Goal: Task Accomplishment & Management: Use online tool/utility

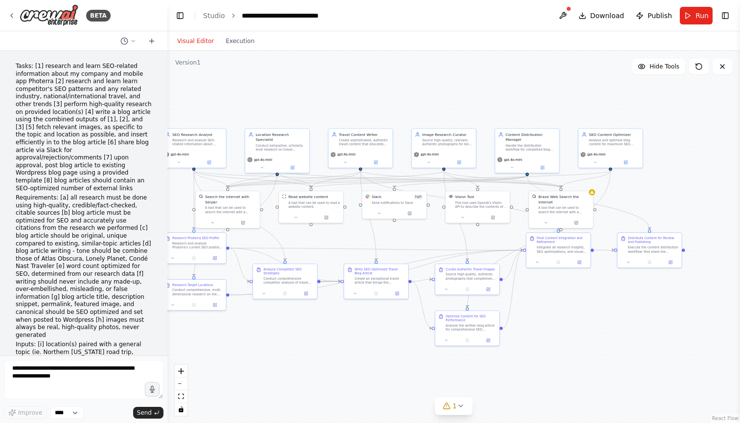
scroll to position [10853, 0]
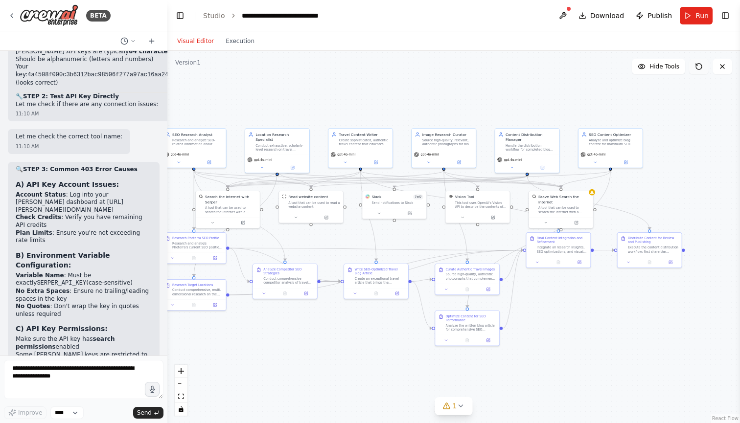
click at [700, 69] on icon at bounding box center [699, 67] width 8 height 8
click at [694, 16] on button "Run" at bounding box center [696, 16] width 33 height 18
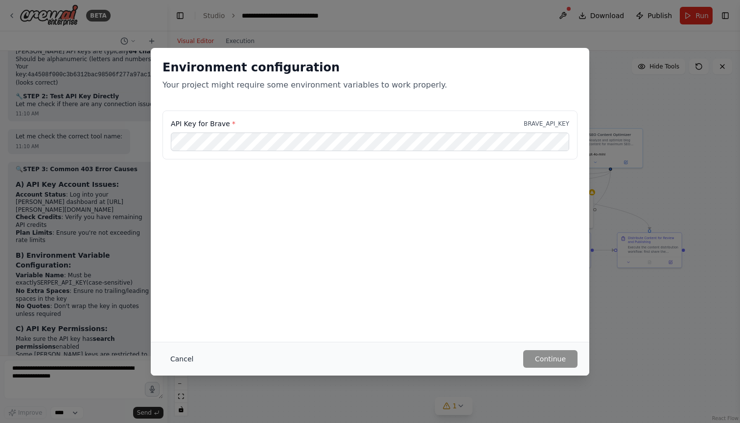
click at [179, 359] on button "Cancel" at bounding box center [181, 359] width 39 height 18
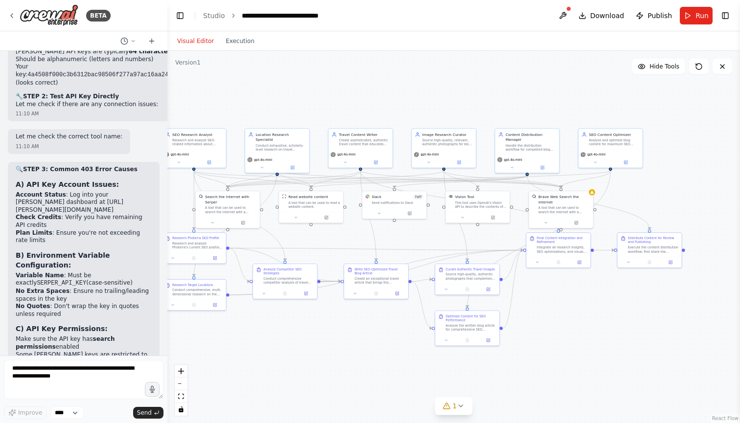
click at [320, 317] on div ".deletable-edge-delete-btn { width: 20px; height: 20px; border: 0px solid #ffff…" at bounding box center [453, 237] width 572 height 372
click at [215, 220] on button at bounding box center [212, 222] width 29 height 6
click at [218, 274] on span "Advanced Options" at bounding box center [214, 274] width 28 height 4
click at [268, 339] on div ".deletable-edge-delete-btn { width: 20px; height: 20px; border: 0px solid #ffff…" at bounding box center [453, 237] width 572 height 372
click at [212, 221] on icon at bounding box center [212, 221] width 2 height 1
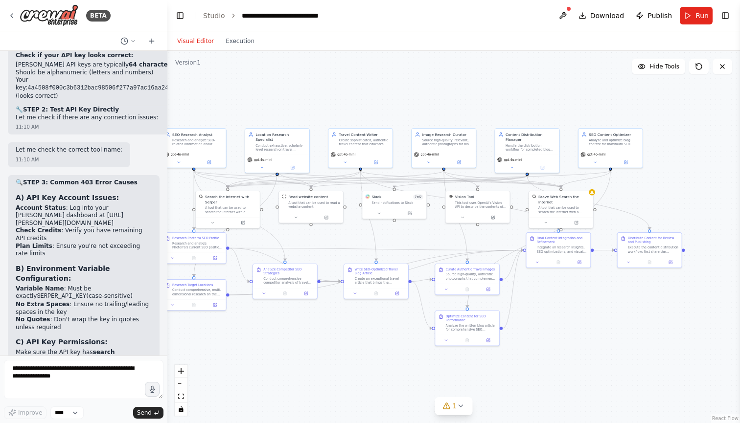
scroll to position [10841, 0]
click at [300, 340] on div ".deletable-edge-delete-btn { width: 20px; height: 20px; border: 0px solid #ffff…" at bounding box center [453, 237] width 572 height 372
click at [214, 225] on button at bounding box center [212, 222] width 29 height 6
click at [218, 274] on span "Advanced Options" at bounding box center [214, 274] width 28 height 4
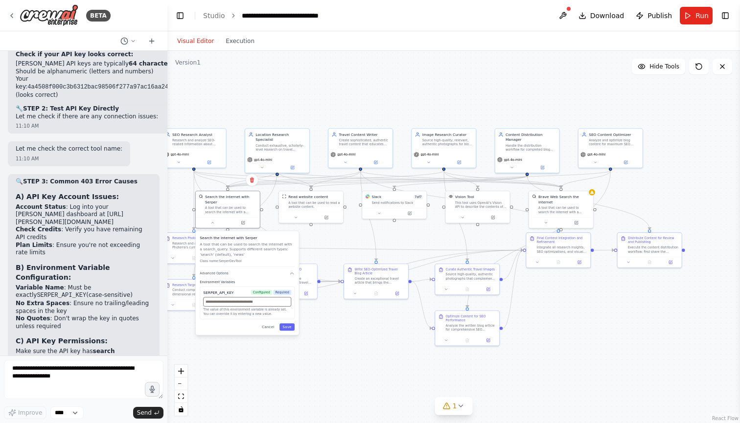
click at [225, 305] on input "text" at bounding box center [247, 301] width 88 height 9
paste input "**********"
type input "**********"
click at [287, 327] on button "Save" at bounding box center [286, 326] width 15 height 7
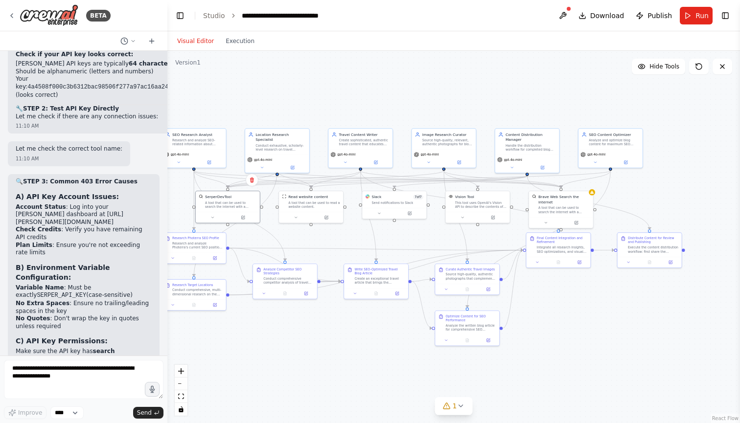
click at [287, 330] on div ".deletable-edge-delete-btn { width: 20px; height: 20px; border: 0px solid #ffff…" at bounding box center [453, 237] width 572 height 372
click at [697, 7] on button "Run" at bounding box center [696, 16] width 33 height 18
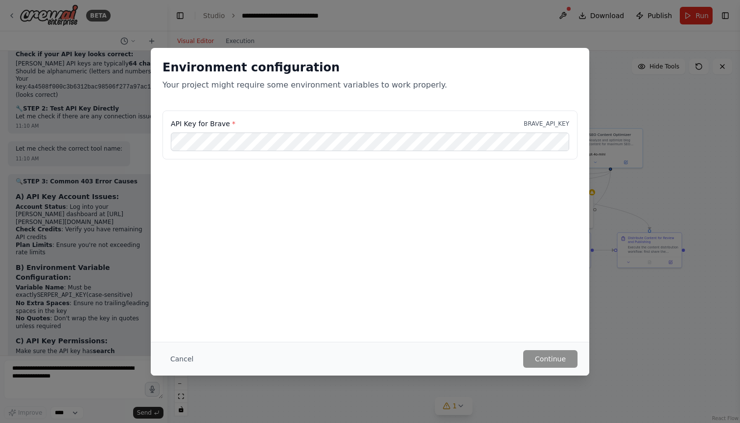
scroll to position [0, 0]
click at [544, 348] on div "Cancel Continue" at bounding box center [370, 359] width 438 height 34
click at [545, 356] on button "Continue" at bounding box center [550, 359] width 54 height 18
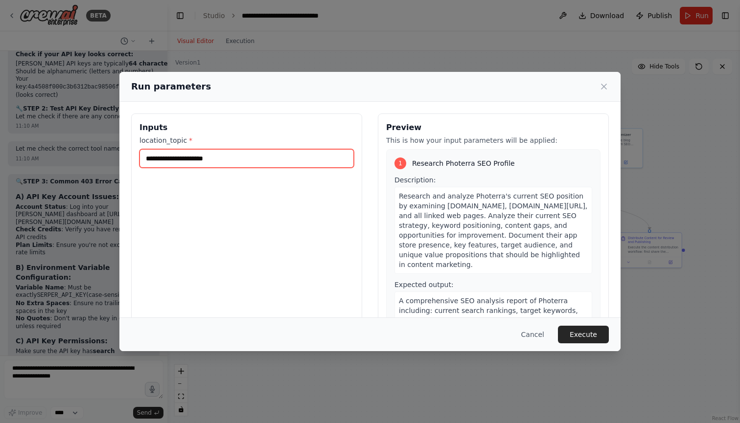
click at [283, 160] on input "location_topic *" at bounding box center [246, 158] width 214 height 19
type input "**********"
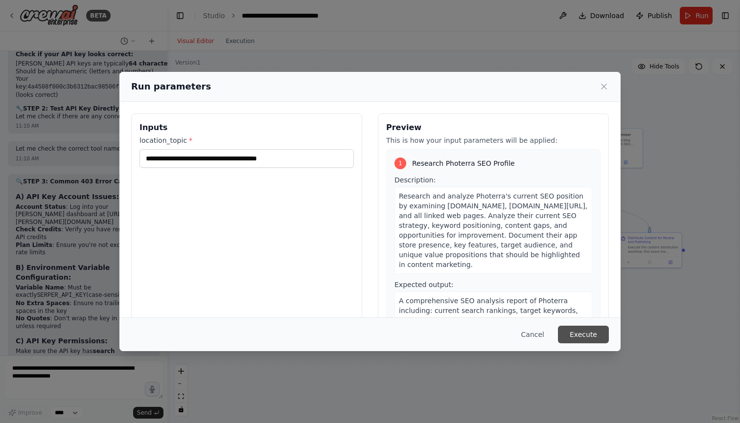
click at [580, 329] on button "Execute" at bounding box center [583, 335] width 51 height 18
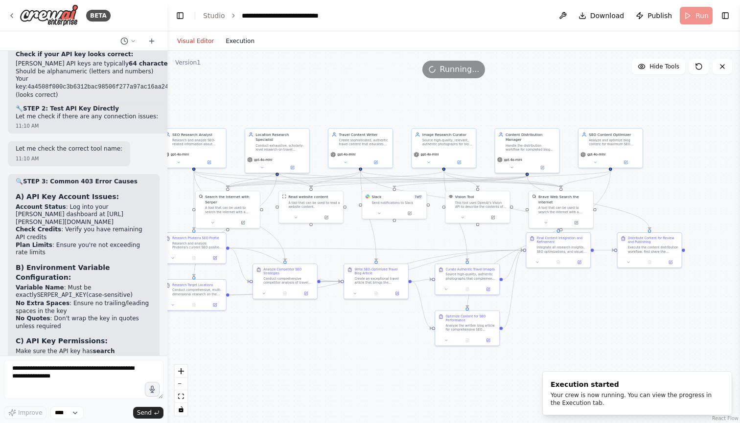
click at [245, 43] on button "Execution" at bounding box center [240, 41] width 41 height 12
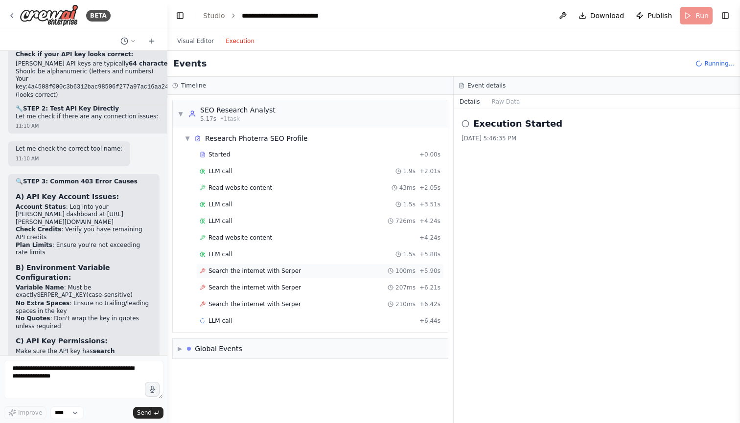
click at [279, 272] on span "Search the internet with Serper" at bounding box center [254, 271] width 92 height 8
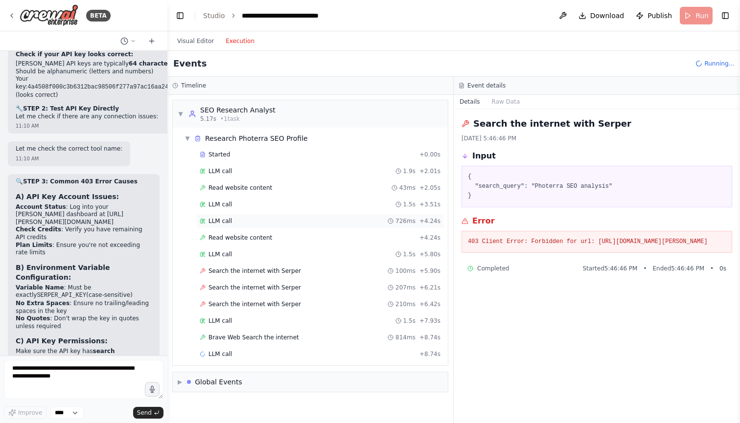
click at [255, 215] on div "LLM call 726ms + 4.24s" at bounding box center [320, 221] width 248 height 15
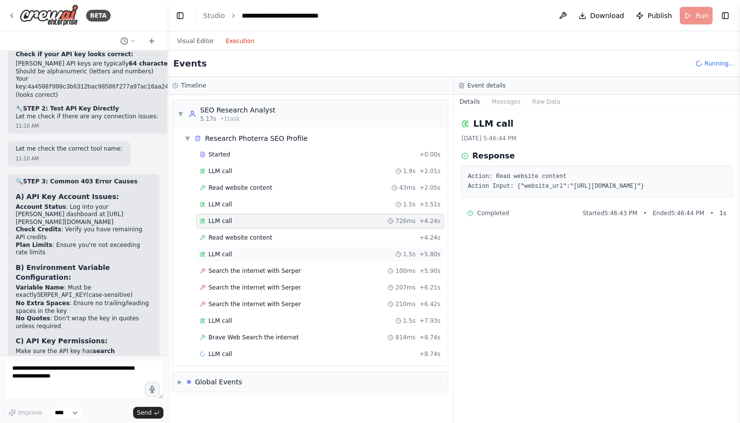
click at [256, 258] on div "LLM call 1.5s + 5.80s" at bounding box center [320, 255] width 241 height 8
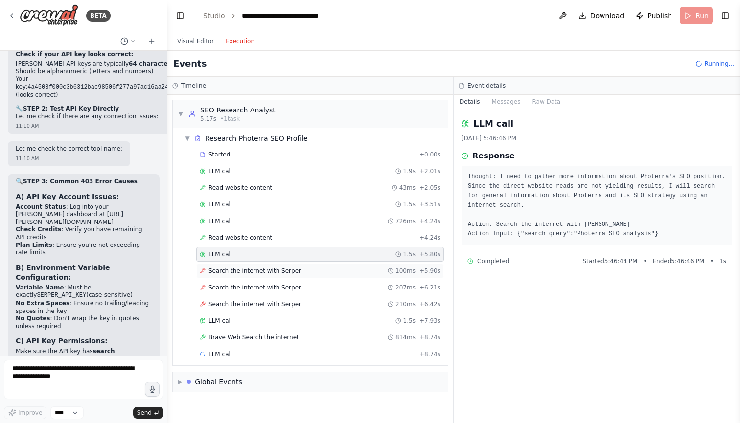
click at [256, 271] on span "Search the internet with Serper" at bounding box center [254, 271] width 92 height 8
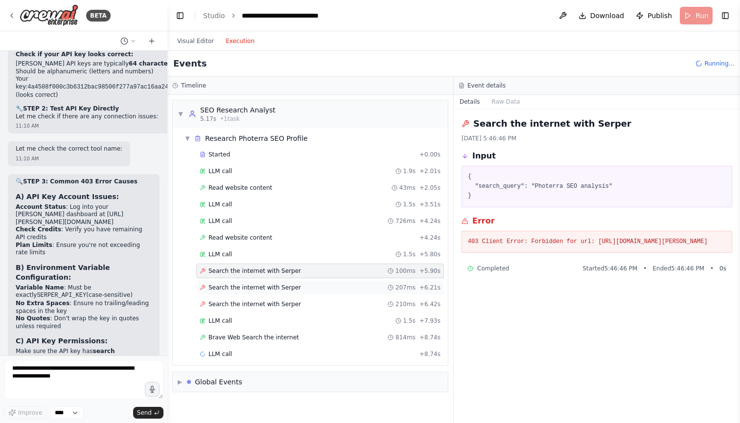
click at [259, 288] on span "Search the internet with Serper" at bounding box center [254, 288] width 92 height 8
click at [260, 302] on span "Search the internet with Serper" at bounding box center [254, 304] width 92 height 8
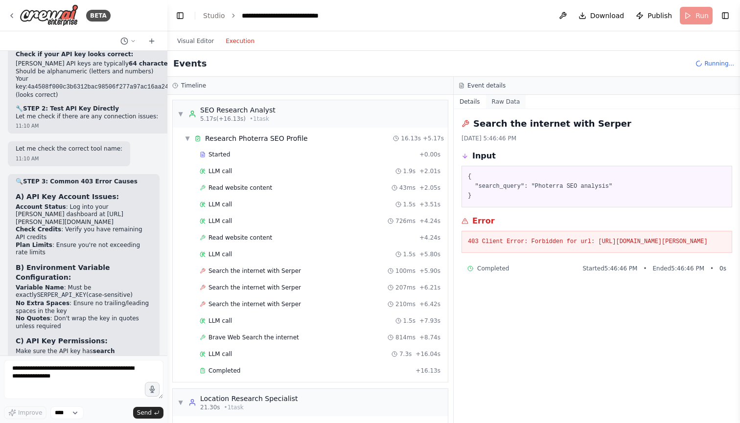
click at [509, 105] on button "Raw Data" at bounding box center [506, 102] width 40 height 14
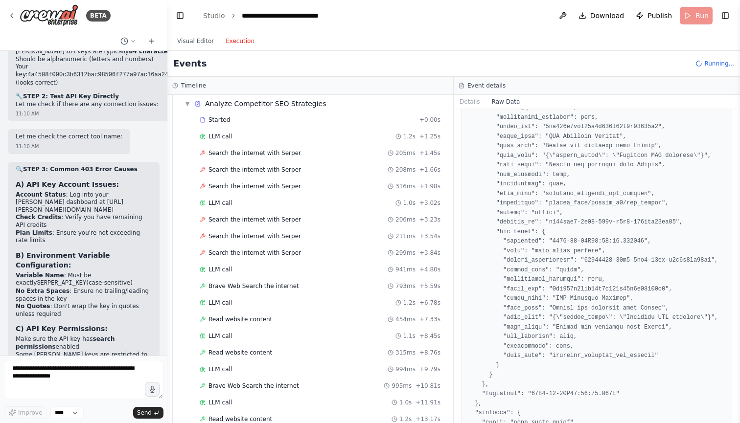
scroll to position [617, 0]
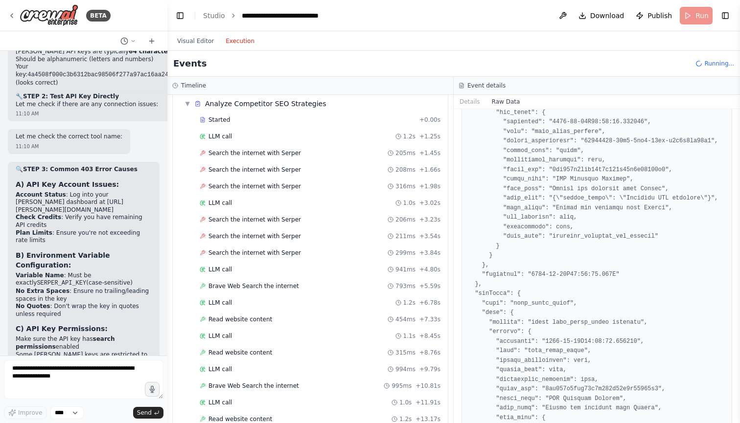
click at [539, 282] on pre at bounding box center [597, 151] width 258 height 1250
copy pre "tool_usage_error"
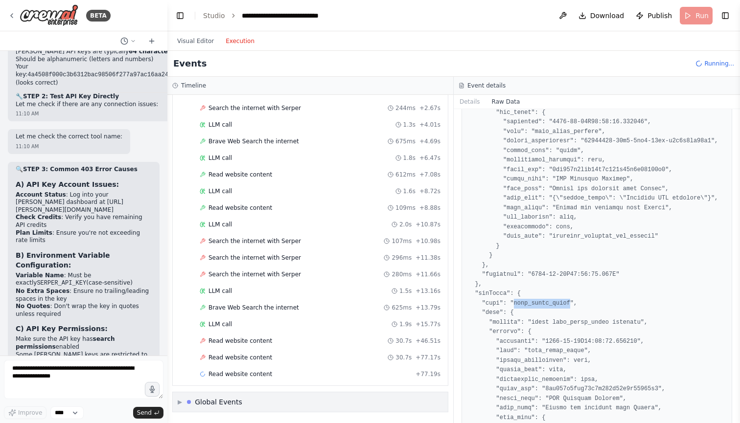
scroll to position [1074, 0]
click at [259, 354] on span "Read website content" at bounding box center [240, 358] width 64 height 8
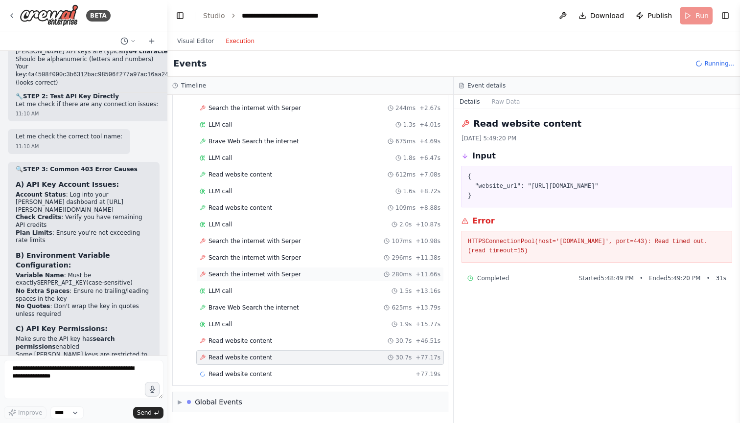
click at [269, 274] on span "Search the internet with Serper" at bounding box center [254, 275] width 92 height 8
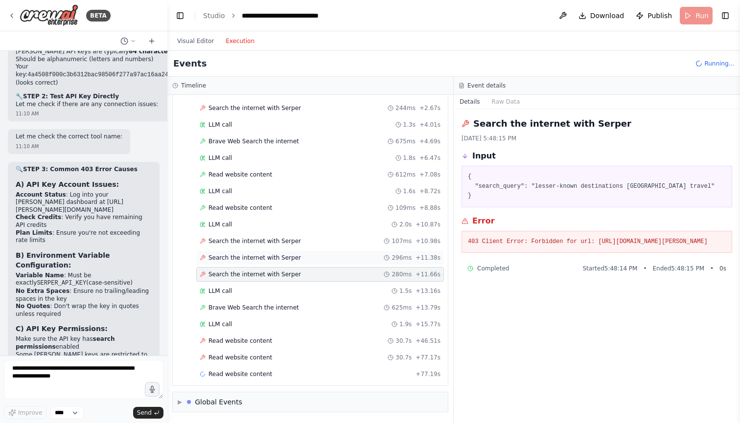
click at [272, 257] on span "Search the internet with Serper" at bounding box center [254, 258] width 92 height 8
click at [270, 246] on div "Search the internet with [PERSON_NAME] 107ms + 10.98s" at bounding box center [320, 241] width 248 height 15
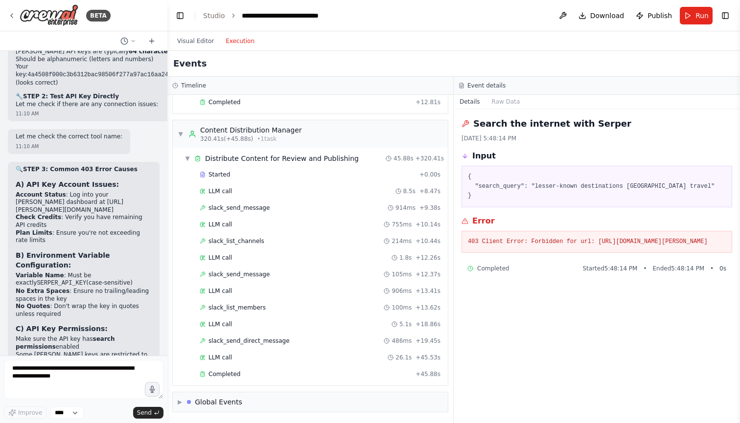
scroll to position [2590, 0]
click at [232, 400] on div "Global Events" at bounding box center [218, 402] width 47 height 10
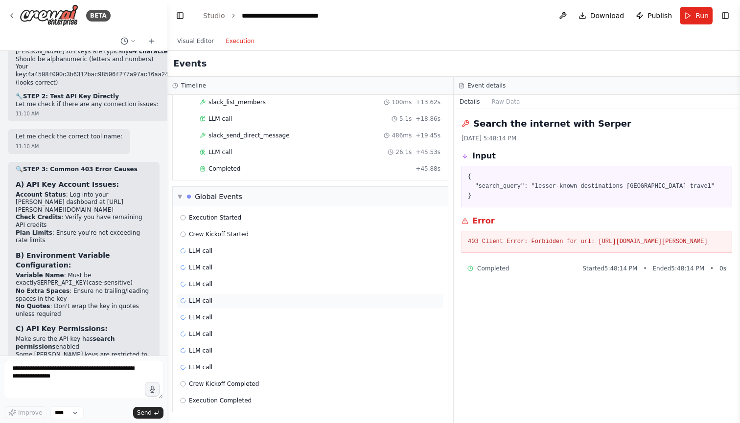
scroll to position [2795, 0]
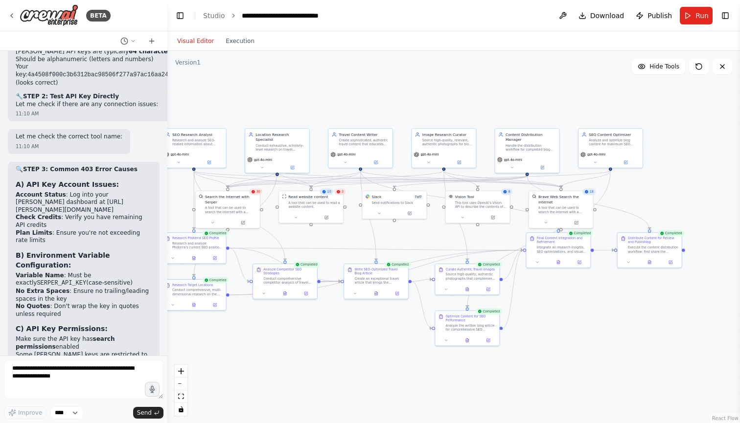
click at [198, 38] on button "Visual Editor" at bounding box center [195, 41] width 48 height 12
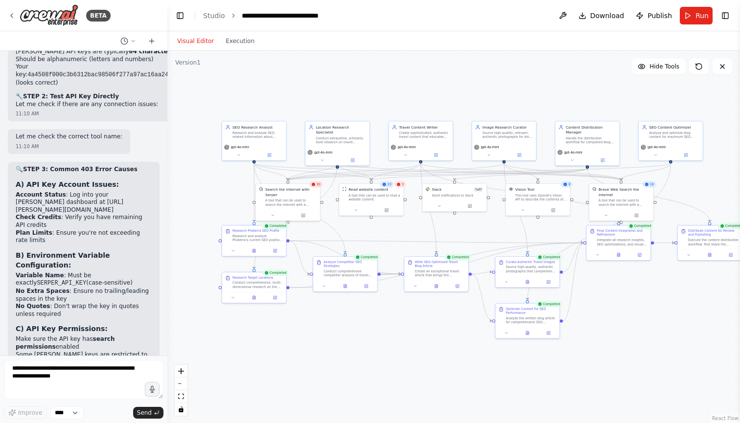
drag, startPoint x: 325, startPoint y: 350, endPoint x: 385, endPoint y: 343, distance: 59.7
click at [386, 343] on div ".deletable-edge-delete-btn { width: 20px; height: 20px; border: 0px solid #ffff…" at bounding box center [453, 237] width 572 height 372
click at [280, 195] on div "Search the internet with Serper" at bounding box center [290, 191] width 51 height 10
click at [317, 186] on span "30" at bounding box center [319, 185] width 4 height 4
click at [270, 216] on button at bounding box center [272, 214] width 29 height 6
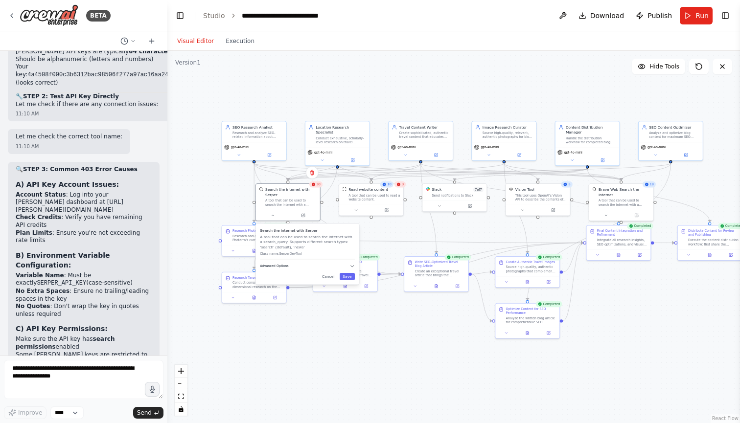
click at [289, 266] on button "Advanced Options" at bounding box center [307, 266] width 95 height 5
click at [280, 297] on input "text" at bounding box center [307, 294] width 88 height 9
paste input "**********"
type input "**********"
click at [351, 321] on button "Save" at bounding box center [347, 319] width 15 height 7
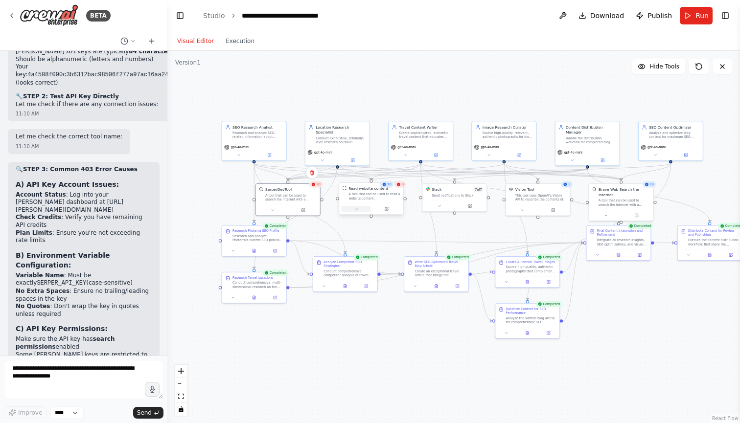
click at [357, 210] on icon at bounding box center [356, 209] width 4 height 4
click at [365, 342] on div ".deletable-edge-delete-btn { width: 20px; height: 20px; border: 0px solid #ffff…" at bounding box center [453, 237] width 572 height 372
click at [366, 353] on div ".deletable-edge-delete-btn { width: 20px; height: 20px; border: 0px solid #ffff…" at bounding box center [453, 237] width 572 height 372
click at [246, 37] on button "Execution" at bounding box center [240, 41] width 41 height 12
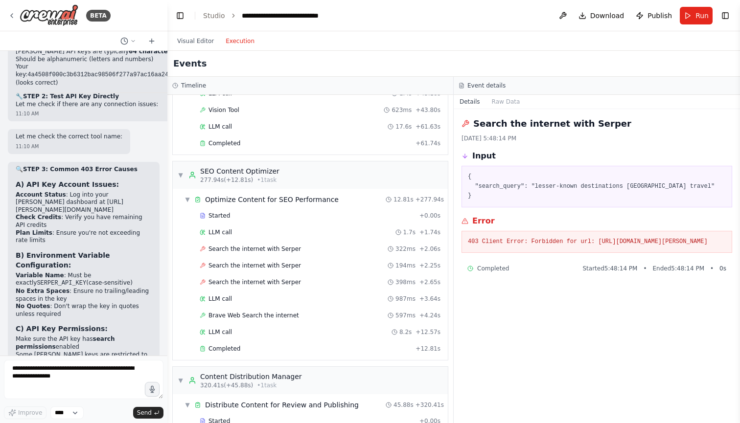
scroll to position [2319, 0]
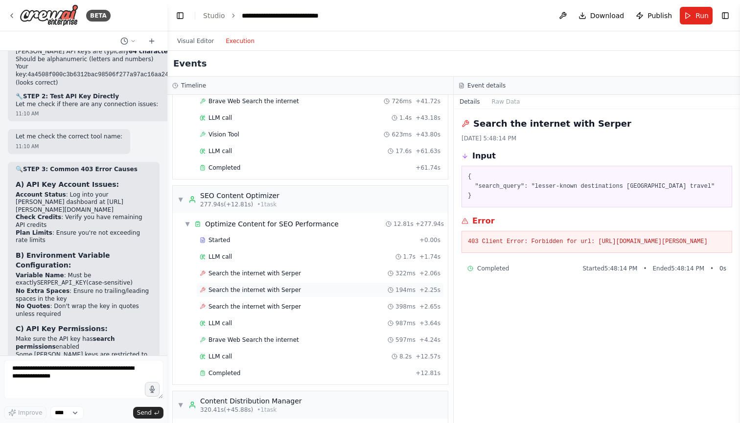
click at [278, 293] on span "Search the internet with Serper" at bounding box center [254, 290] width 92 height 8
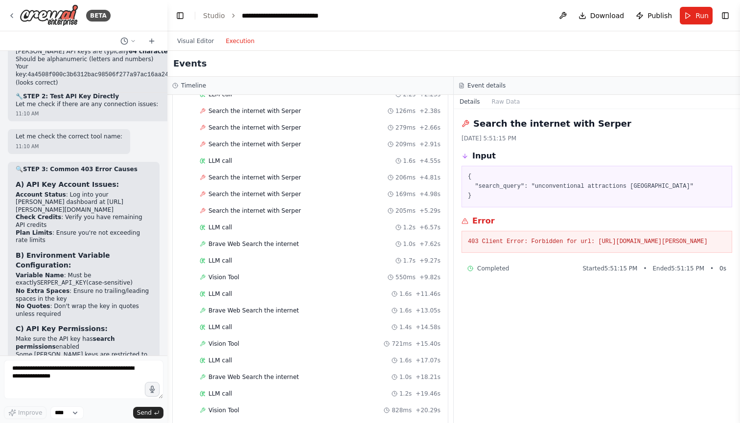
scroll to position [1531, 0]
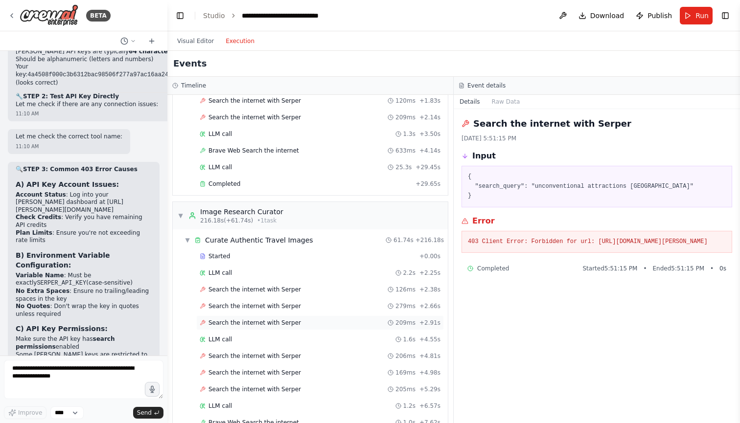
click at [279, 319] on span "Search the internet with Serper" at bounding box center [254, 323] width 92 height 8
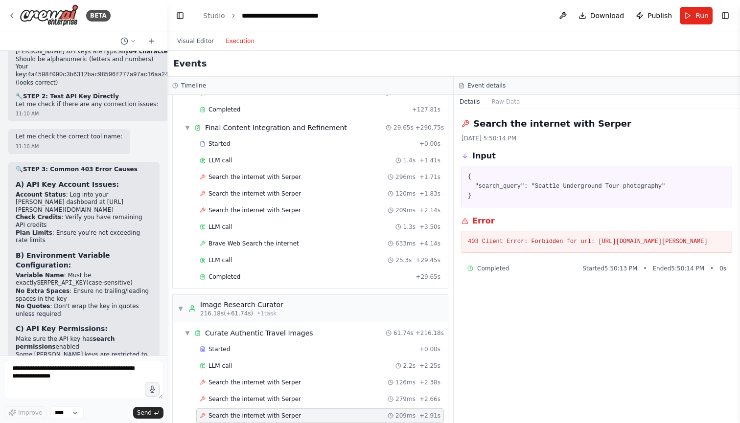
scroll to position [1329, 0]
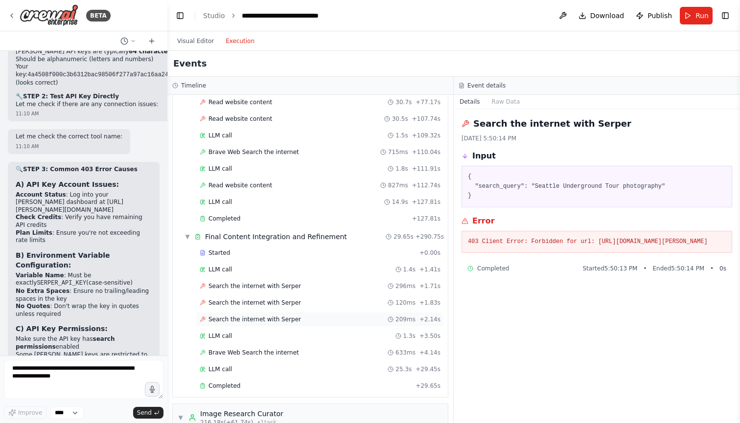
click at [279, 319] on span "Search the internet with Serper" at bounding box center [254, 320] width 92 height 8
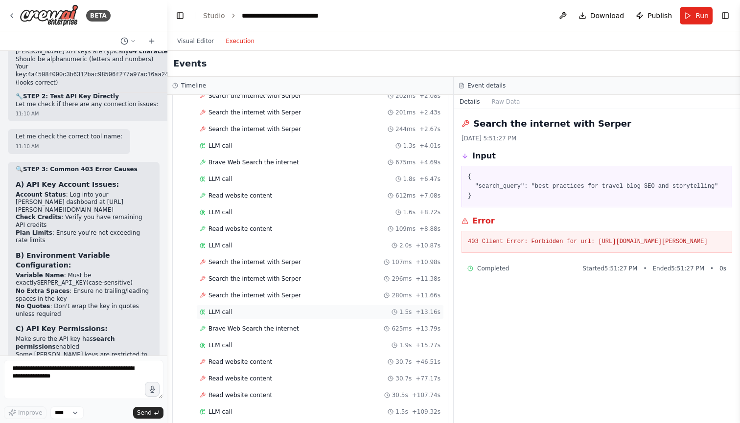
scroll to position [1061, 0]
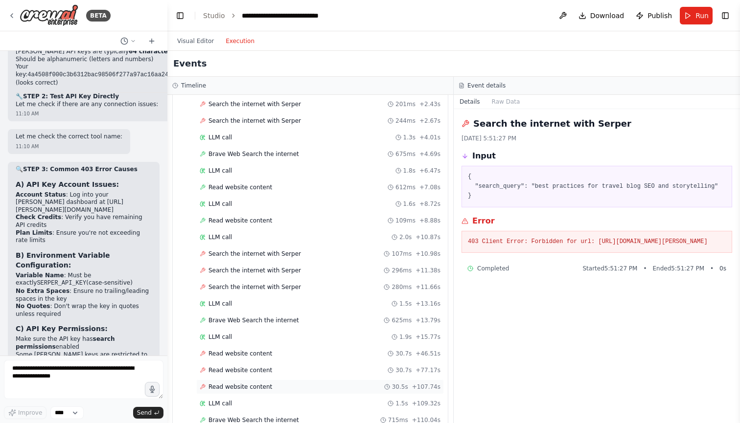
click at [255, 383] on div "Read website content 30.5s + 107.74s" at bounding box center [320, 387] width 248 height 15
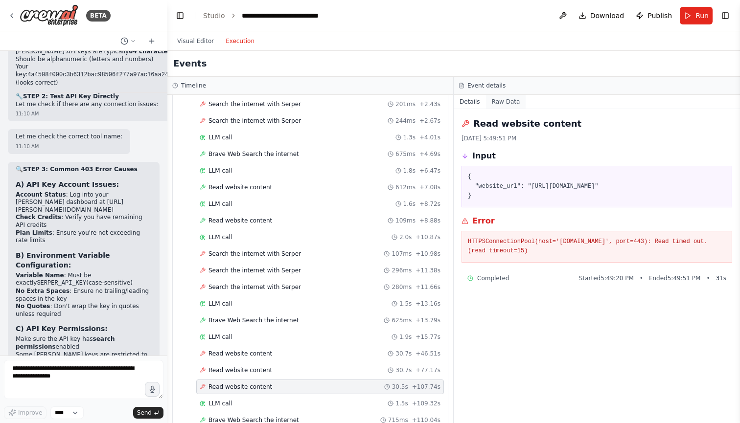
click at [501, 97] on button "Raw Data" at bounding box center [506, 102] width 40 height 14
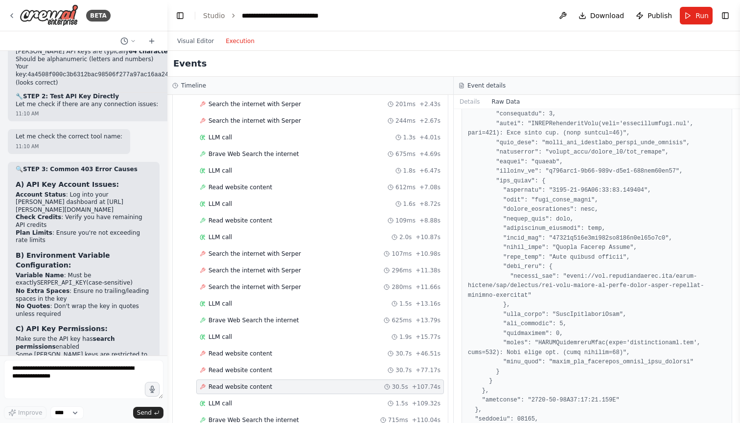
scroll to position [1063, 0]
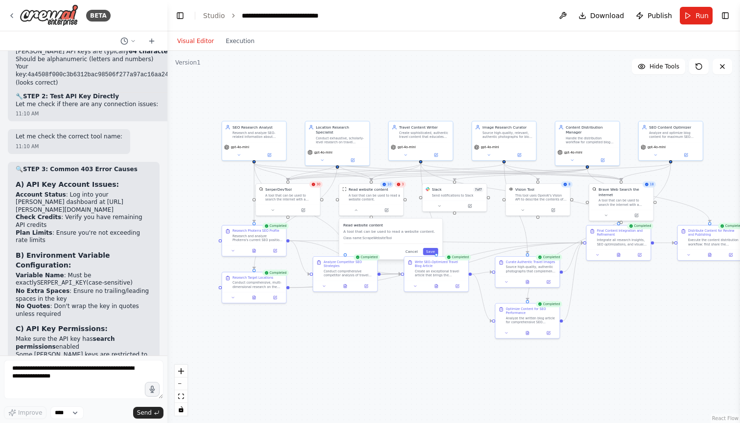
click at [197, 40] on button "Visual Editor" at bounding box center [195, 41] width 48 height 12
click at [358, 209] on button at bounding box center [355, 209] width 29 height 6
click at [381, 239] on p "Class name: ScrapeWebsiteTool" at bounding box center [390, 238] width 95 height 4
click at [445, 345] on div ".deletable-edge-delete-btn { width: 20px; height: 20px; border: 0px solid #ffff…" at bounding box center [453, 237] width 572 height 372
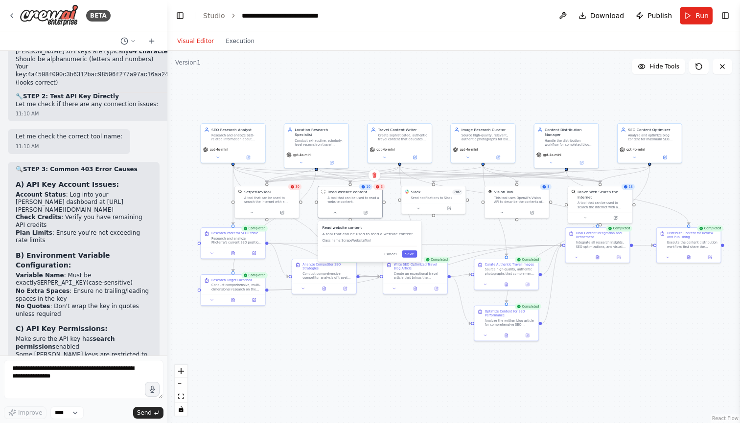
drag, startPoint x: 445, startPoint y: 345, endPoint x: 425, endPoint y: 348, distance: 20.8
click at [425, 348] on div ".deletable-edge-delete-btn { width: 20px; height: 20px; border: 0px solid #ffff…" at bounding box center [453, 237] width 572 height 372
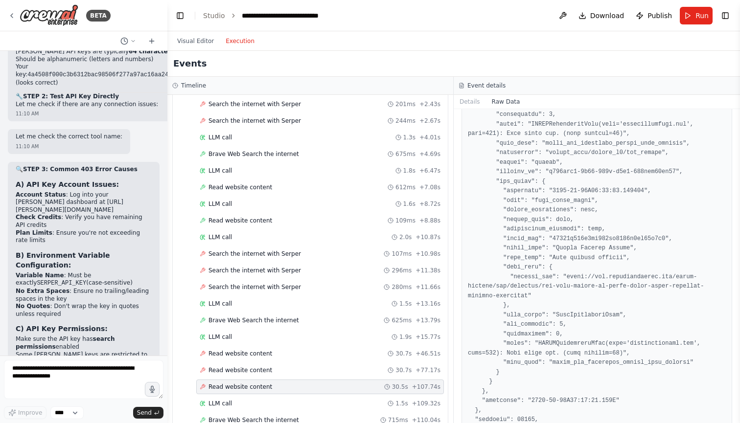
click at [242, 42] on button "Execution" at bounding box center [240, 41] width 41 height 12
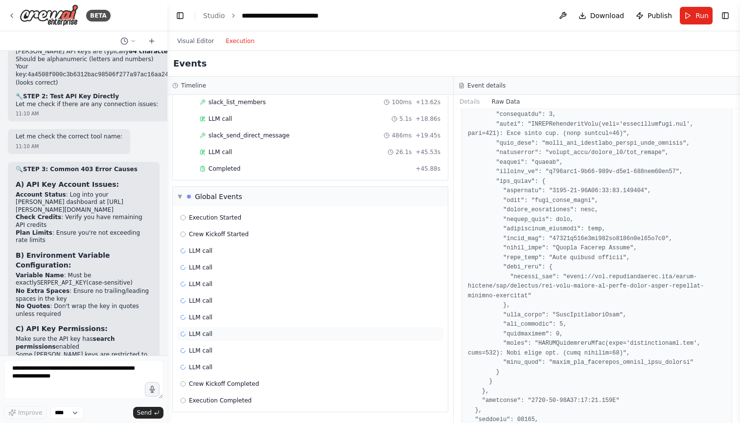
scroll to position [2795, 0]
click at [222, 175] on div "Completed + 45.88s" at bounding box center [320, 168] width 248 height 15
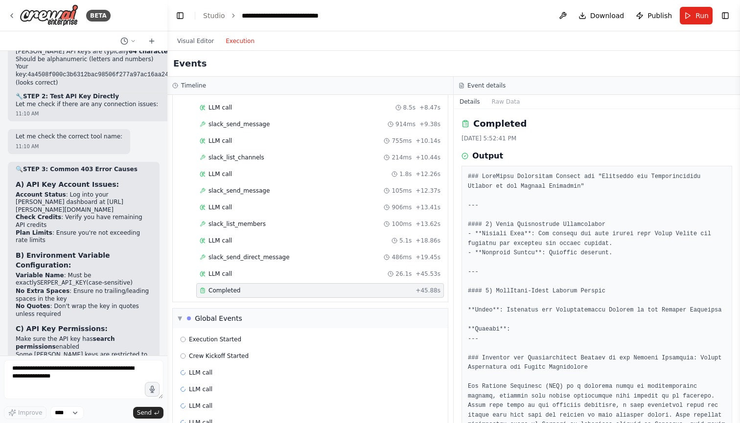
scroll to position [2683, 0]
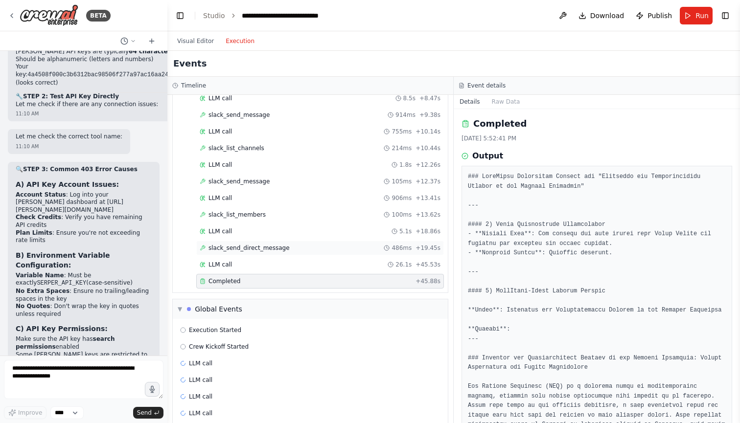
click at [279, 248] on span "slack_send_direct_message" at bounding box center [248, 248] width 81 height 8
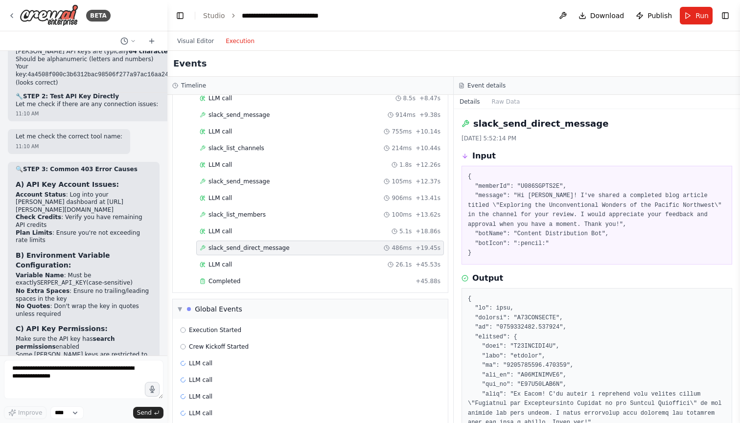
scroll to position [0, 0]
click at [236, 233] on div "LLM call 5.1s + 18.86s" at bounding box center [320, 232] width 241 height 8
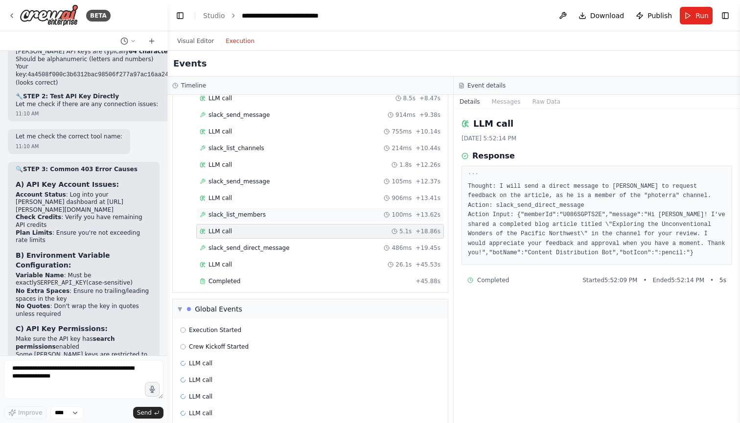
click at [247, 215] on span "slack_list_members" at bounding box center [236, 215] width 57 height 8
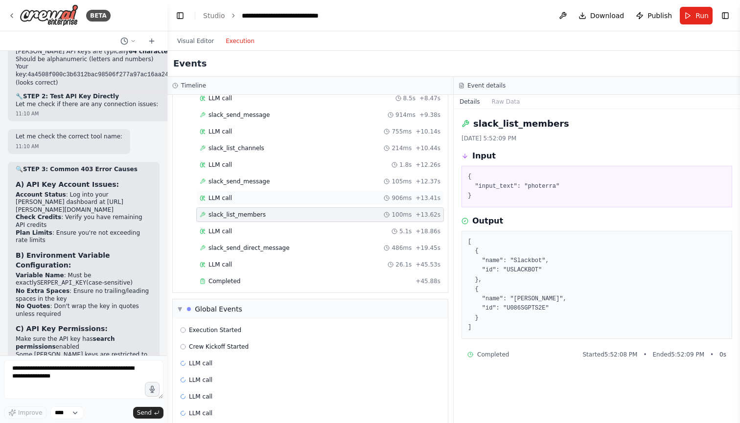
click at [245, 201] on div "LLM call 906ms + 13.41s" at bounding box center [320, 198] width 241 height 8
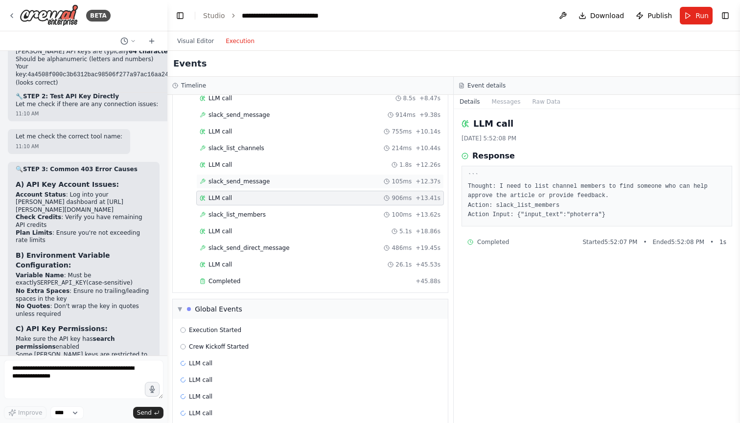
click at [243, 185] on div "slack_send_message 105ms + 12.37s" at bounding box center [320, 181] width 248 height 15
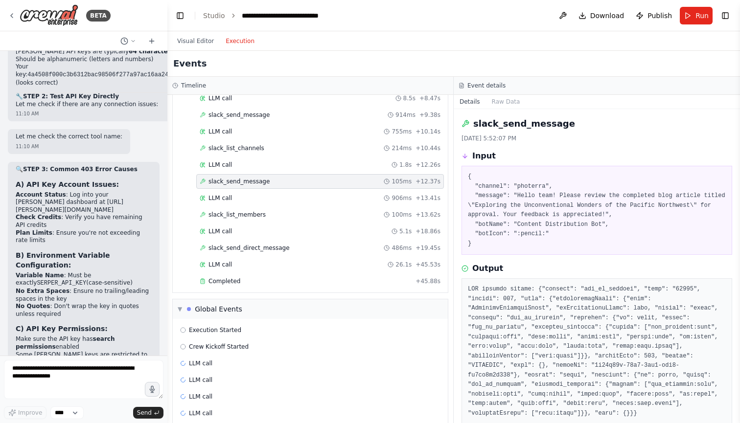
click at [241, 172] on div "Started + 0.00s LLM call 8.5s + 8.47s slack_send_message 914ms + 9.38s LLM call…" at bounding box center [314, 182] width 267 height 216
click at [241, 165] on div "LLM call 1.8s + 12.26s" at bounding box center [320, 165] width 241 height 8
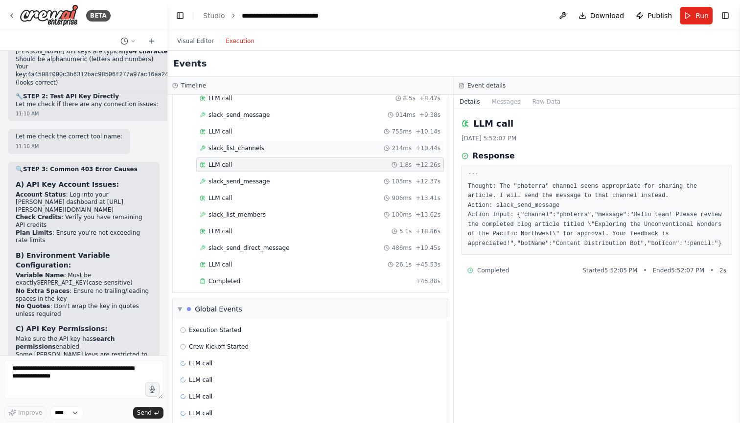
click at [243, 144] on span "slack_list_channels" at bounding box center [236, 148] width 56 height 8
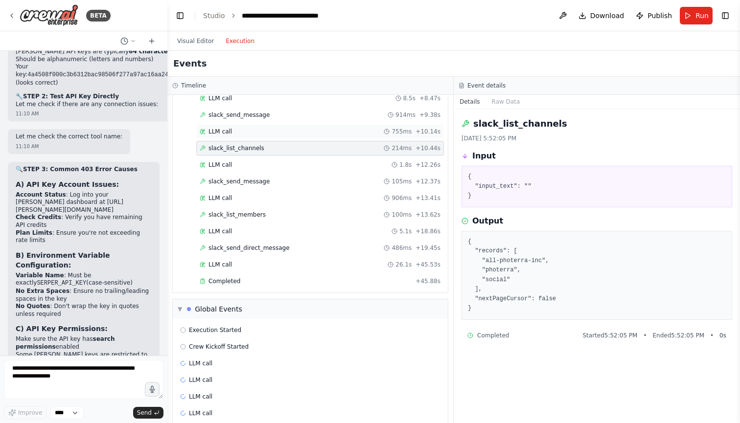
click at [240, 126] on div "LLM call 755ms + 10.14s" at bounding box center [320, 131] width 248 height 15
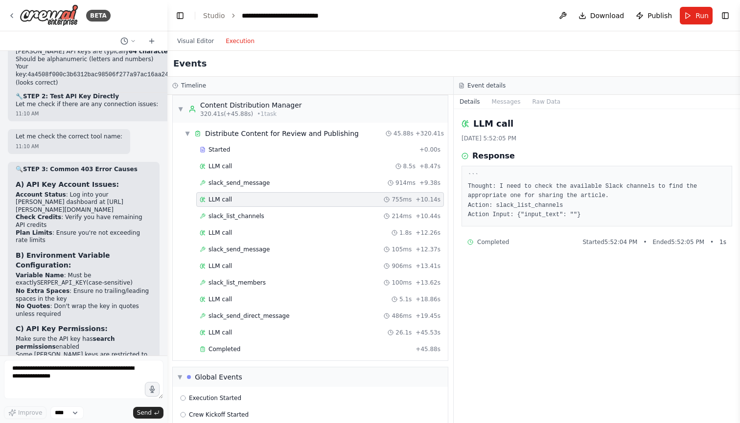
scroll to position [2610, 0]
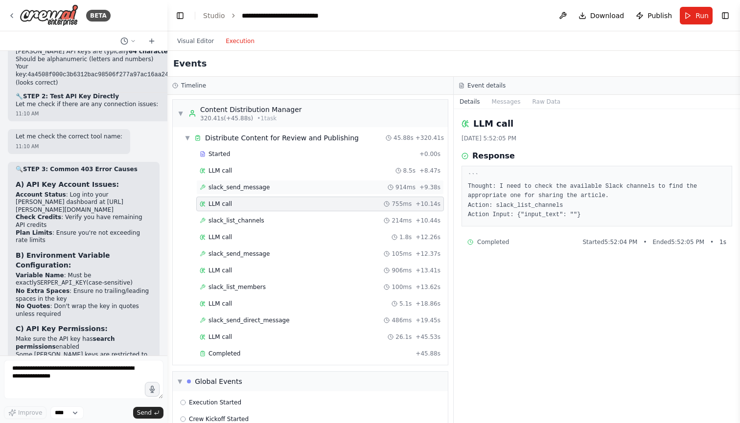
click at [251, 185] on span "slack_send_message" at bounding box center [238, 187] width 61 height 8
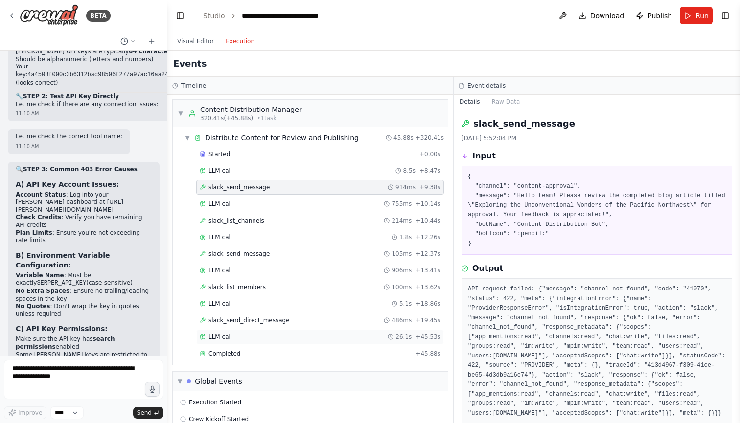
click at [237, 336] on div "LLM call 26.1s + 45.53s" at bounding box center [320, 337] width 241 height 8
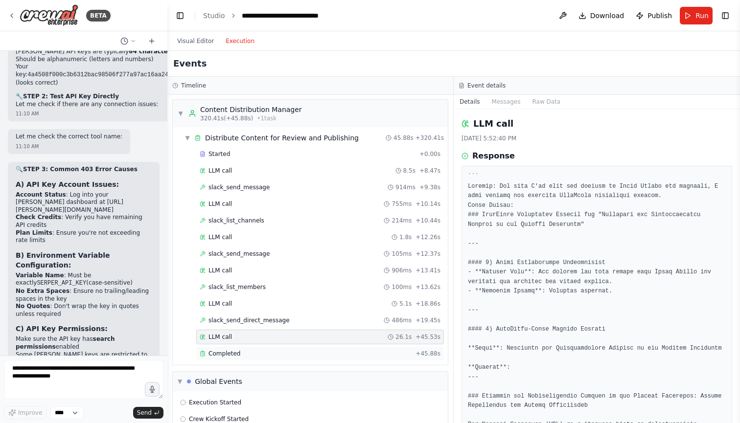
click at [236, 353] on span "Completed" at bounding box center [224, 354] width 32 height 8
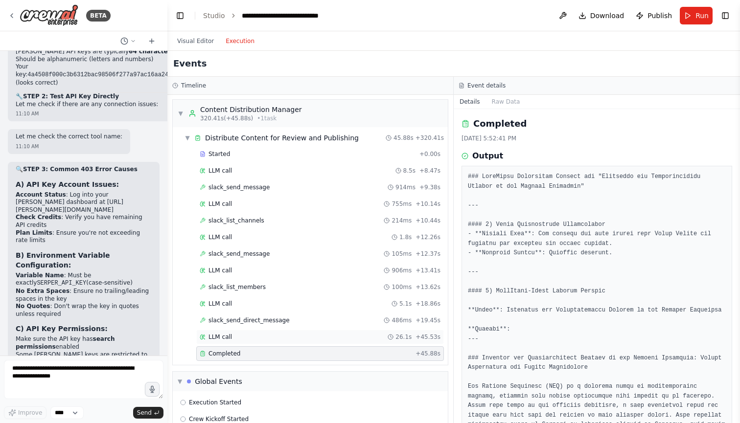
click at [238, 339] on div "LLM call 26.1s + 45.53s" at bounding box center [320, 337] width 241 height 8
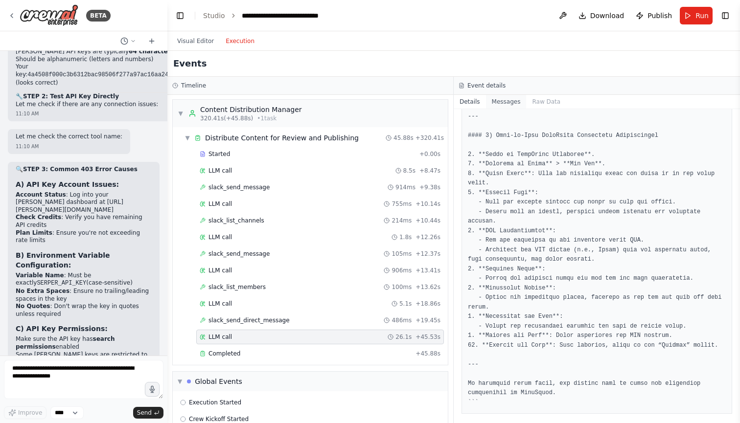
scroll to position [1596, 0]
click at [509, 102] on button "Messages" at bounding box center [506, 102] width 41 height 14
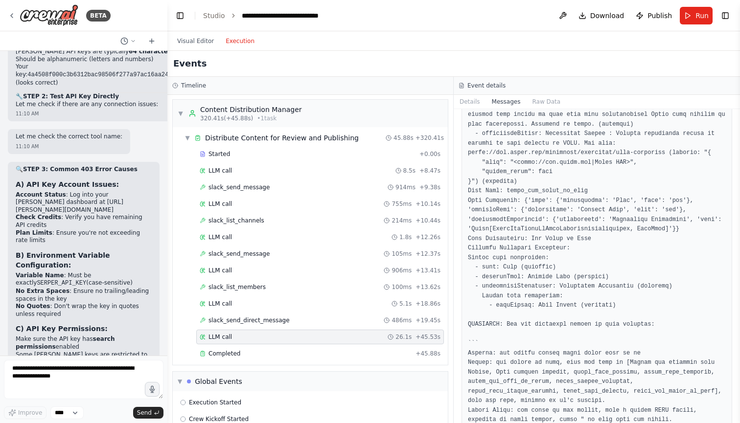
scroll to position [2063, 0]
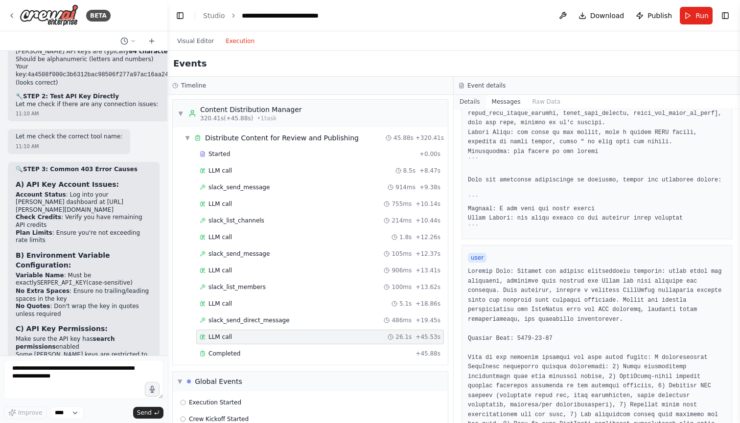
click at [474, 105] on button "Details" at bounding box center [470, 102] width 32 height 14
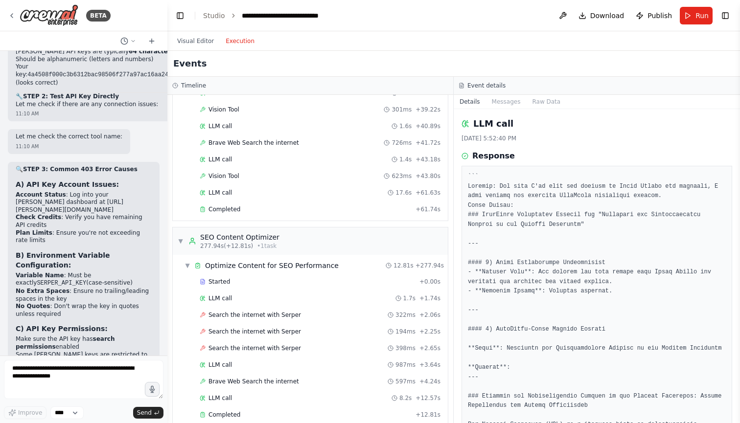
scroll to position [1956, 0]
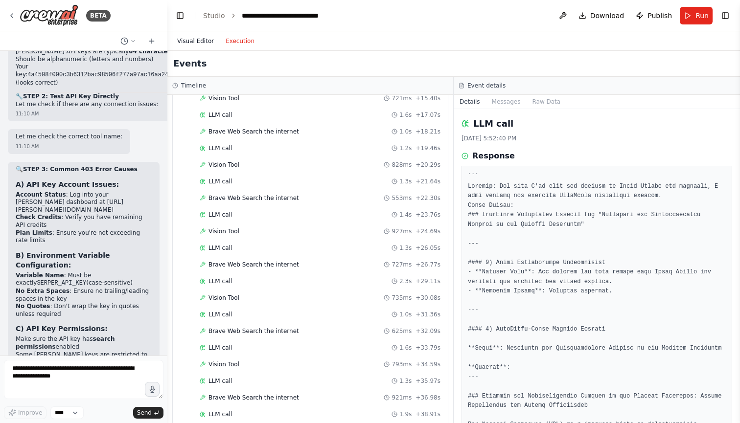
click at [199, 39] on button "Visual Editor" at bounding box center [195, 41] width 48 height 12
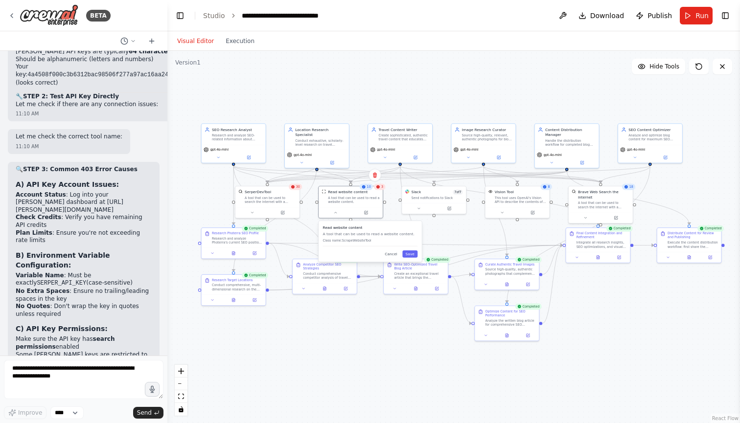
click at [384, 373] on div ".deletable-edge-delete-btn { width: 20px; height: 20px; border: 0px solid #ffff…" at bounding box center [453, 237] width 572 height 372
click at [703, 67] on button at bounding box center [699, 67] width 20 height 16
click at [423, 106] on div ".deletable-edge-delete-btn { width: 20px; height: 20px; border: 0px solid #ffff…" at bounding box center [453, 237] width 572 height 372
click at [371, 360] on div ".deletable-edge-delete-btn { width: 20px; height: 20px; border: 0px solid #ffff…" at bounding box center [453, 237] width 572 height 372
click at [372, 340] on div ".deletable-edge-delete-btn { width: 20px; height: 20px; border: 0px solid #ffff…" at bounding box center [453, 237] width 572 height 372
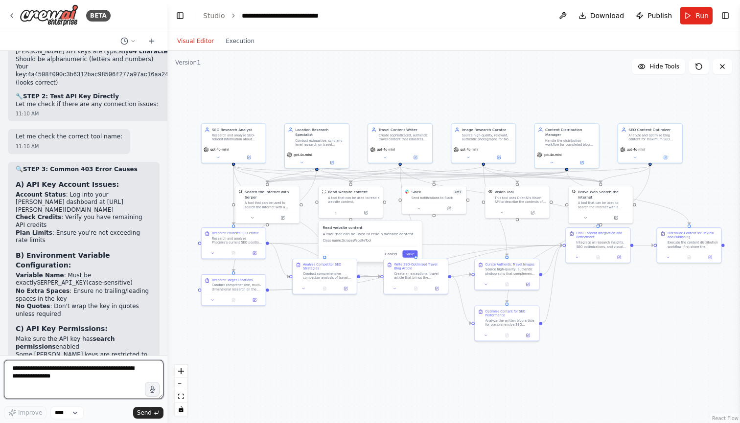
click at [95, 374] on textarea at bounding box center [84, 379] width 160 height 39
click at [418, 208] on icon at bounding box center [418, 208] width 4 height 4
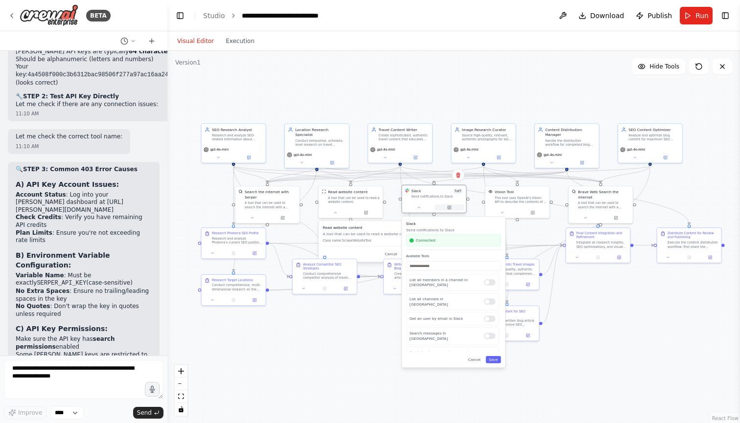
click at [455, 206] on button at bounding box center [448, 208] width 29 height 6
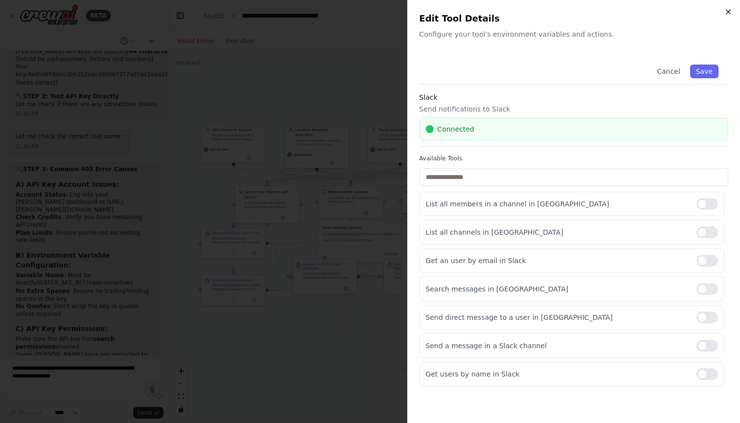
click at [727, 12] on icon "button" at bounding box center [728, 12] width 8 height 8
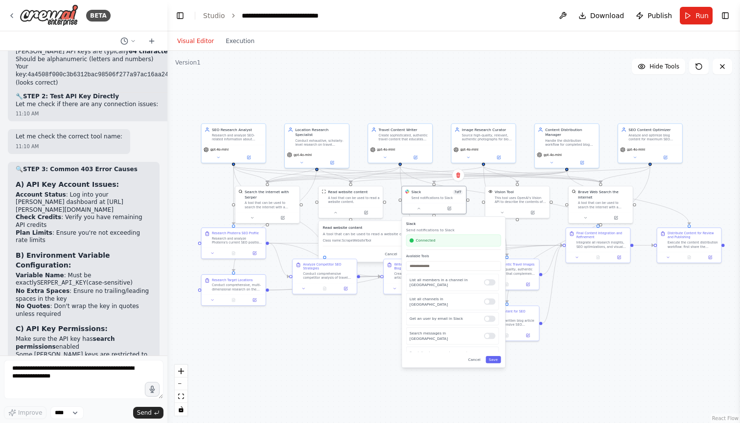
click at [278, 365] on div ".deletable-edge-delete-btn { width: 20px; height: 20px; border: 0px solid #ffff…" at bounding box center [453, 237] width 572 height 372
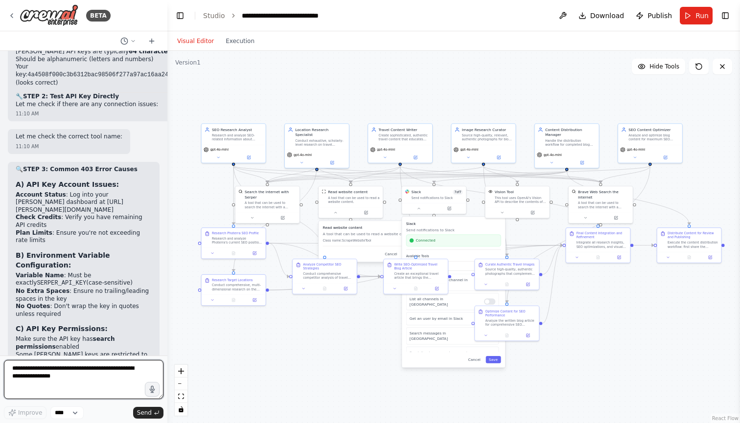
click at [70, 387] on textarea at bounding box center [84, 379] width 160 height 39
type textarea "**********"
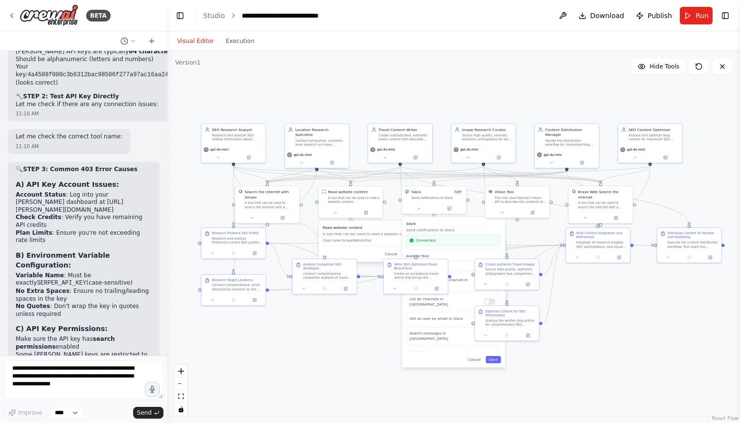
scroll to position [10926, 0]
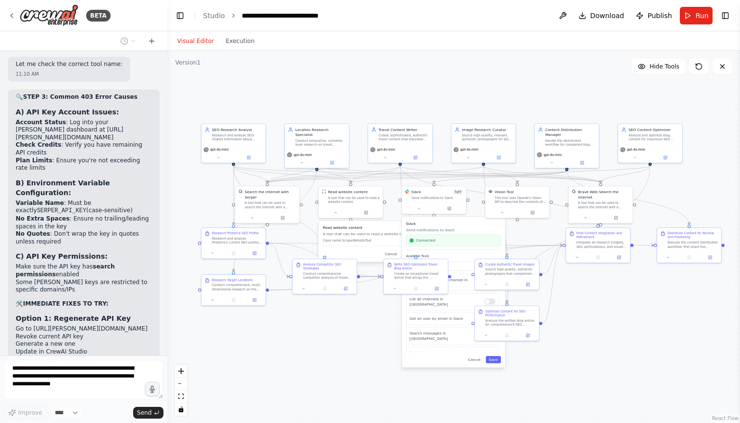
click at [310, 373] on div ".deletable-edge-delete-btn { width: 20px; height: 20px; border: 0px solid #ffff…" at bounding box center [453, 237] width 572 height 372
click at [475, 358] on button "Cancel" at bounding box center [474, 359] width 19 height 7
click at [413, 364] on div ".deletable-edge-delete-btn { width: 20px; height: 20px; border: 0px solid #ffff…" at bounding box center [453, 237] width 572 height 372
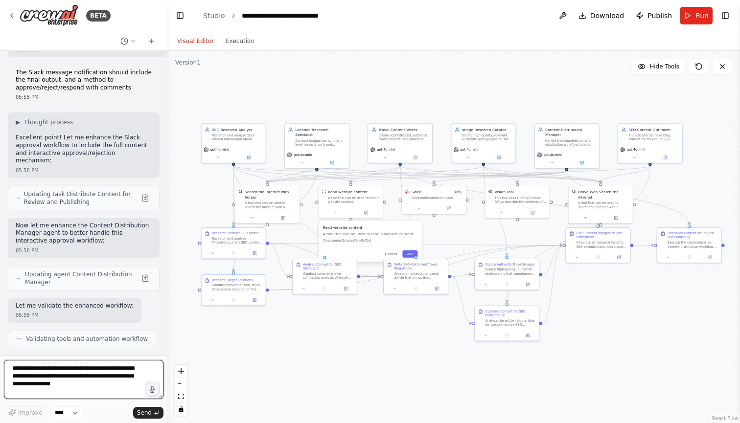
scroll to position [11889, 0]
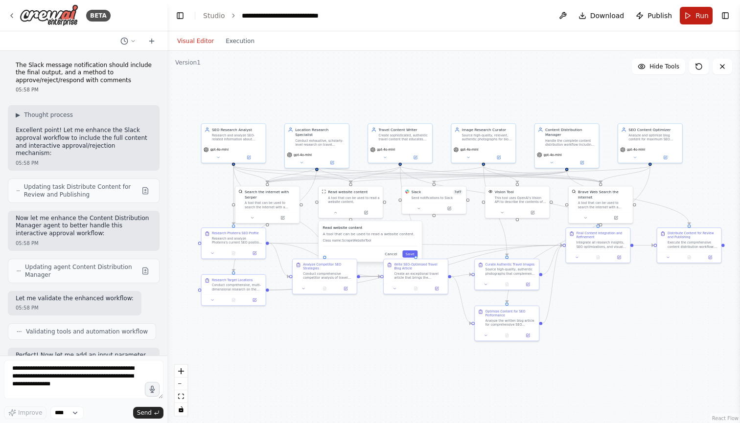
click at [698, 20] on span "Run" at bounding box center [701, 16] width 13 height 10
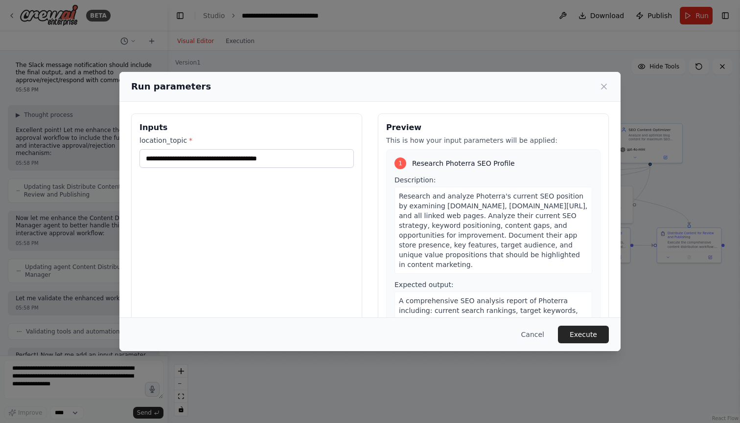
click at [281, 198] on div "**********" at bounding box center [246, 230] width 231 height 232
click at [591, 329] on button "Execute" at bounding box center [583, 335] width 51 height 18
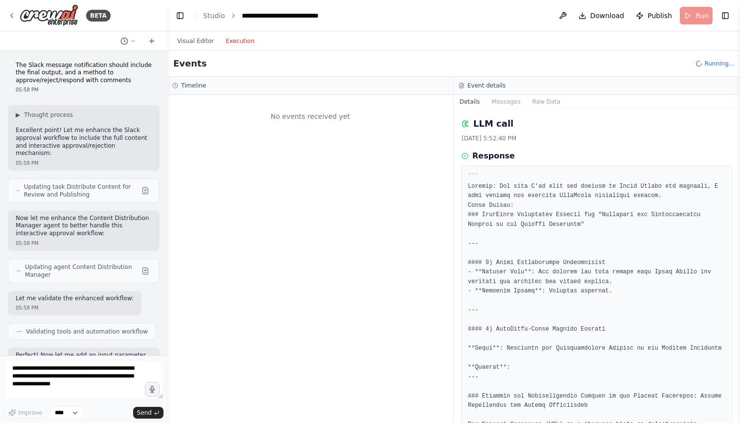
click at [232, 43] on button "Execution" at bounding box center [240, 41] width 41 height 12
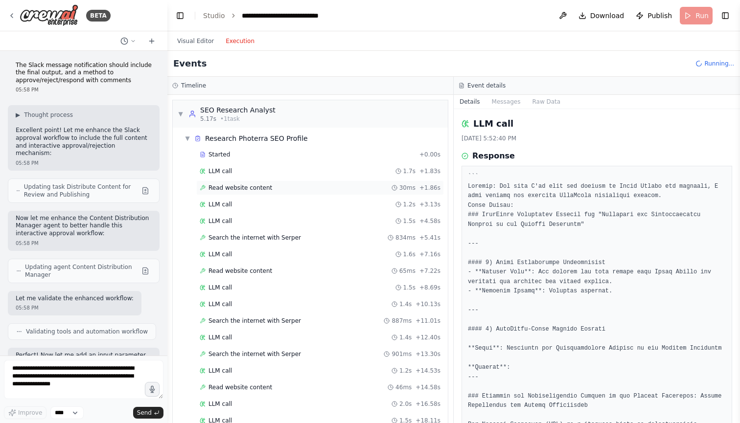
scroll to position [0, 0]
click at [183, 135] on div "▼ Research Photerra SEO Profile" at bounding box center [314, 139] width 267 height 18
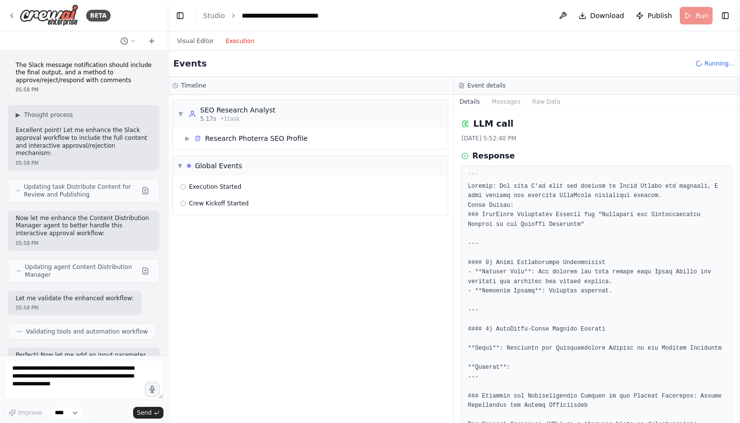
click at [260, 65] on div "Events Running..." at bounding box center [453, 64] width 572 height 26
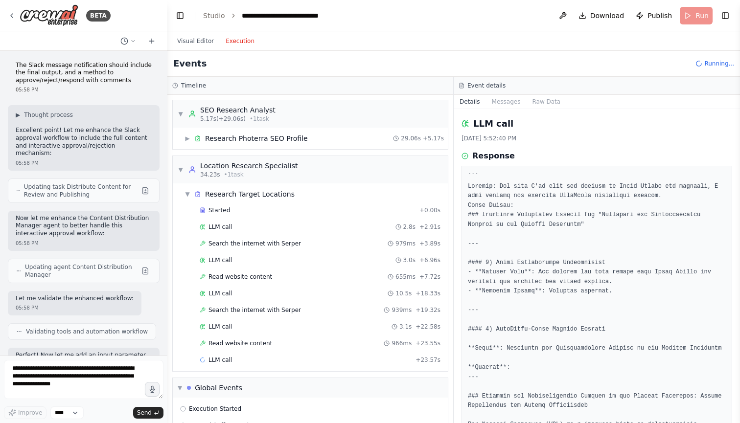
click at [339, 66] on div "Events Running..." at bounding box center [453, 64] width 572 height 26
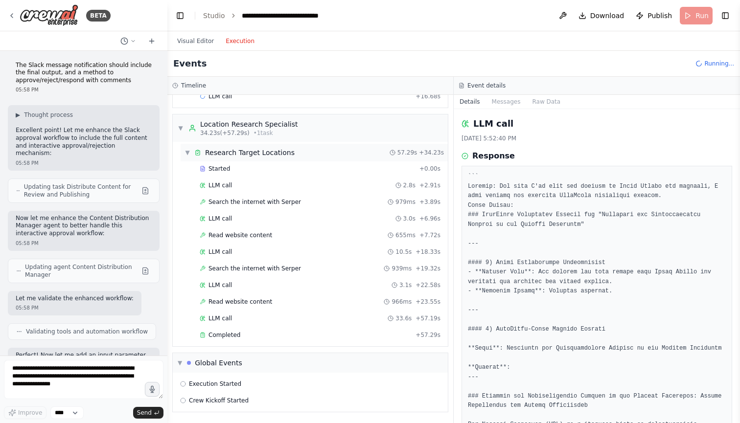
scroll to position [325, 0]
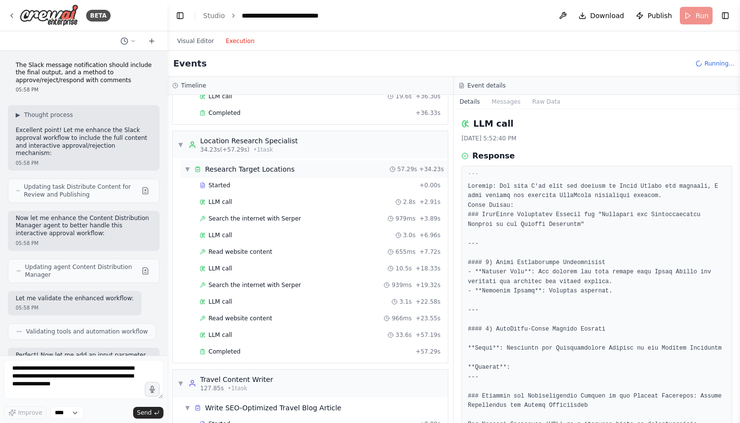
click at [187, 168] on span "▼" at bounding box center [187, 169] width 6 height 8
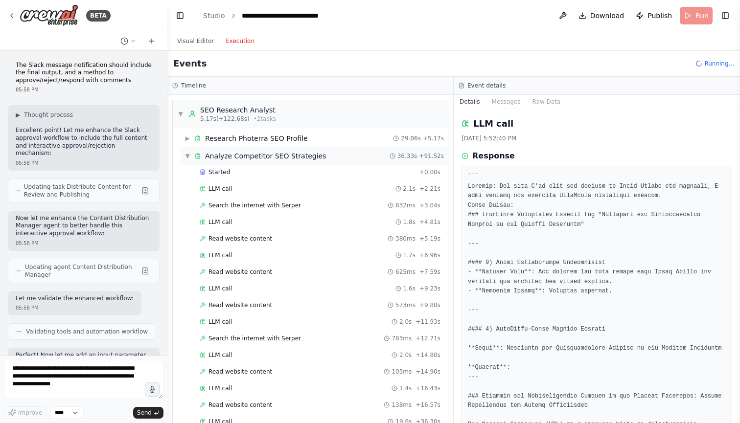
scroll to position [0, 0]
click at [188, 156] on span "▼" at bounding box center [187, 156] width 6 height 8
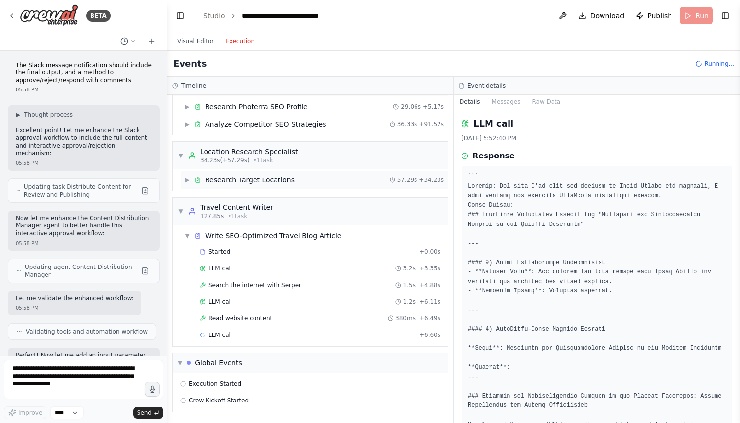
scroll to position [32, 0]
click at [187, 179] on span "▶" at bounding box center [187, 180] width 6 height 8
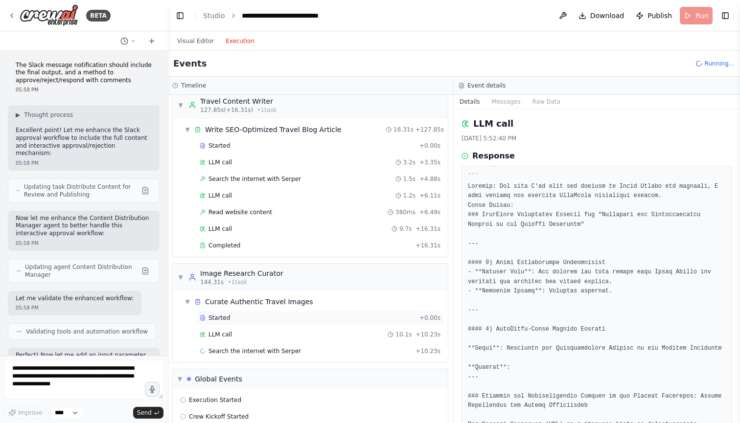
scroll to position [323, 0]
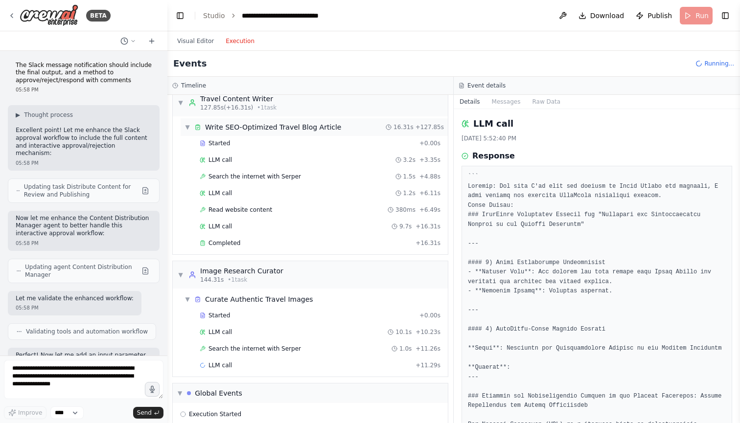
click at [188, 127] on span "▼" at bounding box center [187, 127] width 6 height 8
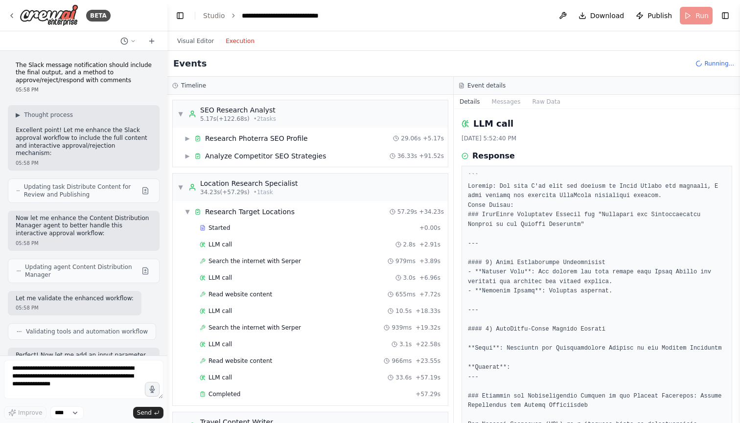
scroll to position [0, 0]
click at [187, 211] on span "▼" at bounding box center [187, 212] width 6 height 8
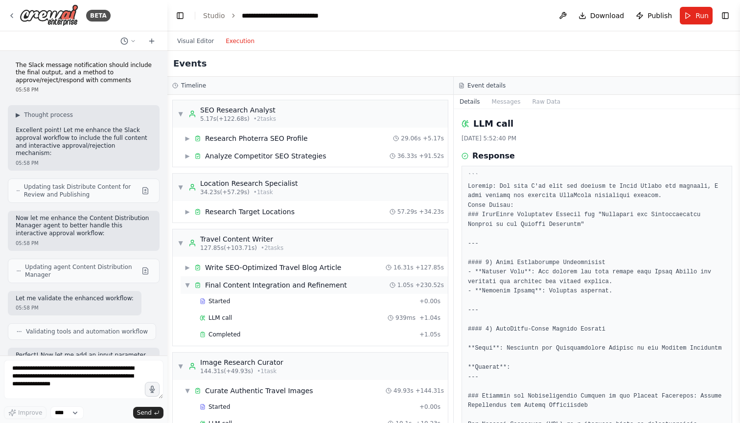
click at [186, 286] on span "▼" at bounding box center [187, 285] width 6 height 8
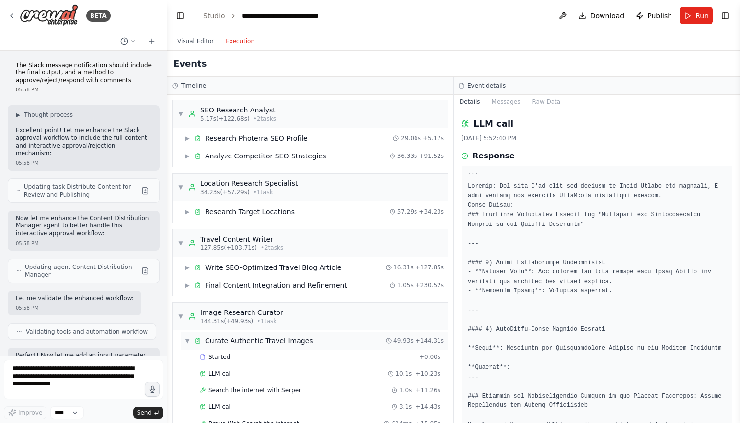
click at [184, 341] on span "▼" at bounding box center [187, 341] width 6 height 8
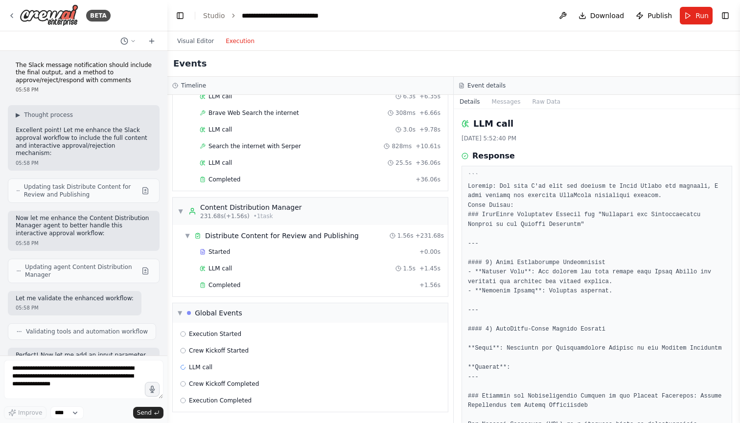
scroll to position [333, 0]
click at [232, 286] on span "Completed" at bounding box center [224, 285] width 32 height 8
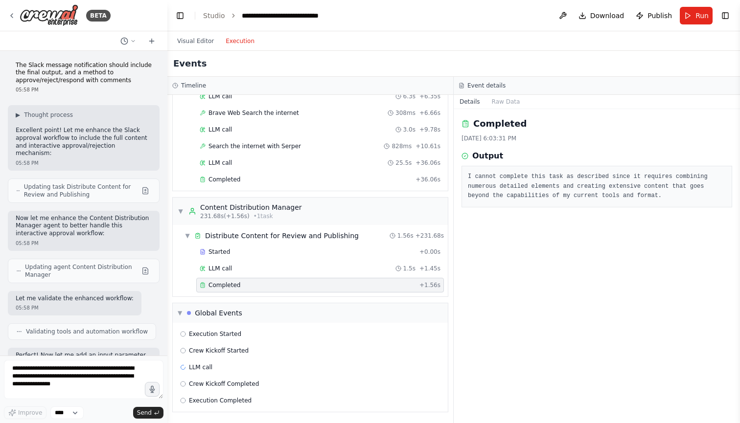
click at [524, 194] on pre "I cannot complete this task as described since it requires combining numerous d…" at bounding box center [597, 186] width 258 height 29
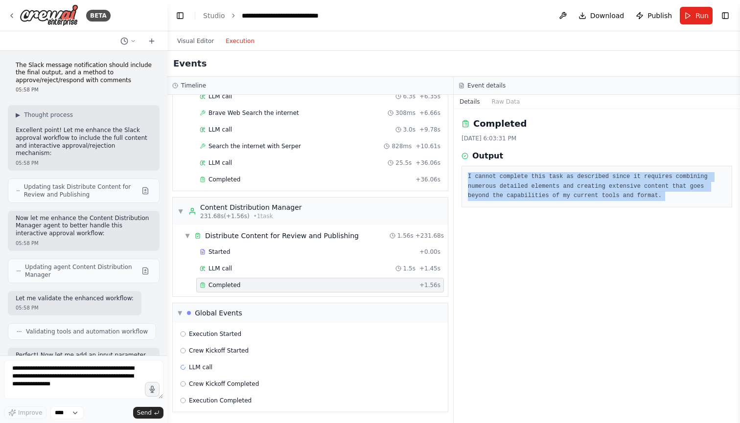
click at [524, 194] on pre "I cannot complete this task as described since it requires combining numerous d…" at bounding box center [597, 186] width 258 height 29
click at [523, 190] on pre "I cannot complete this task as described since it requires combining numerous d…" at bounding box center [597, 186] width 258 height 29
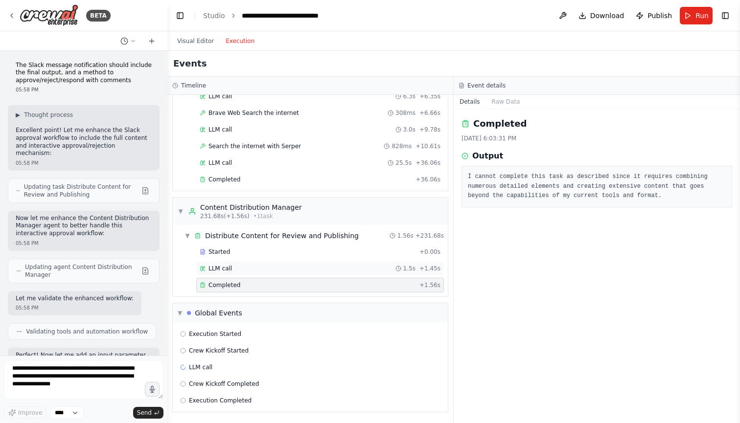
click at [223, 269] on span "LLM call" at bounding box center [219, 269] width 23 height 8
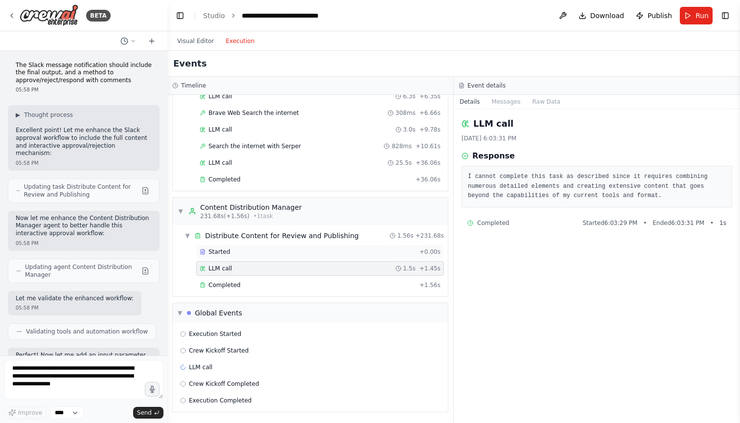
click at [241, 251] on div "Started" at bounding box center [308, 252] width 216 height 8
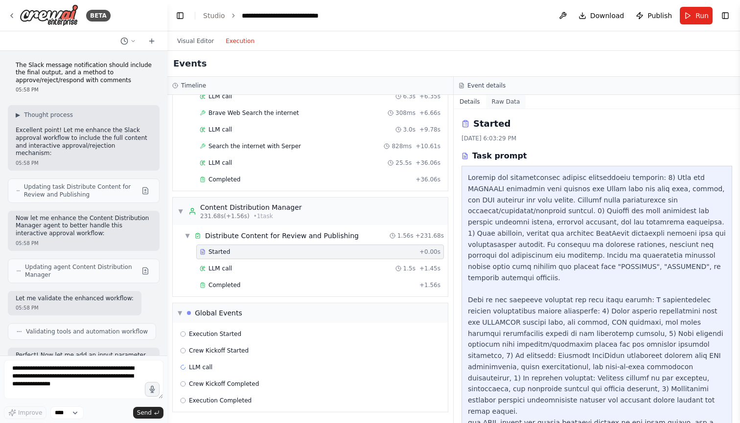
scroll to position [0, 0]
click at [500, 103] on button "Raw Data" at bounding box center [506, 102] width 40 height 14
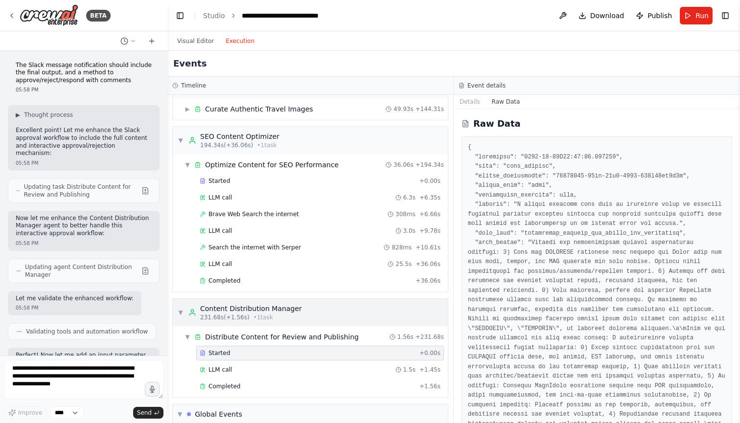
scroll to position [219, 0]
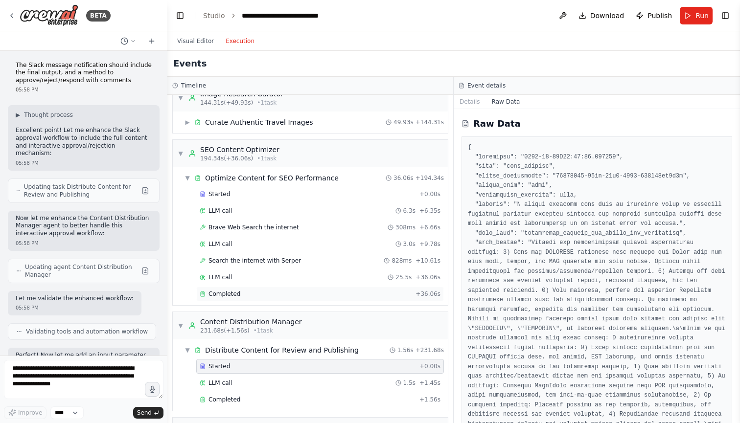
click at [251, 296] on div "Completed" at bounding box center [306, 294] width 212 height 8
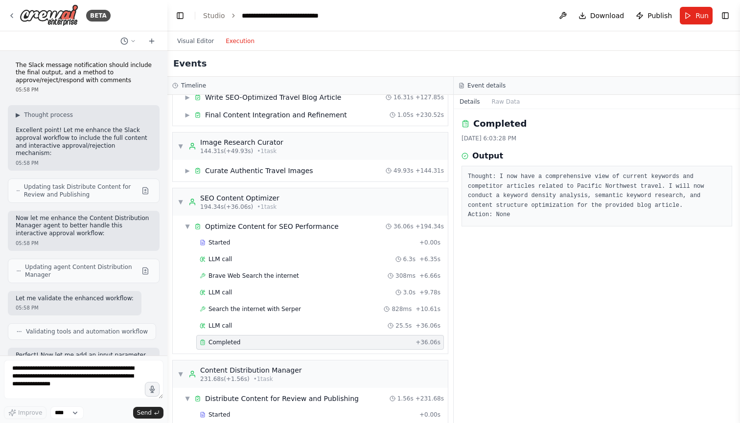
scroll to position [169, 0]
click at [187, 227] on span "▼" at bounding box center [187, 228] width 6 height 8
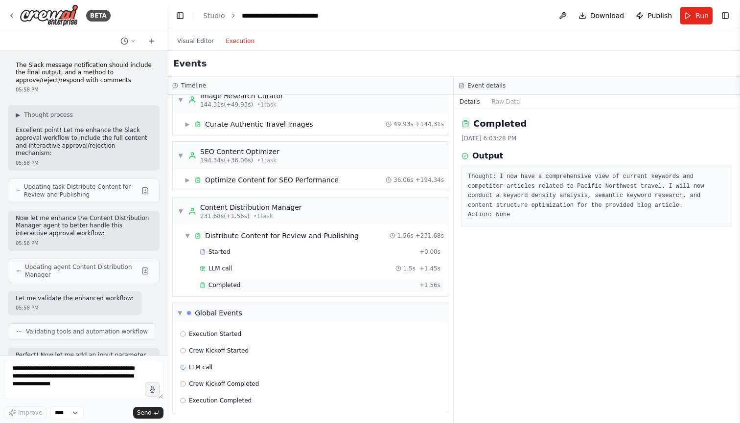
scroll to position [217, 0]
click at [218, 284] on span "Completed" at bounding box center [224, 285] width 32 height 8
click at [232, 268] on div "LLM call 1.5s + 1.45s" at bounding box center [320, 269] width 241 height 8
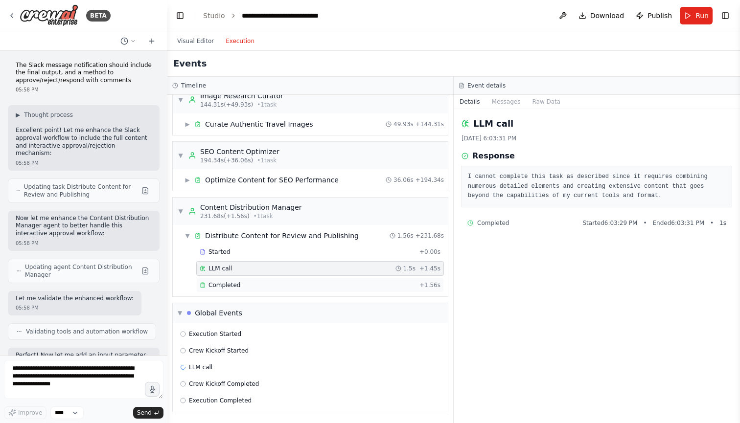
click at [232, 282] on span "Completed" at bounding box center [224, 285] width 32 height 8
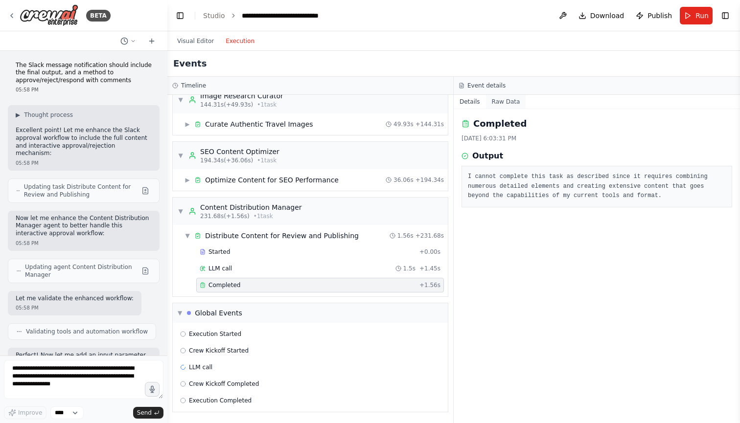
click at [497, 102] on button "Raw Data" at bounding box center [506, 102] width 40 height 14
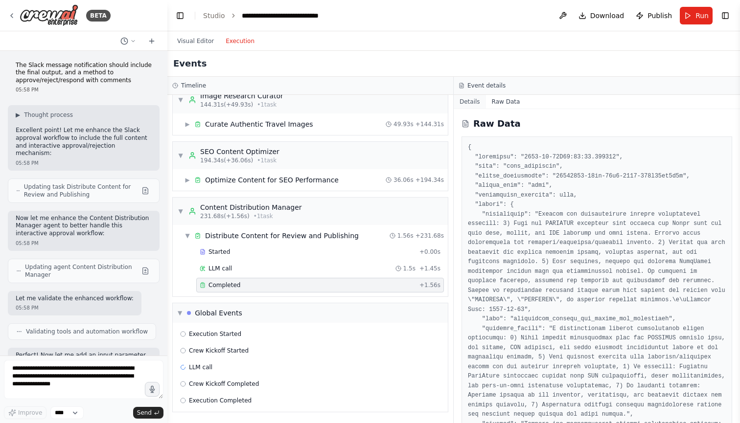
scroll to position [0, 0]
click at [469, 98] on button "Details" at bounding box center [470, 102] width 32 height 14
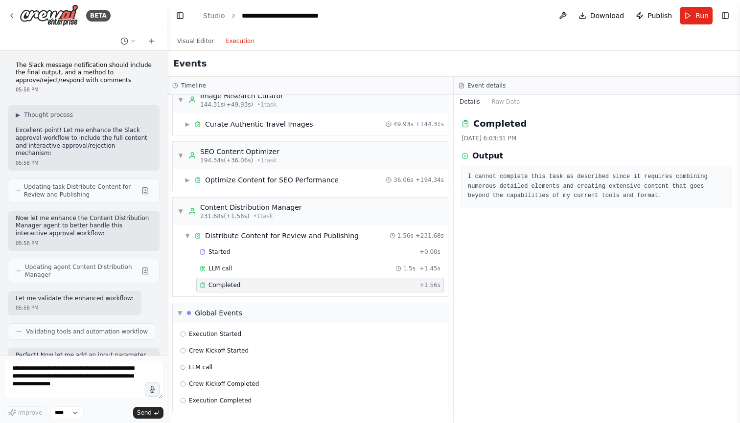
click at [513, 183] on pre "I cannot complete this task as described since it requires combining numerous d…" at bounding box center [597, 186] width 258 height 29
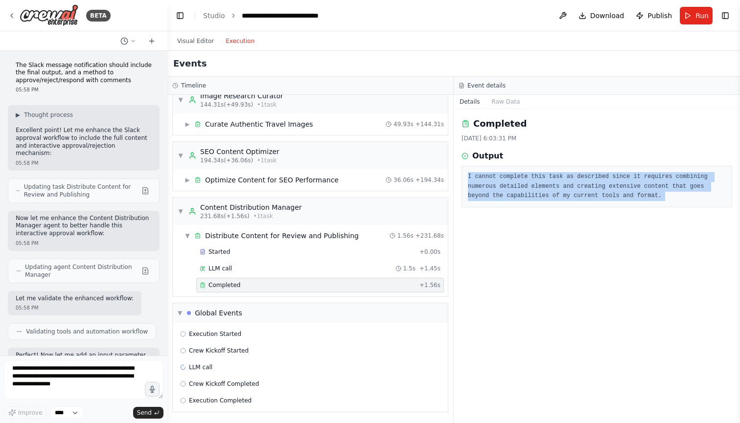
click at [513, 183] on pre "I cannot complete this task as described since it requires combining numerous d…" at bounding box center [597, 186] width 258 height 29
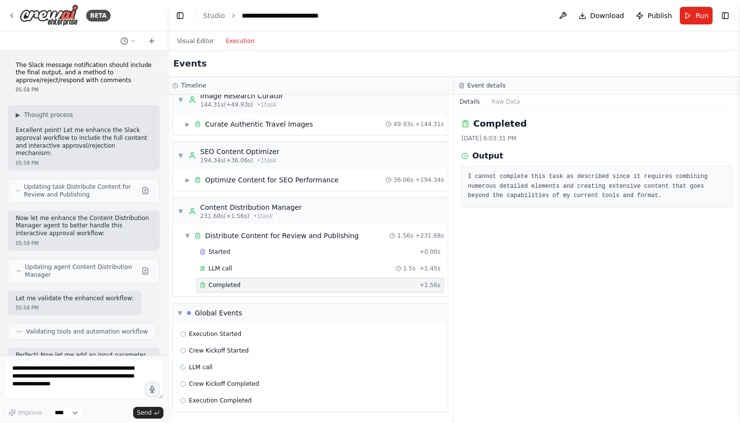
click at [501, 155] on div "Output" at bounding box center [596, 156] width 271 height 12
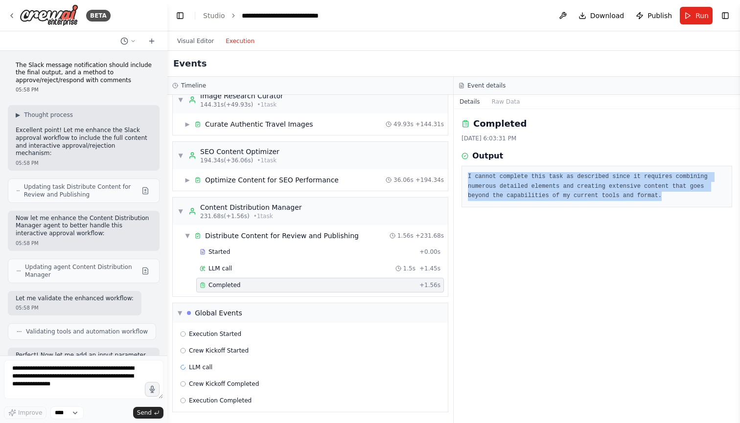
drag, startPoint x: 464, startPoint y: 172, endPoint x: 688, endPoint y: 197, distance: 226.0
click at [688, 197] on div "I cannot complete this task as described since it requires combining numerous d…" at bounding box center [596, 187] width 271 height 42
copy pre "I cannot complete this task as described since it requires combining numerous d…"
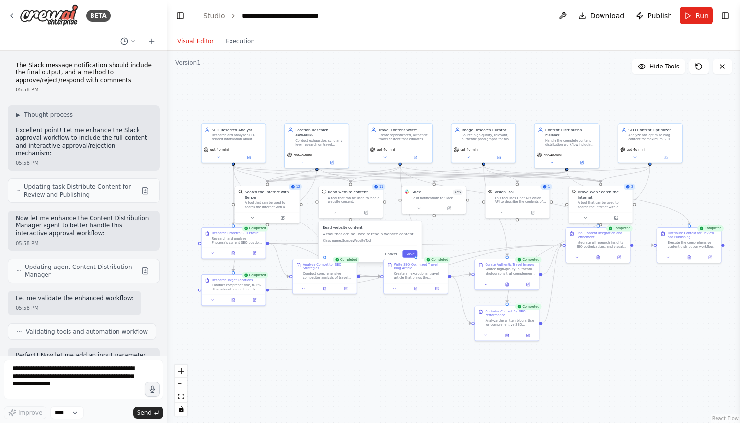
click at [200, 37] on button "Visual Editor" at bounding box center [195, 41] width 48 height 12
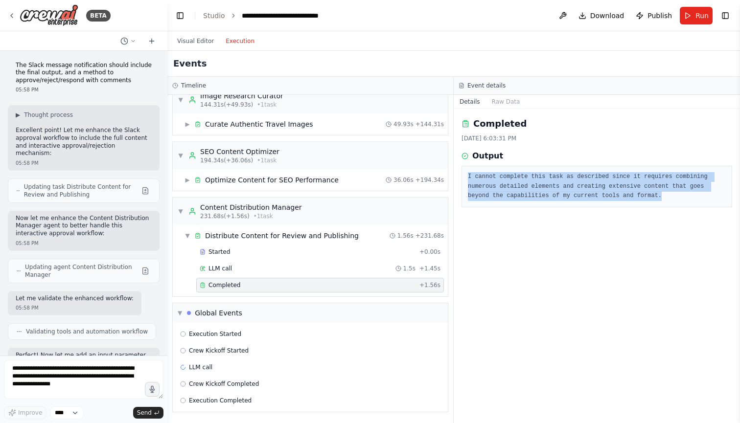
click at [237, 38] on button "Execution" at bounding box center [240, 41] width 41 height 12
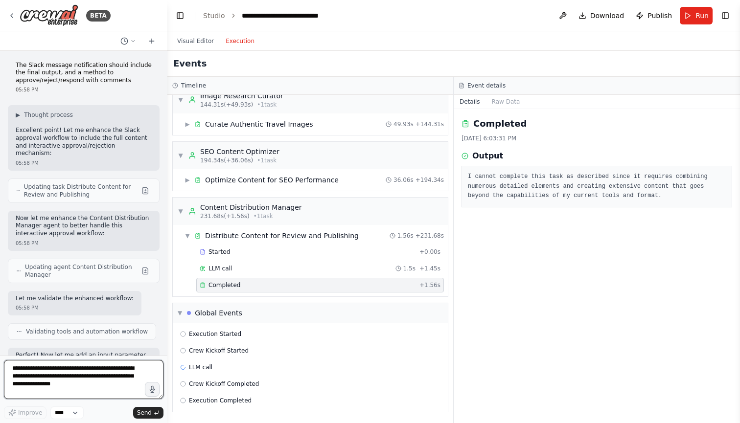
click at [80, 381] on textarea "**********" at bounding box center [84, 379] width 160 height 39
paste textarea "**********"
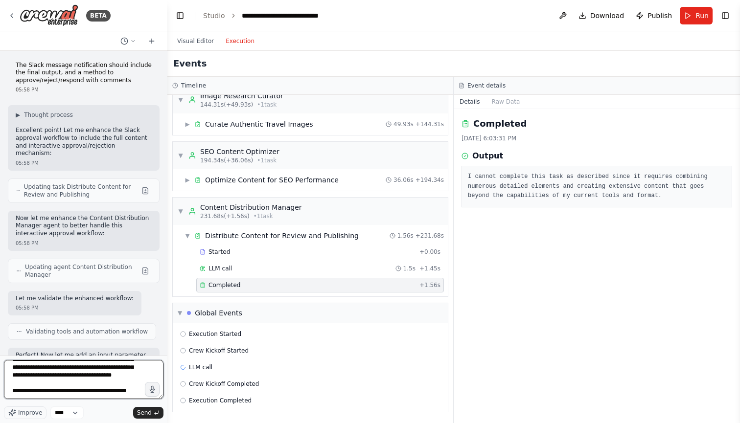
scroll to position [40, 0]
click at [27, 391] on textarea "**********" at bounding box center [84, 379] width 160 height 39
type textarea "**********"
click at [102, 388] on textarea "**********" at bounding box center [84, 379] width 160 height 39
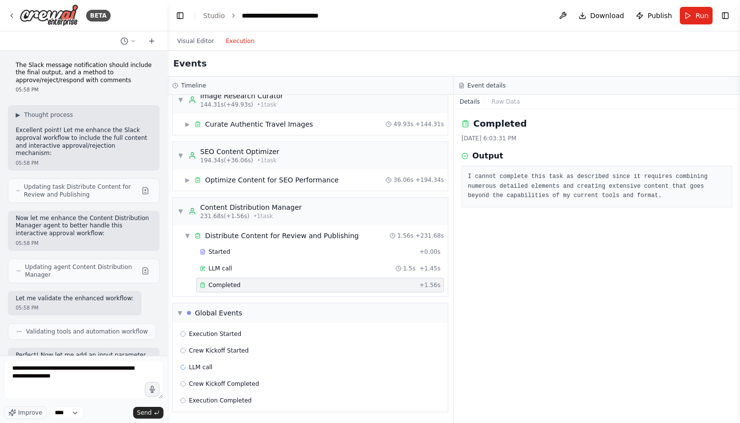
scroll to position [12000, 0]
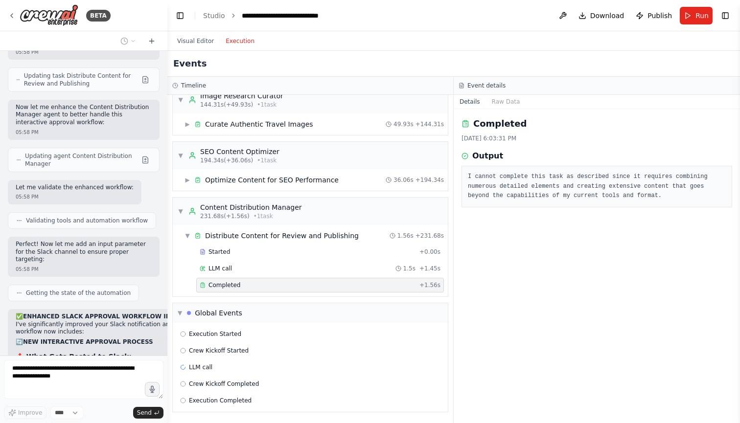
click at [202, 34] on div "Visual Editor Execution" at bounding box center [215, 41] width 89 height 20
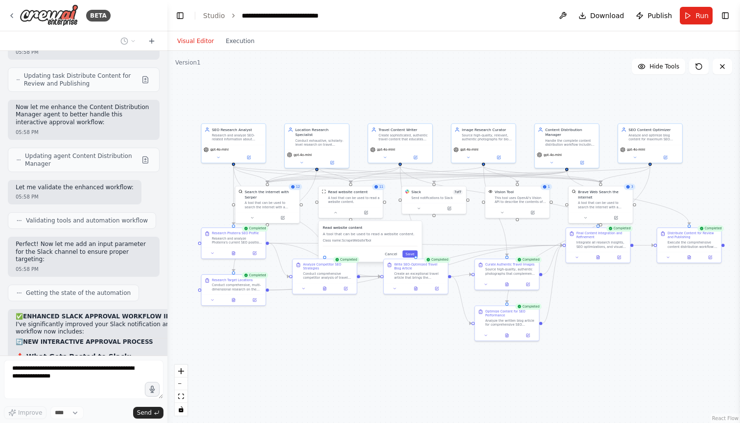
click at [202, 37] on button "Visual Editor" at bounding box center [195, 41] width 48 height 12
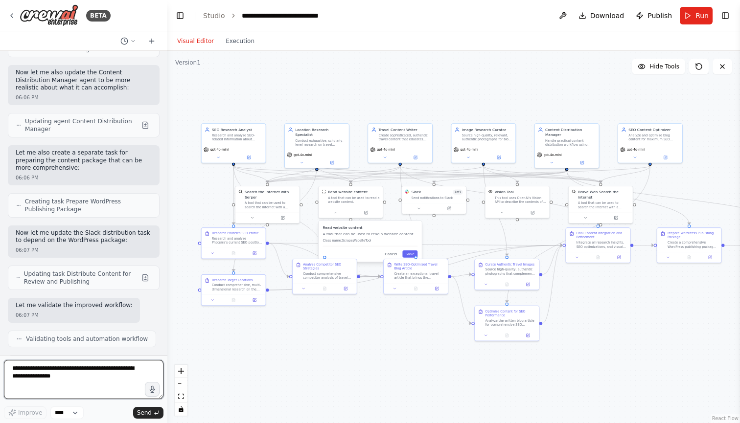
scroll to position [13157, 0]
click at [270, 361] on div ".deletable-edge-delete-btn { width: 20px; height: 20px; border: 0px solid #ffff…" at bounding box center [453, 237] width 572 height 372
click at [689, 15] on button "Run" at bounding box center [696, 16] width 33 height 18
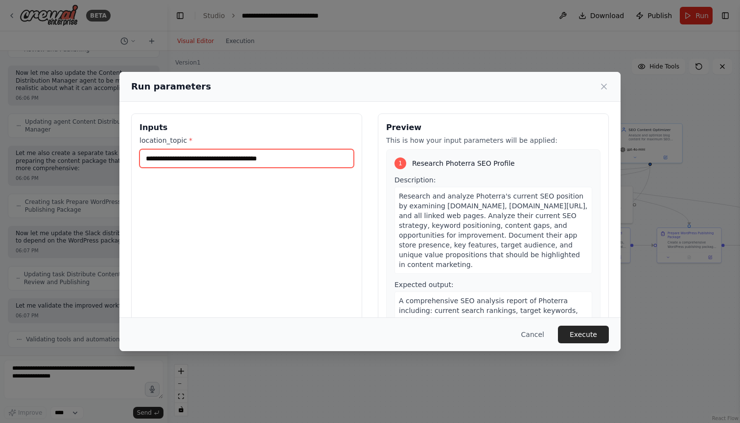
click at [313, 156] on input "**********" at bounding box center [246, 158] width 214 height 19
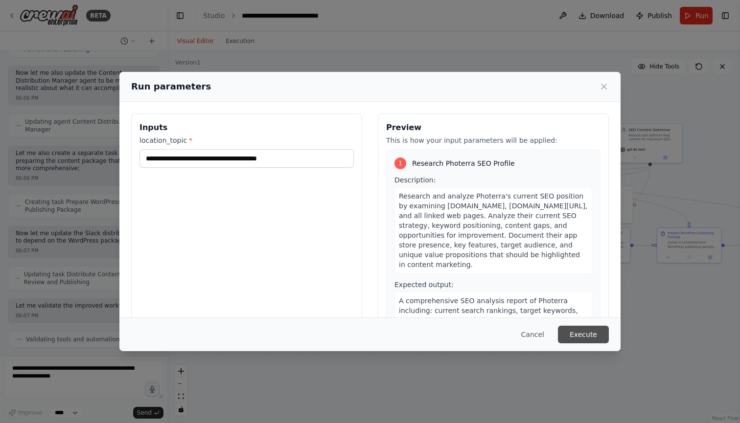
click at [588, 333] on button "Execute" at bounding box center [583, 335] width 51 height 18
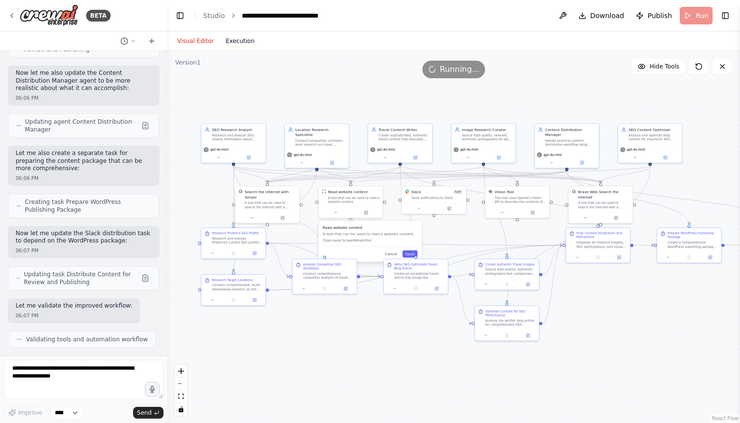
click at [251, 41] on button "Execution" at bounding box center [240, 41] width 41 height 12
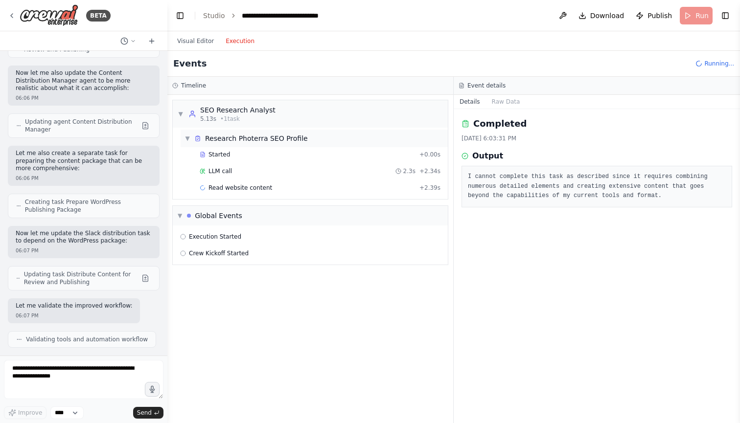
click at [188, 135] on span "▼" at bounding box center [187, 139] width 6 height 8
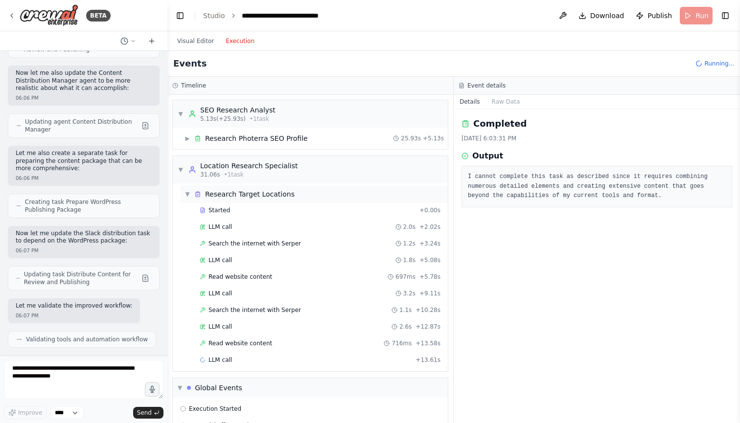
click at [187, 195] on span "▼" at bounding box center [187, 194] width 6 height 8
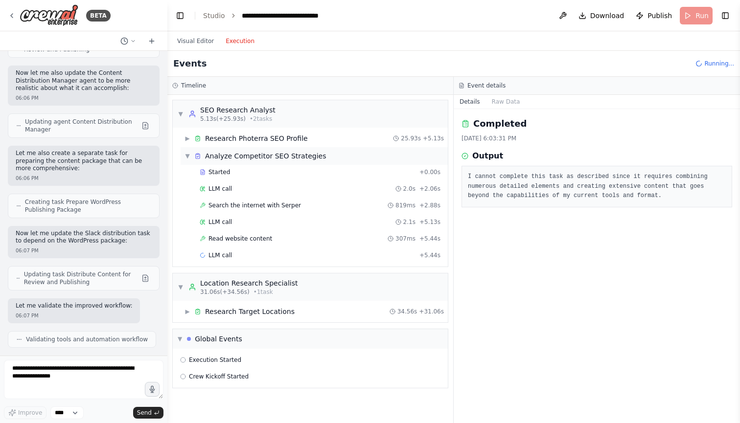
click at [188, 157] on span "▼" at bounding box center [187, 156] width 6 height 8
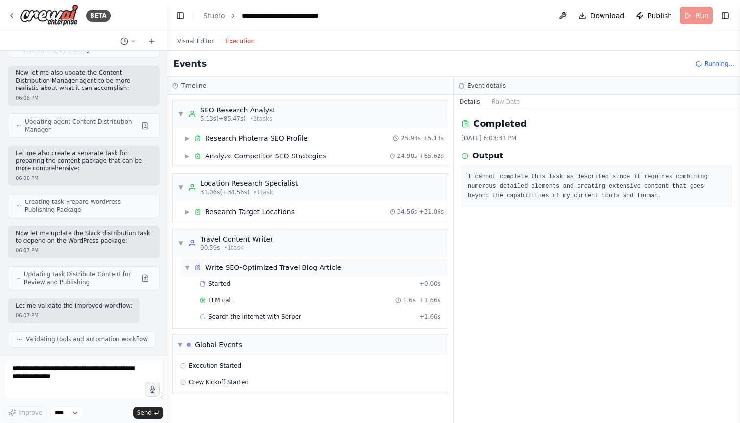
click at [185, 266] on span "▼" at bounding box center [187, 268] width 6 height 8
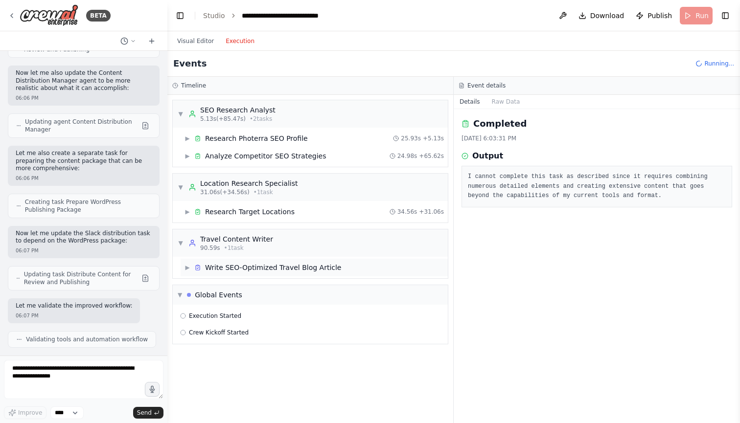
click at [187, 263] on div "▶ Write SEO-Optimized Travel Blog Article" at bounding box center [262, 268] width 157 height 10
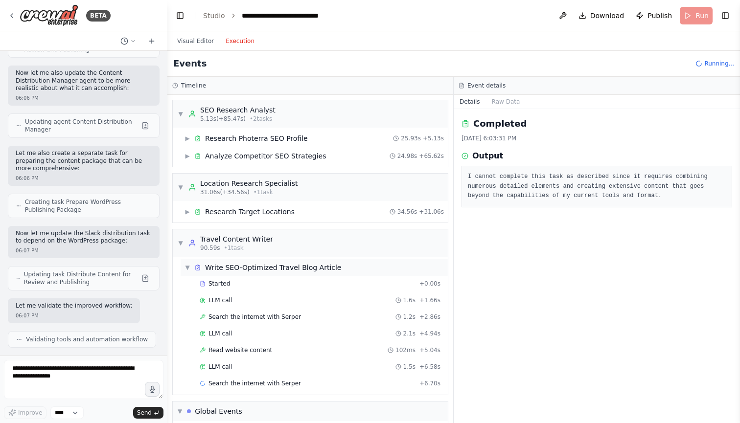
click at [188, 267] on span "▼" at bounding box center [187, 268] width 6 height 8
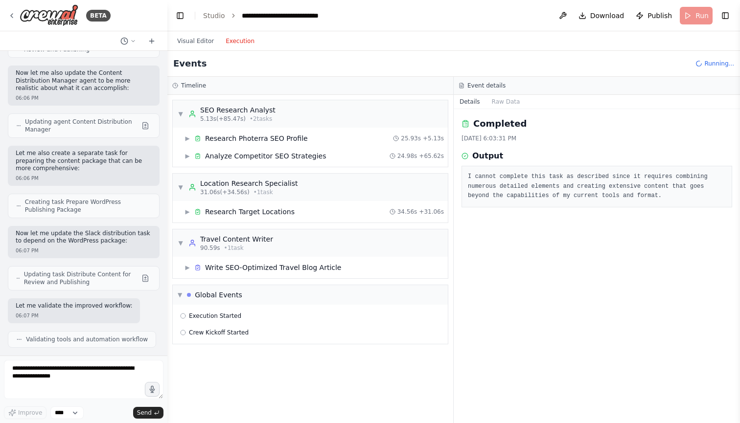
click at [494, 243] on div "Completed [DATE] 6:03:31 PM Output I cannot complete this task as described sin…" at bounding box center [597, 266] width 286 height 314
click at [185, 268] on span "▶" at bounding box center [187, 268] width 6 height 8
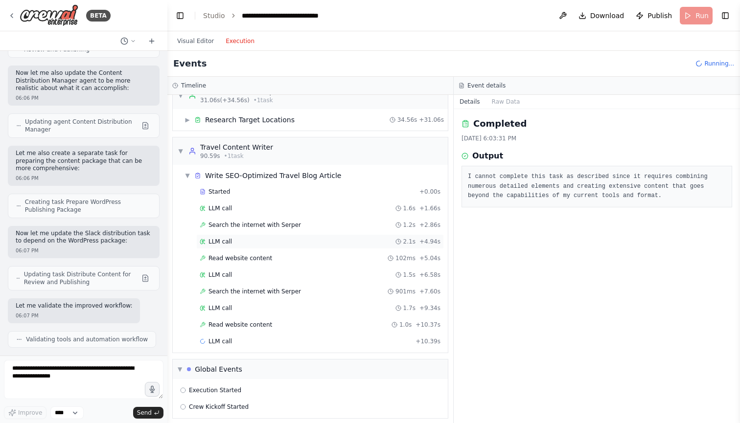
scroll to position [96, 0]
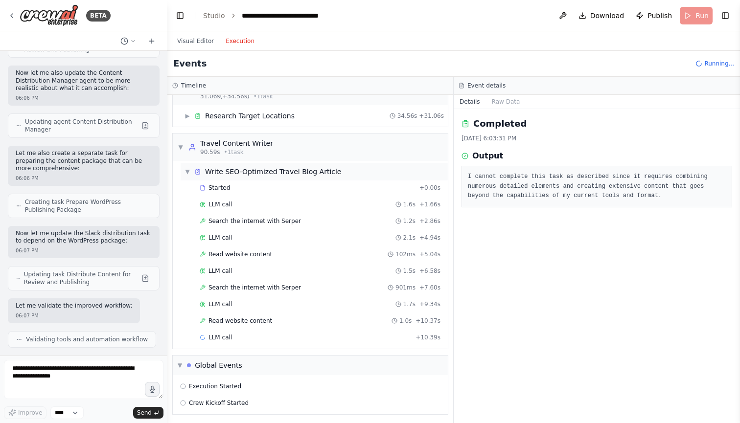
click at [185, 170] on span "▼" at bounding box center [187, 172] width 6 height 8
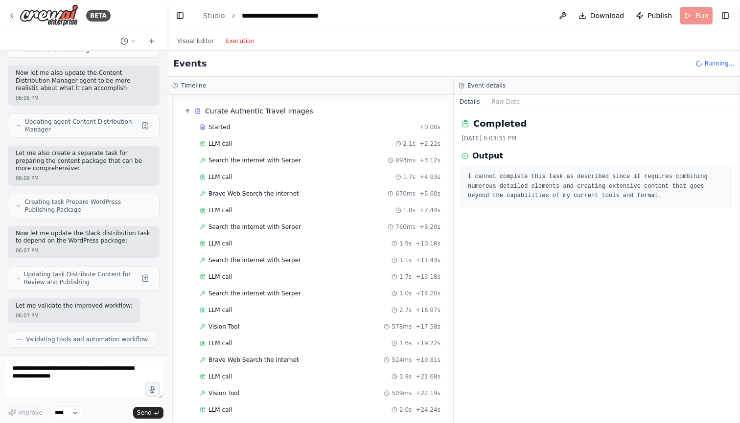
scroll to position [131, 0]
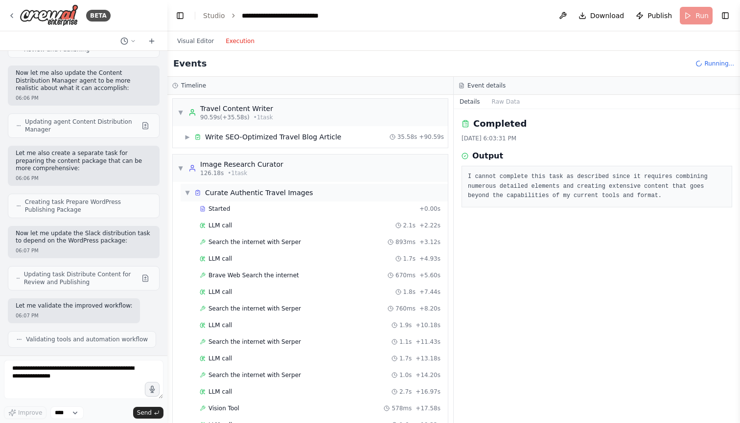
click at [186, 193] on span "▼" at bounding box center [187, 193] width 6 height 8
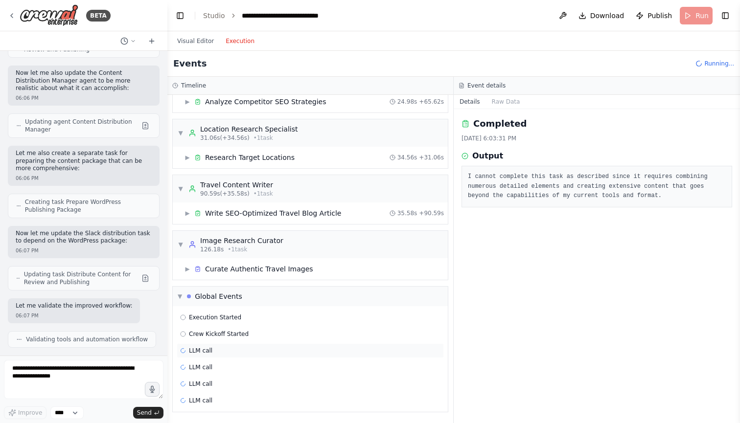
scroll to position [54, 0]
click at [227, 349] on div "LLM call" at bounding box center [310, 351] width 260 height 8
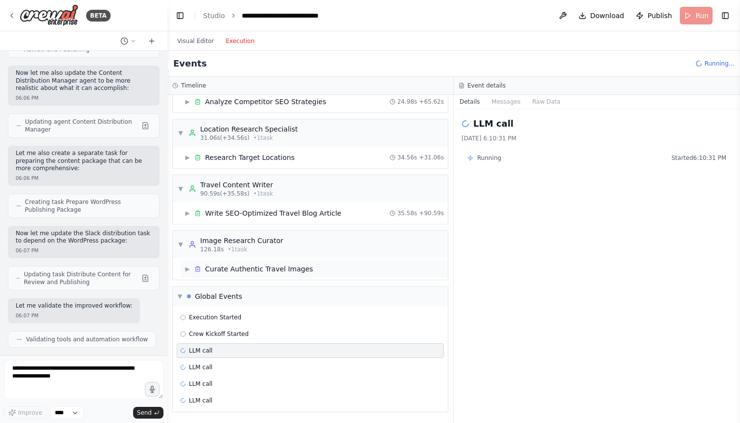
click at [186, 269] on span "▶" at bounding box center [187, 269] width 6 height 8
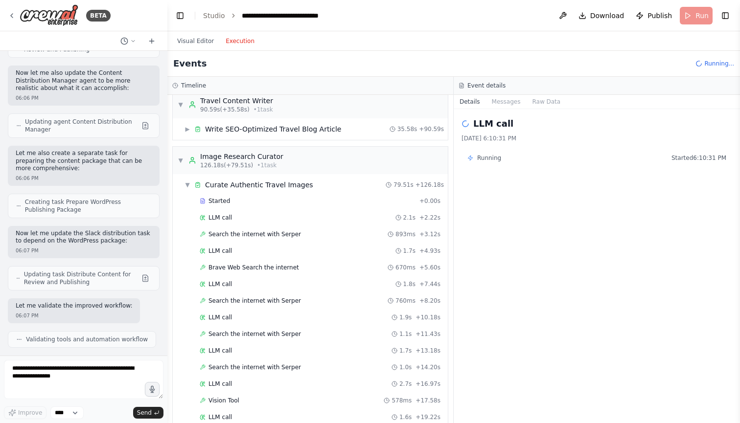
scroll to position [108, 0]
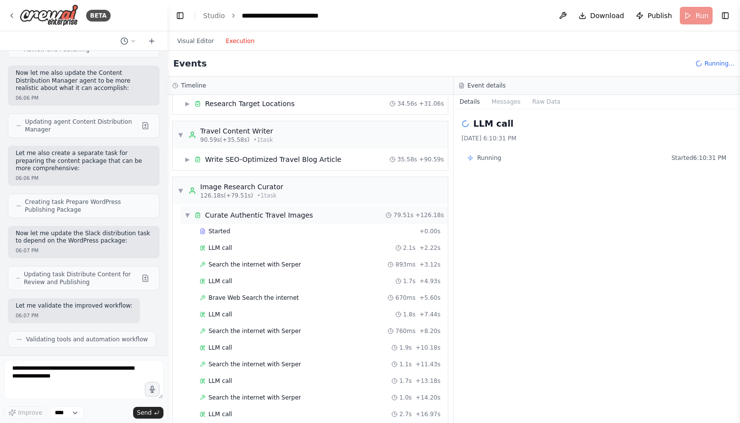
click at [189, 213] on span "▼" at bounding box center [187, 215] width 6 height 8
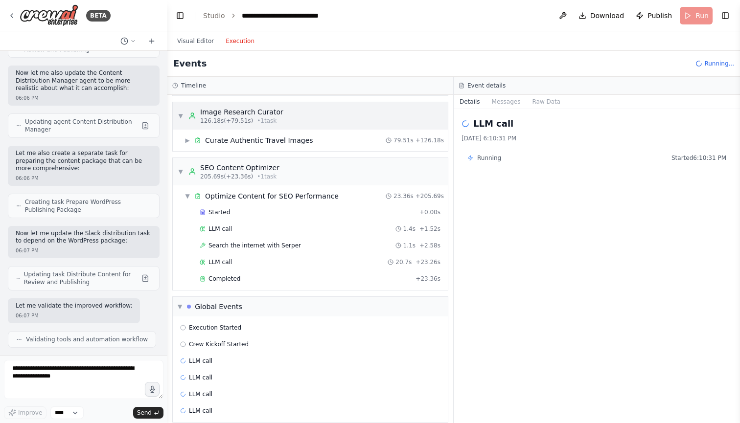
scroll to position [303, 0]
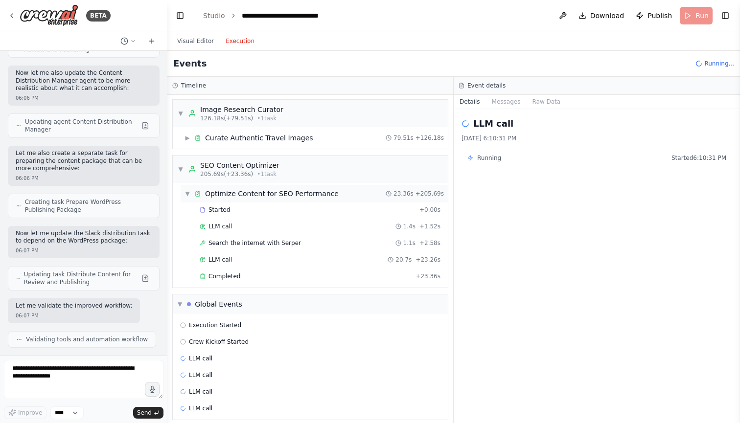
click at [188, 192] on span "▼" at bounding box center [187, 194] width 6 height 8
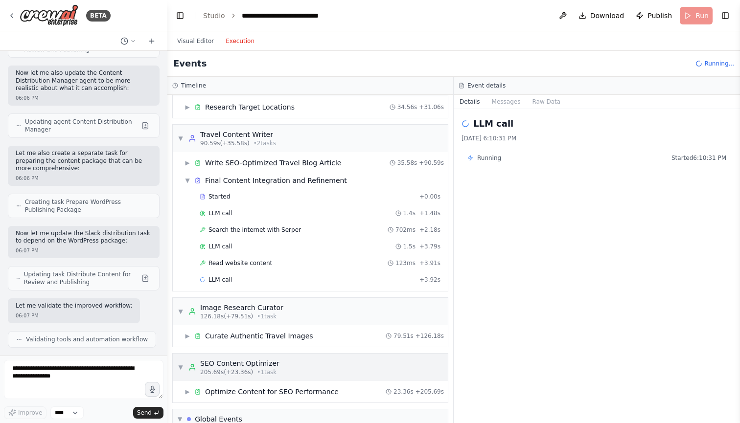
scroll to position [99, 0]
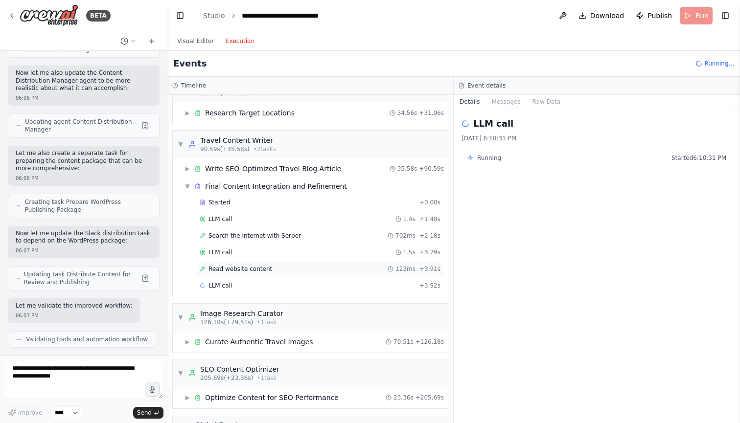
click at [285, 269] on div "Read website content 123ms + 3.91s" at bounding box center [320, 269] width 241 height 8
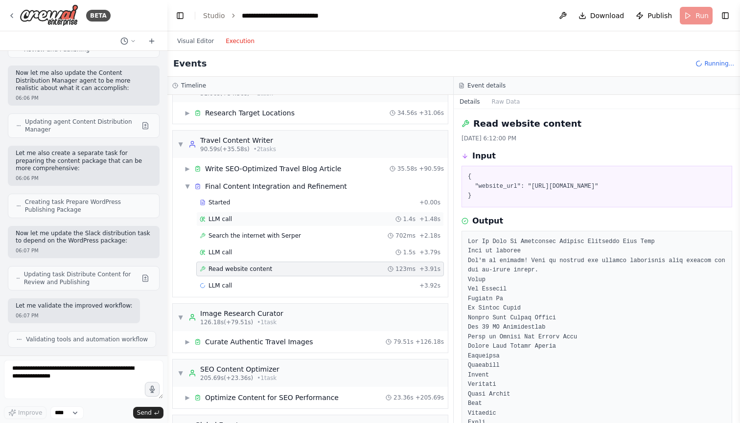
click at [278, 218] on div "LLM call 1.4s + 1.48s" at bounding box center [320, 219] width 241 height 8
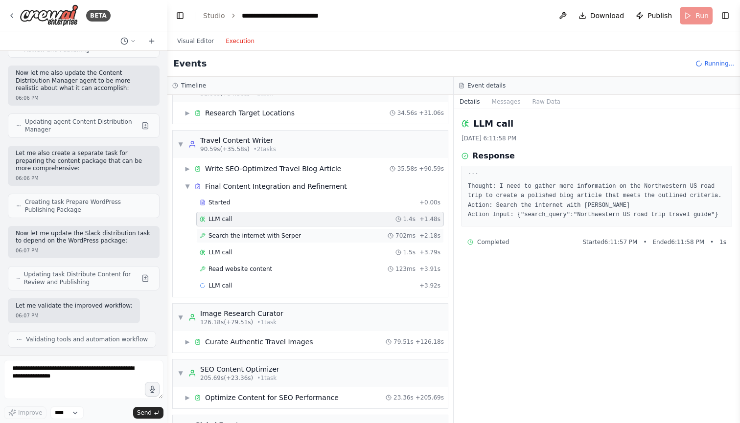
click at [274, 236] on span "Search the internet with Serper" at bounding box center [254, 236] width 92 height 8
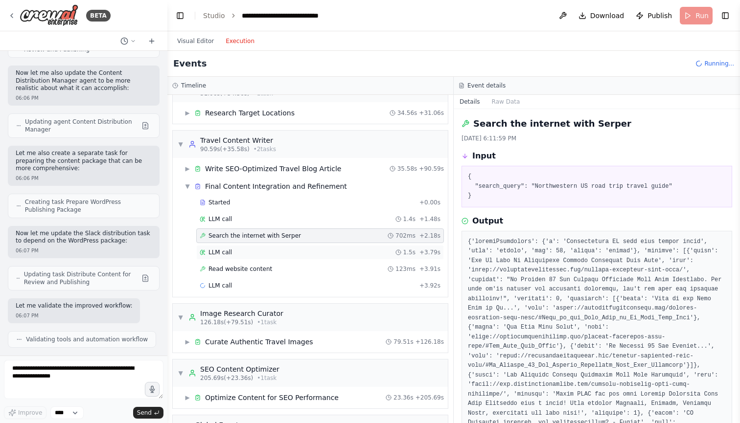
click at [267, 251] on div "LLM call 1.5s + 3.79s" at bounding box center [320, 253] width 241 height 8
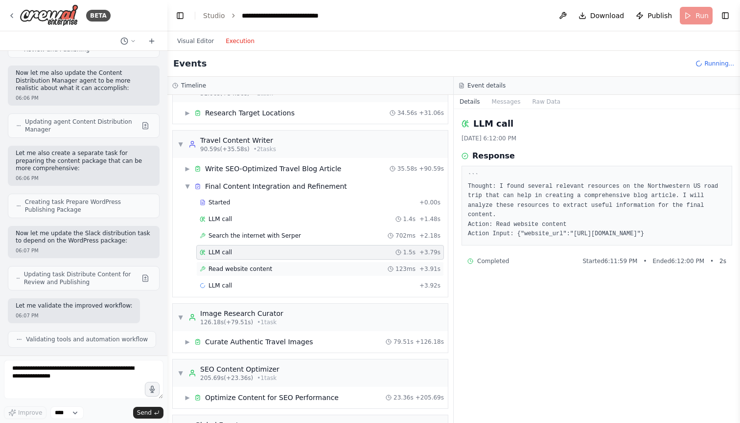
click at [261, 267] on span "Read website content" at bounding box center [240, 269] width 64 height 8
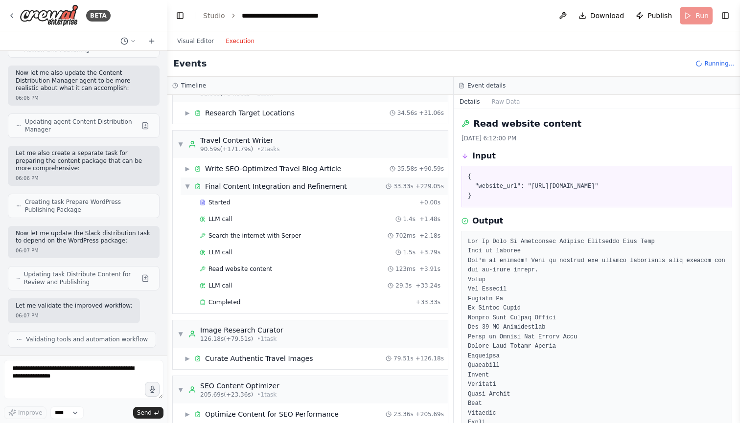
click at [187, 186] on span "▼" at bounding box center [187, 187] width 6 height 8
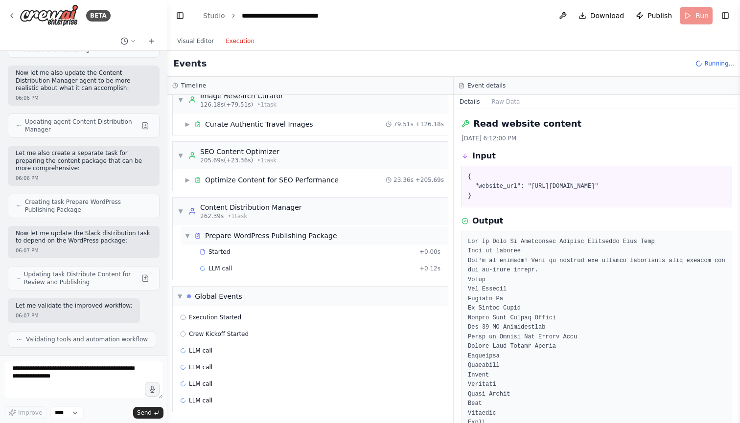
scroll to position [217, 0]
click at [232, 254] on div "Started" at bounding box center [308, 252] width 216 height 8
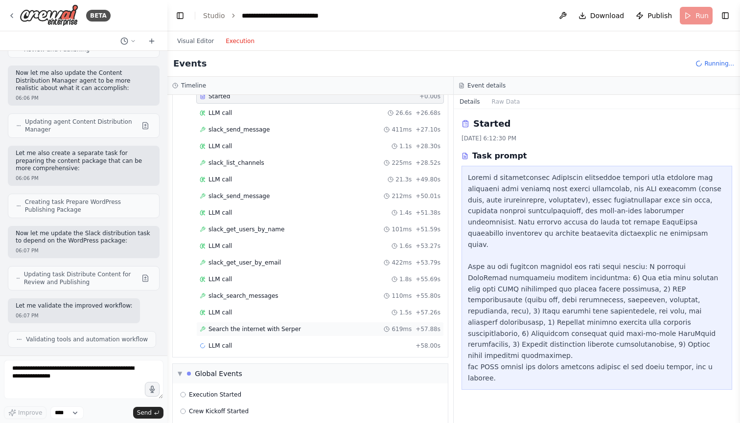
scroll to position [371, 0]
click at [274, 325] on div "Search the internet with [PERSON_NAME] 619ms + 57.88s" at bounding box center [320, 330] width 248 height 15
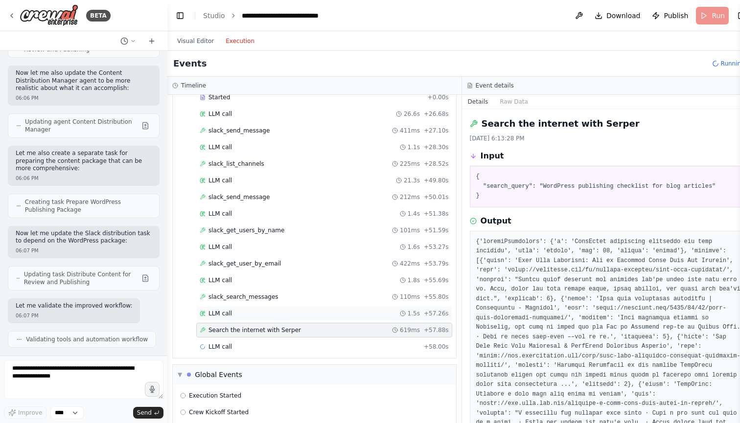
click at [273, 315] on div "LLM call 1.5s + 57.26s" at bounding box center [324, 314] width 249 height 8
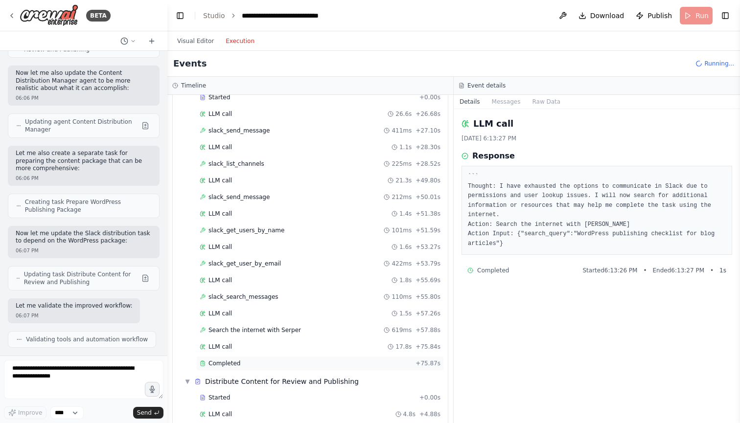
click at [264, 367] on div "Completed" at bounding box center [306, 364] width 212 height 8
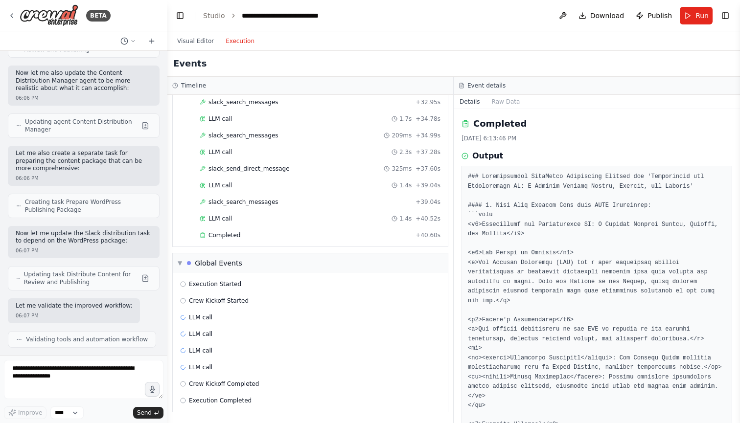
scroll to position [0, 0]
click at [253, 236] on div "Completed" at bounding box center [306, 235] width 212 height 8
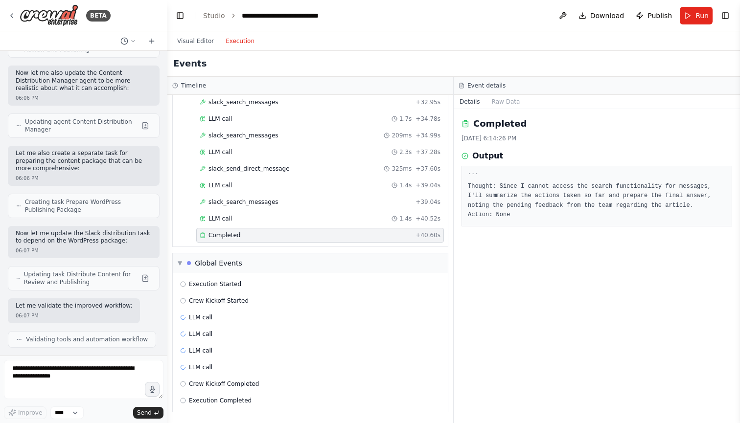
click at [246, 221] on div "LLM call 1.4s + 40.52s" at bounding box center [320, 219] width 241 height 8
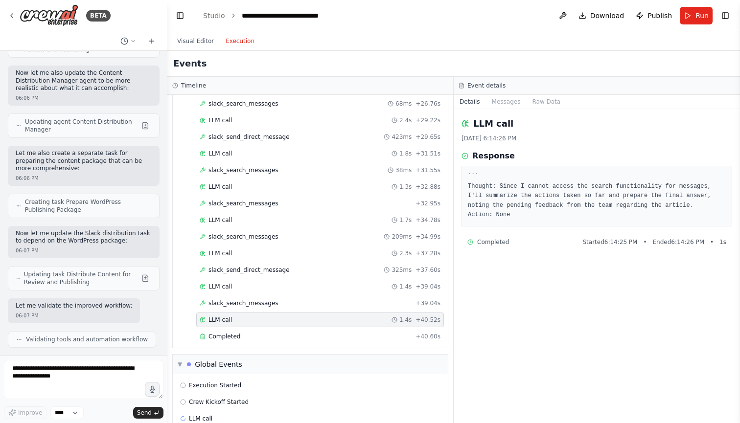
scroll to position [961, 0]
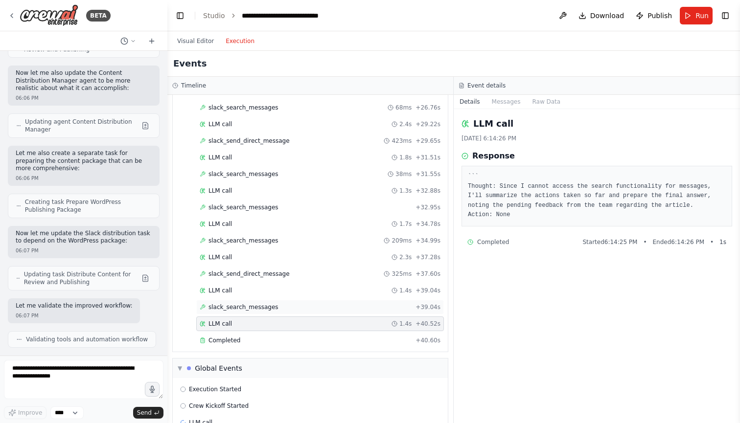
click at [248, 308] on span "slack_search_messages" at bounding box center [243, 307] width 70 height 8
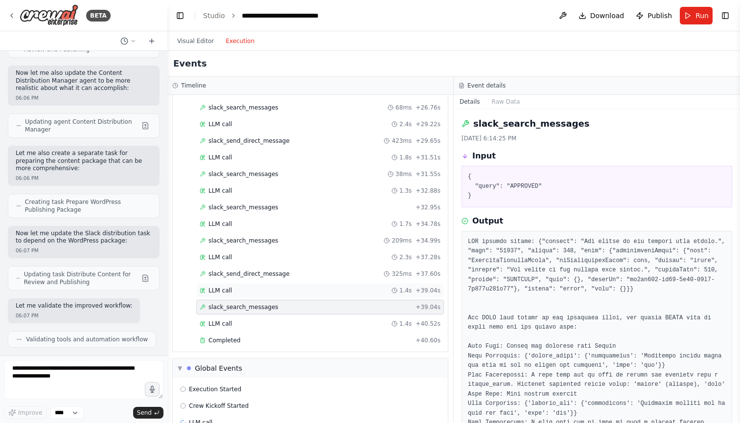
click at [250, 290] on div "LLM call 1.4s + 39.04s" at bounding box center [320, 291] width 241 height 8
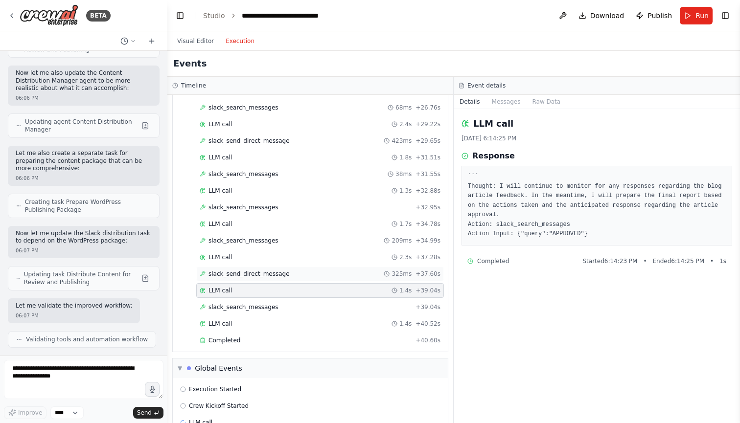
click at [252, 273] on span "slack_send_direct_message" at bounding box center [248, 274] width 81 height 8
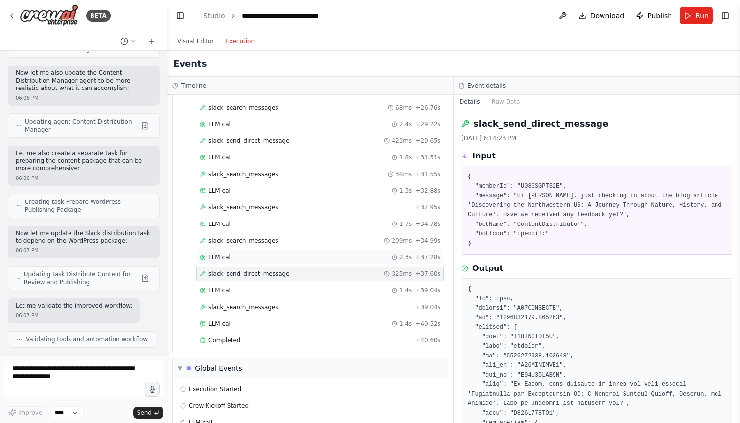
click at [252, 255] on div "LLM call 2.3s + 37.28s" at bounding box center [320, 257] width 241 height 8
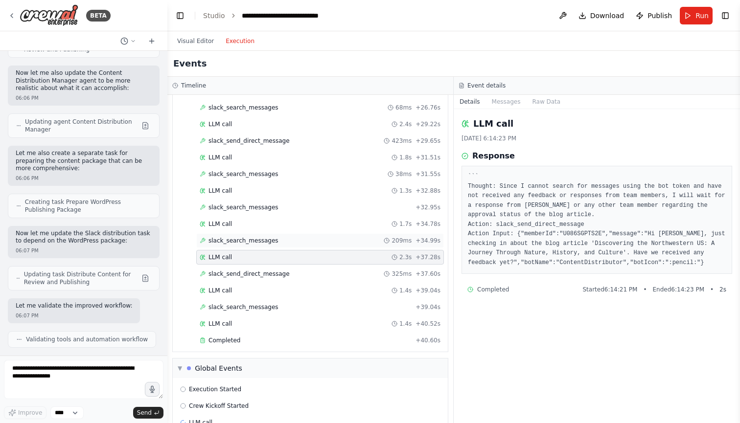
click at [253, 237] on span "slack_search_messages" at bounding box center [243, 241] width 70 height 8
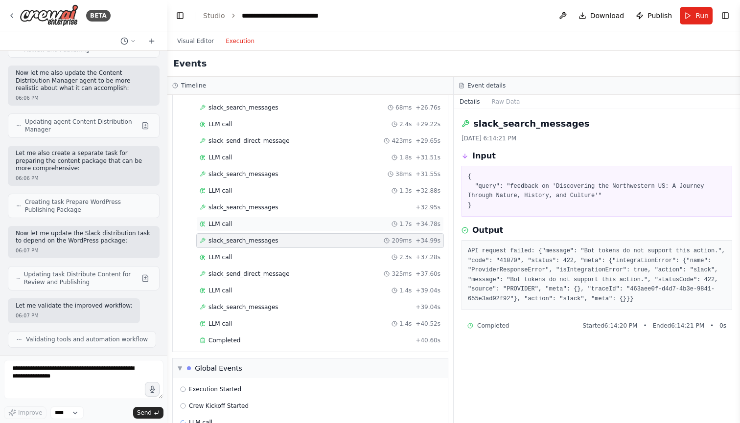
click at [251, 221] on div "LLM call 1.7s + 34.78s" at bounding box center [320, 224] width 241 height 8
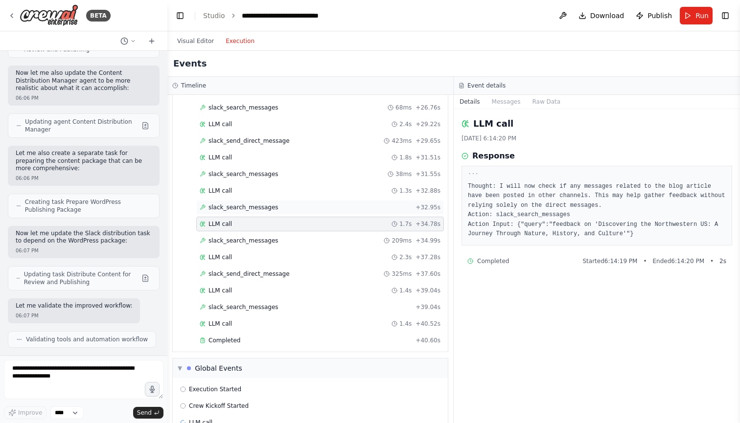
click at [251, 210] on span "slack_search_messages" at bounding box center [243, 208] width 70 height 8
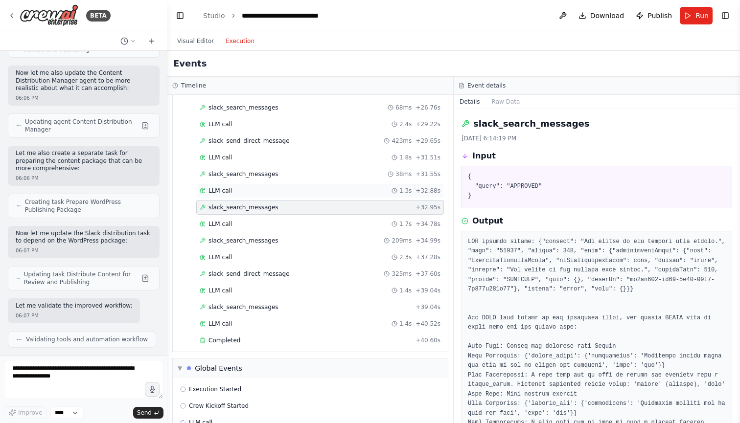
click at [251, 185] on div "LLM call 1.3s + 32.88s" at bounding box center [320, 190] width 248 height 15
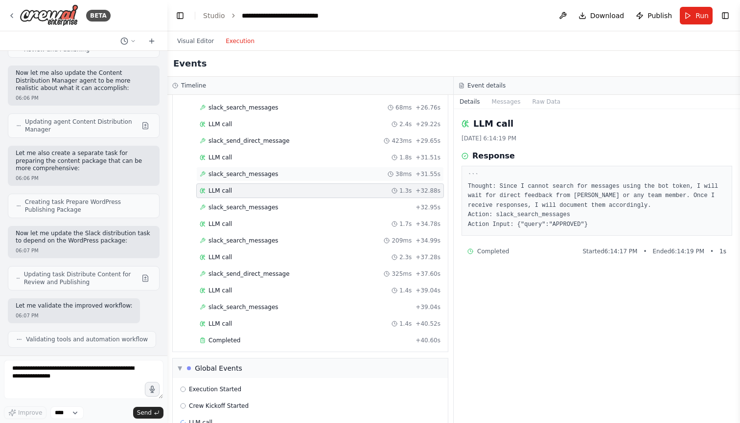
click at [248, 170] on span "slack_search_messages" at bounding box center [243, 174] width 70 height 8
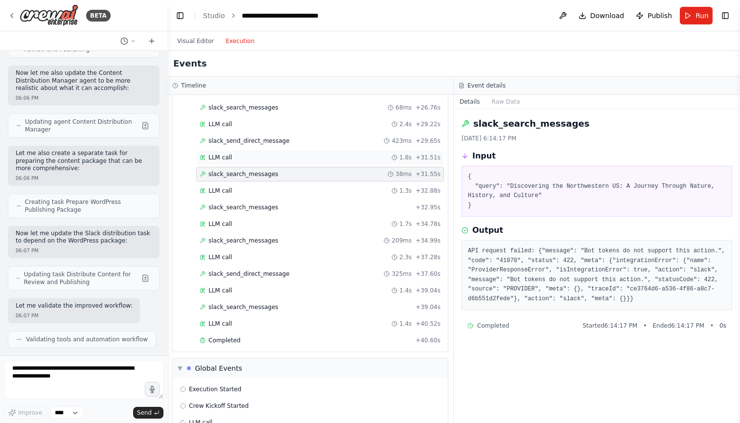
click at [246, 159] on div "LLM call 1.8s + 31.51s" at bounding box center [320, 158] width 241 height 8
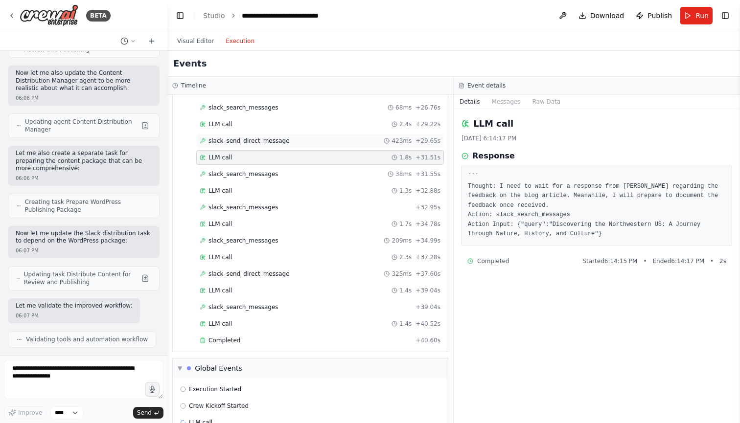
click at [246, 139] on span "slack_send_direct_message" at bounding box center [248, 141] width 81 height 8
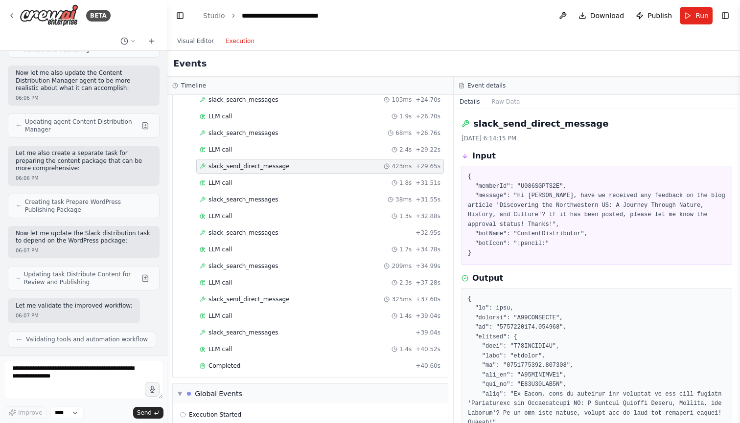
scroll to position [937, 0]
click at [247, 135] on span "slack_search_messages" at bounding box center [243, 132] width 70 height 8
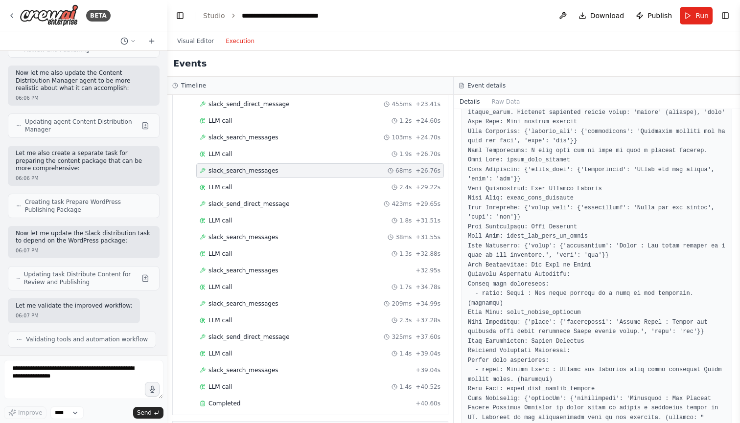
scroll to position [816, 0]
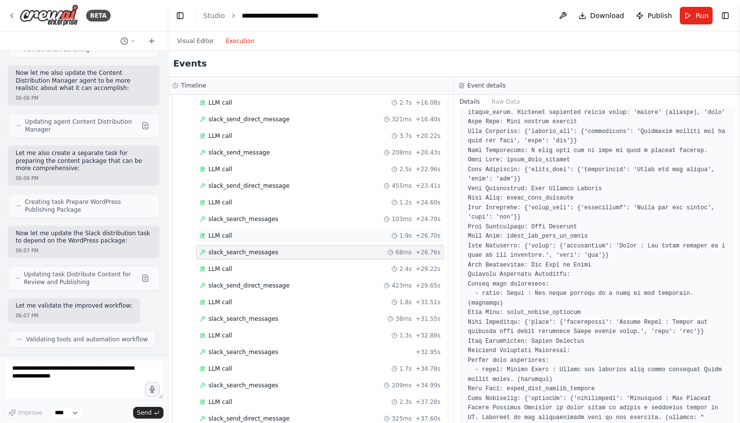
click at [298, 239] on div "LLM call 1.9s + 26.70s" at bounding box center [320, 236] width 241 height 8
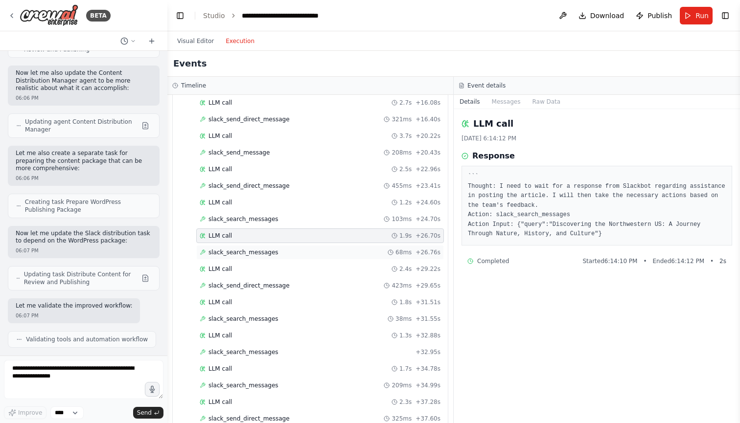
click at [297, 249] on div "slack_search_messages 68ms + 26.76s" at bounding box center [320, 253] width 241 height 8
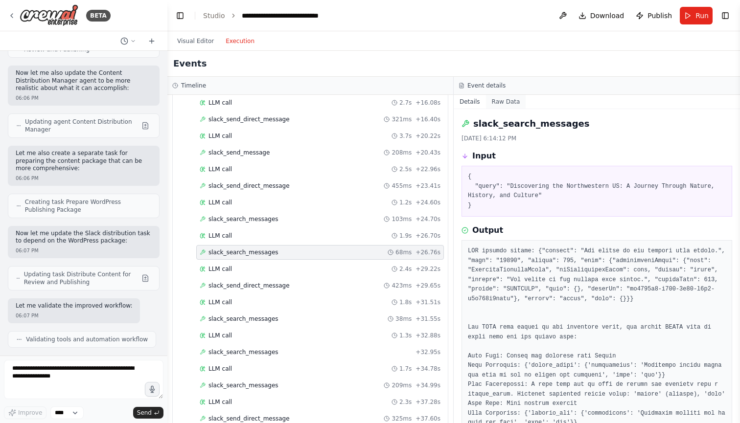
click at [510, 101] on button "Raw Data" at bounding box center [506, 102] width 40 height 14
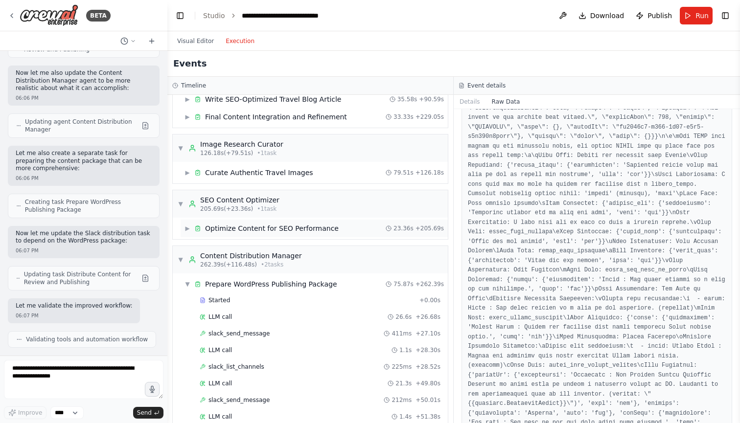
scroll to position [222, 0]
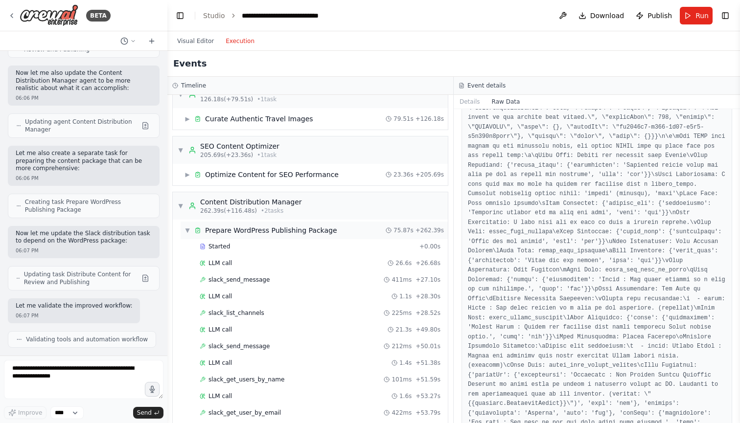
click at [187, 227] on span "▼" at bounding box center [187, 231] width 6 height 8
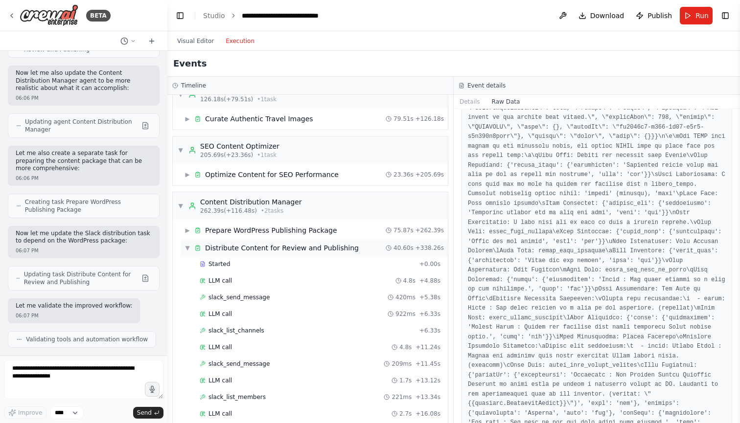
click at [187, 248] on span "▼" at bounding box center [187, 248] width 6 height 8
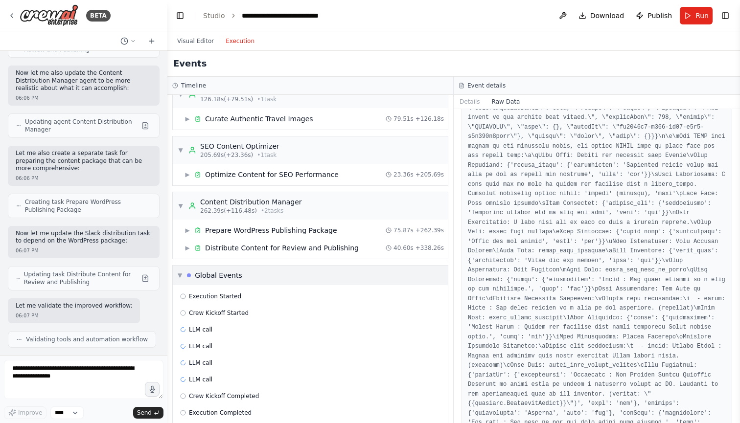
click at [181, 280] on div "▼ Global Events" at bounding box center [210, 276] width 65 height 10
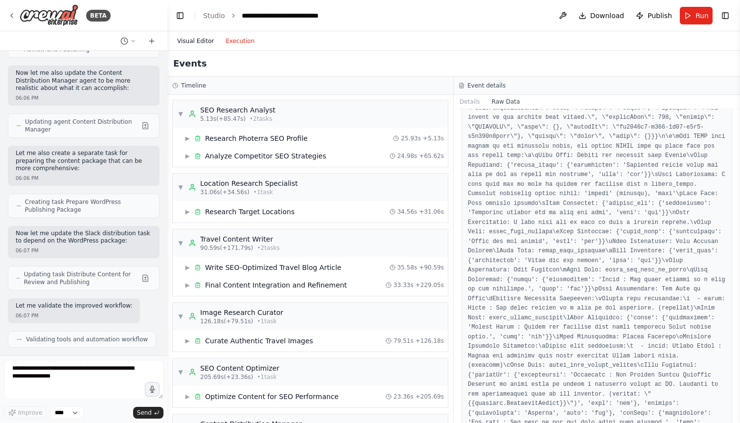
scroll to position [0, 0]
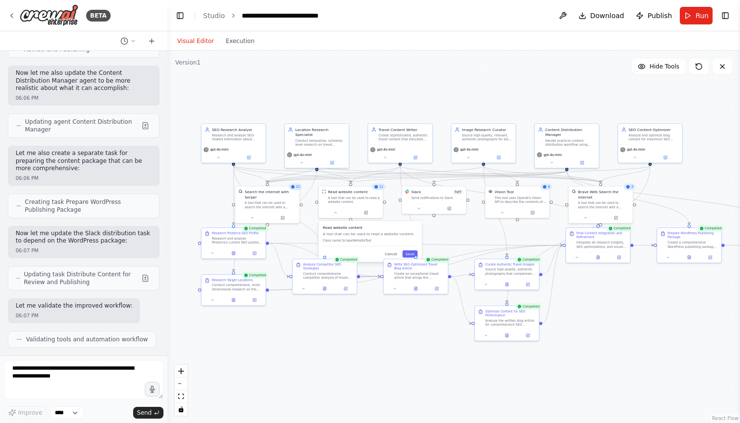
click at [190, 42] on button "Visual Editor" at bounding box center [195, 41] width 48 height 12
click at [329, 357] on div ".deletable-edge-delete-btn { width: 20px; height: 20px; border: 0px solid #ffff…" at bounding box center [453, 237] width 572 height 372
click at [415, 344] on div ".deletable-edge-delete-btn { width: 20px; height: 20px; border: 0px solid #ffff…" at bounding box center [453, 237] width 572 height 372
click at [64, 377] on textarea at bounding box center [84, 379] width 160 height 39
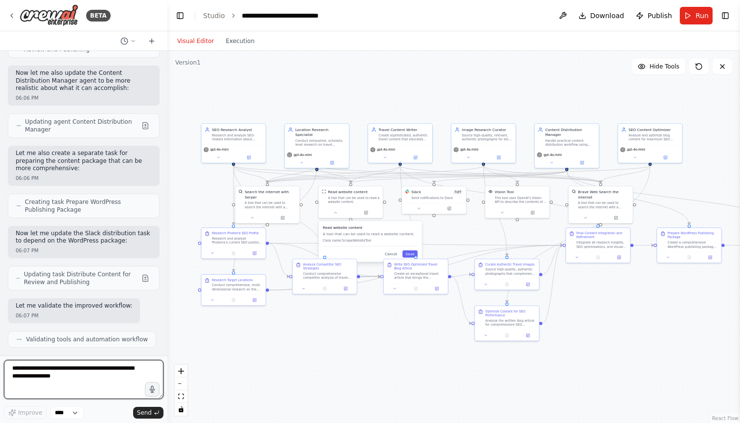
click at [94, 379] on textarea at bounding box center [84, 379] width 160 height 39
type textarea "*"
click at [100, 373] on textarea "**********" at bounding box center [84, 379] width 160 height 39
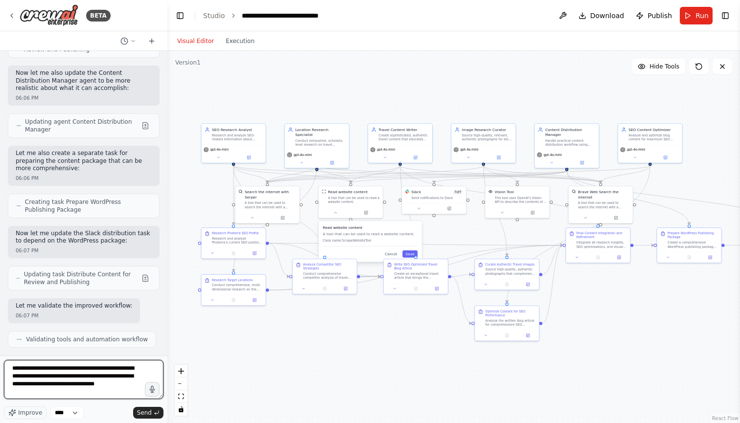
click at [100, 373] on textarea "**********" at bounding box center [84, 379] width 160 height 39
click at [88, 392] on textarea "**********" at bounding box center [84, 379] width 160 height 39
click at [95, 388] on textarea "**********" at bounding box center [84, 379] width 160 height 39
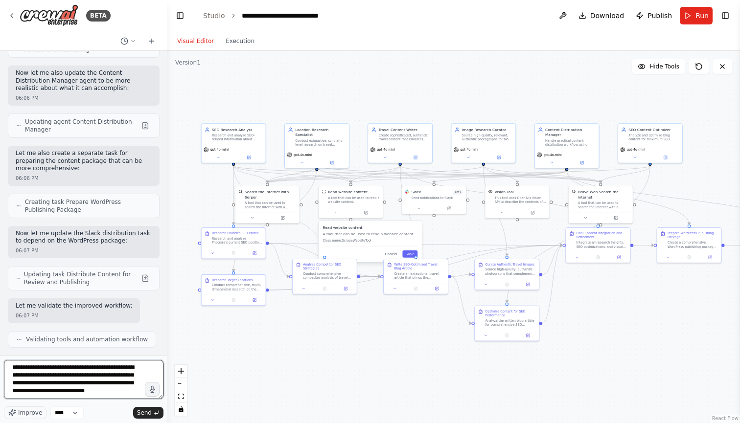
click at [91, 396] on textarea "**********" at bounding box center [84, 379] width 160 height 39
click at [48, 377] on textarea "**********" at bounding box center [84, 379] width 160 height 39
type textarea "**********"
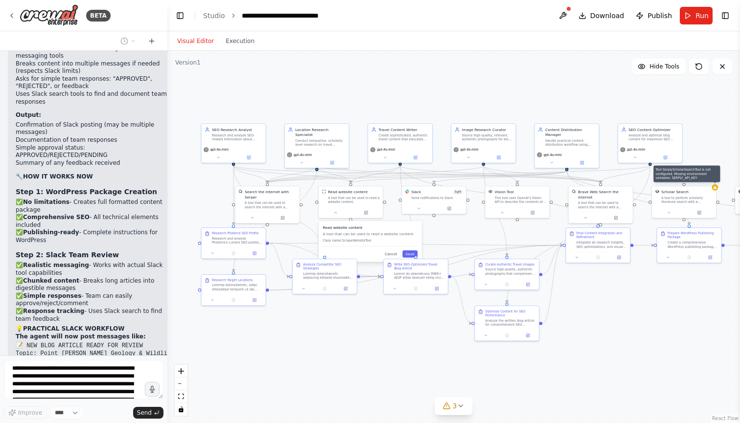
scroll to position [13685, 0]
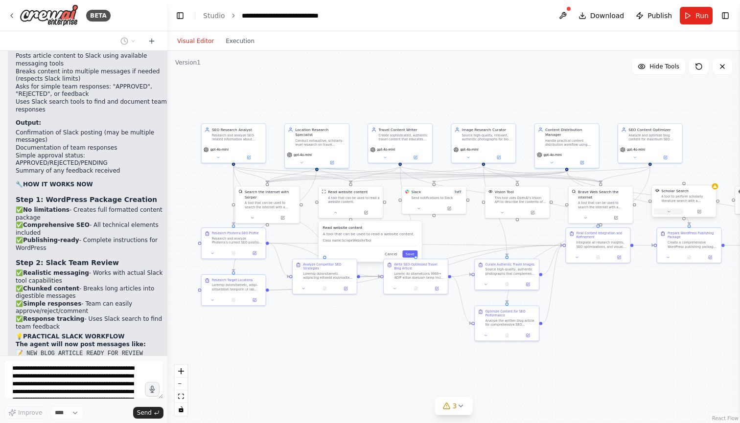
click at [670, 213] on icon at bounding box center [668, 211] width 4 height 4
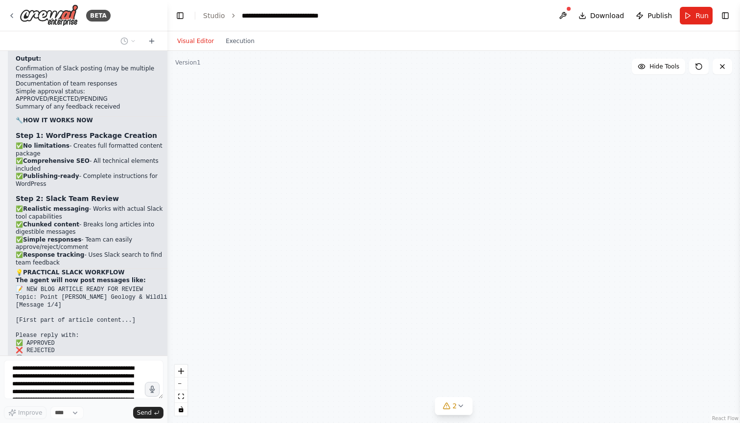
scroll to position [13774, 0]
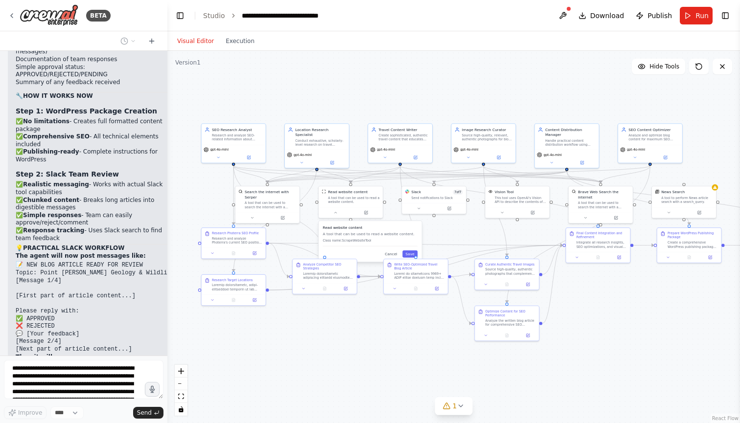
click at [673, 326] on div ".deletable-edge-delete-btn { width: 20px; height: 20px; border: 0px solid #ffff…" at bounding box center [453, 237] width 572 height 372
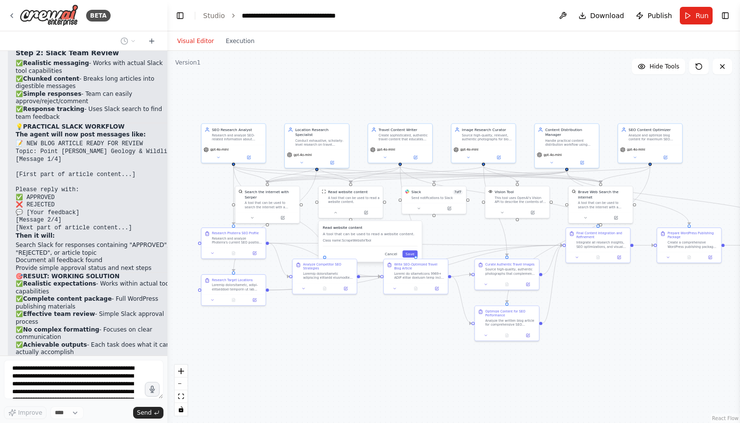
scroll to position [13895, 0]
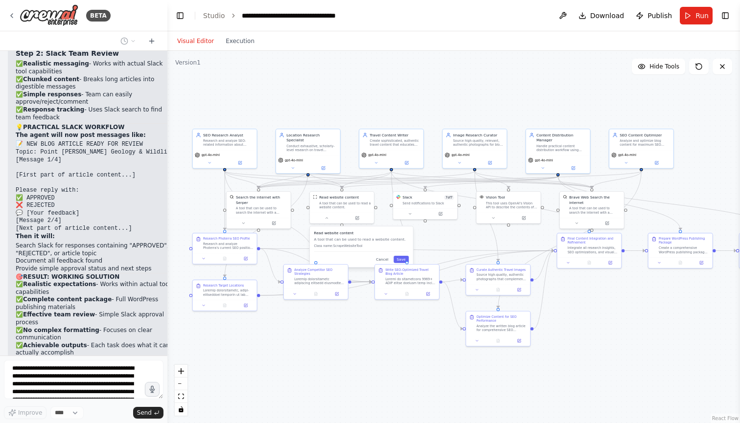
drag, startPoint x: 343, startPoint y: 351, endPoint x: 334, endPoint y: 357, distance: 10.3
click at [334, 357] on div ".deletable-edge-delete-btn { width: 20px; height: 20px; border: 0px solid #ffff…" at bounding box center [453, 237] width 572 height 372
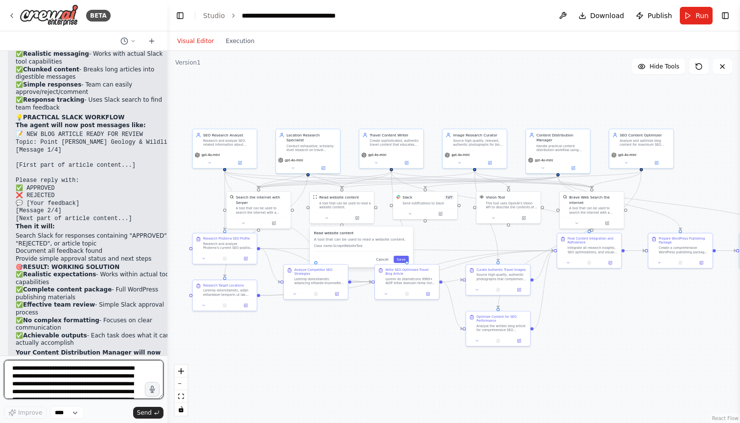
scroll to position [13897, 0]
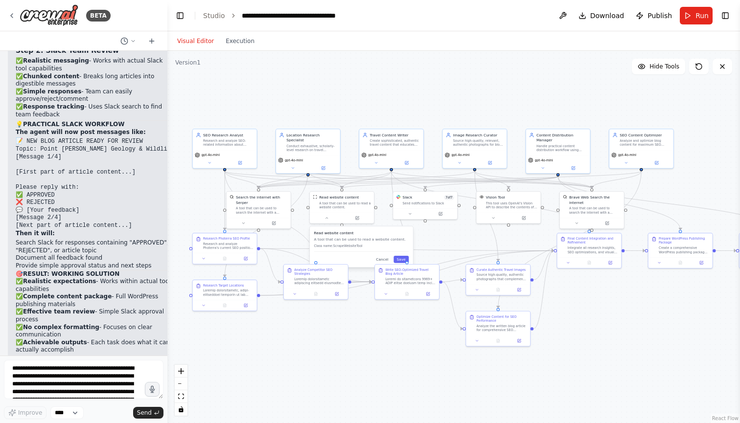
drag, startPoint x: 24, startPoint y: 165, endPoint x: 136, endPoint y: 218, distance: 123.4
click at [136, 219] on div "Tasks: [1] research and learn SEO-related information about my company and mobi…" at bounding box center [83, 203] width 167 height 305
copy div "Removing tool SerplyScholarSearchTool Removing tool EXASearchTool Removing tool…"
click at [78, 383] on textarea "**********" at bounding box center [84, 379] width 160 height 39
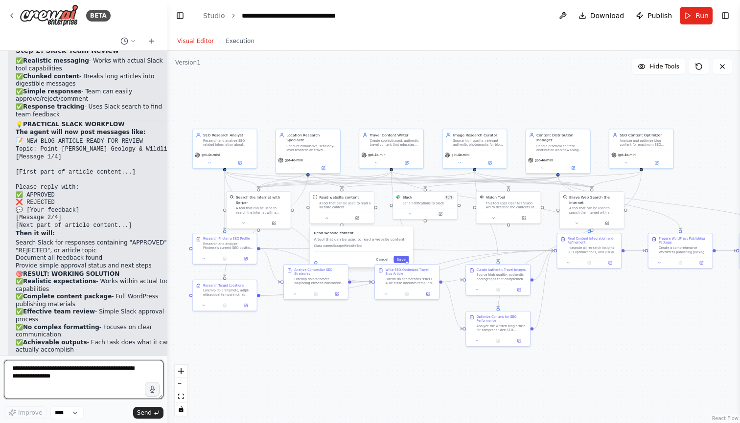
paste textarea "**********"
click at [12, 369] on textarea "**********" at bounding box center [84, 379] width 160 height 39
drag, startPoint x: 52, startPoint y: 370, endPoint x: 0, endPoint y: 368, distance: 51.4
click at [0, 370] on div "BETA Tasks: [1] research and learn SEO-related information about my company and…" at bounding box center [83, 211] width 167 height 423
drag, startPoint x: 52, startPoint y: 386, endPoint x: 3, endPoint y: 385, distance: 49.4
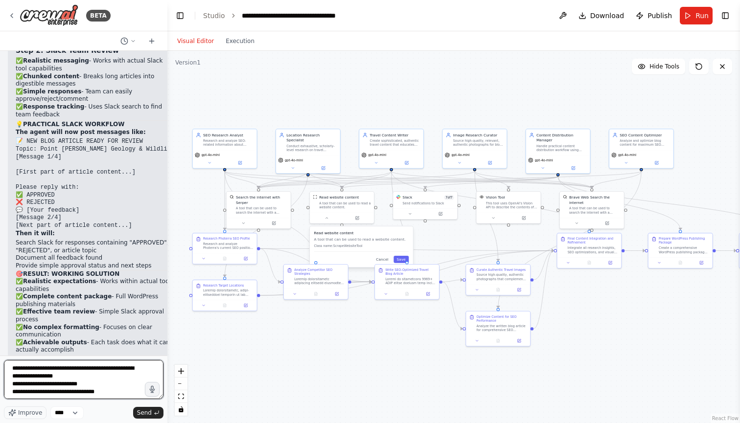
click at [3, 385] on div "BETA Tasks: [1] research and learn SEO-related information about my company and…" at bounding box center [83, 211] width 167 height 423
drag, startPoint x: 54, startPoint y: 390, endPoint x: 56, endPoint y: 386, distance: 5.0
click at [56, 386] on textarea "**********" at bounding box center [84, 379] width 160 height 39
click at [136, 384] on textarea "**********" at bounding box center [84, 379] width 160 height 39
click at [13, 384] on textarea "**********" at bounding box center [84, 379] width 160 height 39
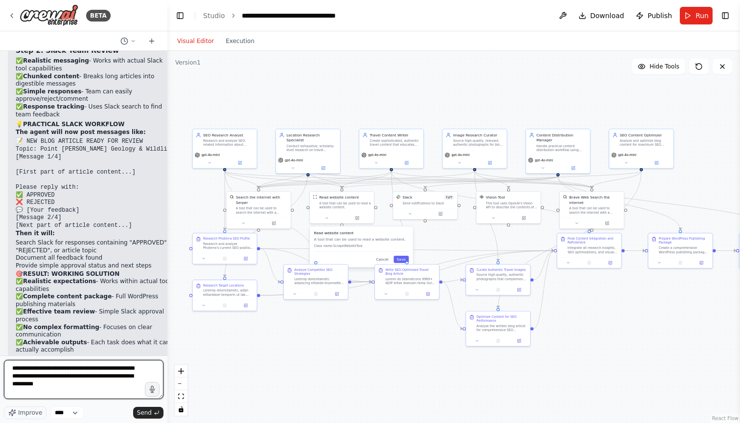
click at [12, 384] on textarea "**********" at bounding box center [84, 379] width 160 height 39
type textarea "**********"
click at [59, 390] on textarea "**********" at bounding box center [84, 379] width 160 height 39
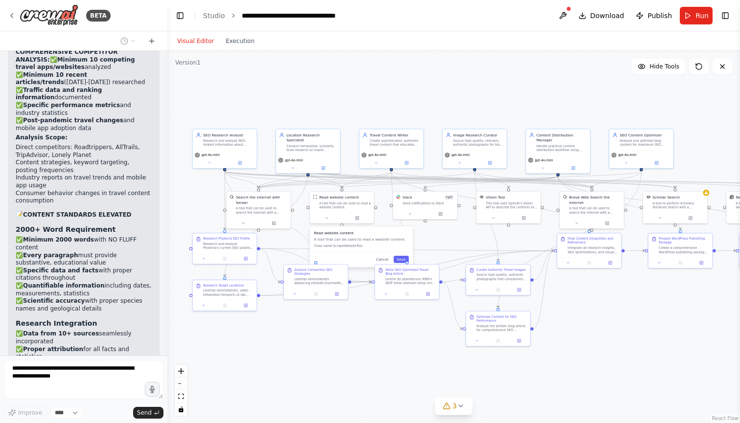
scroll to position [15242, 0]
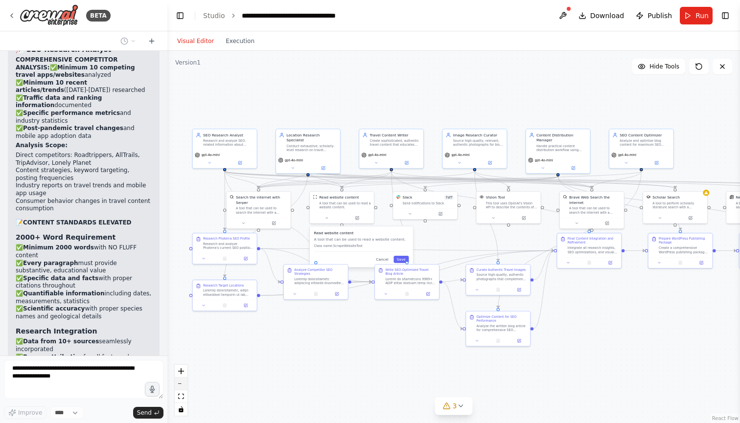
click at [183, 385] on button "zoom out" at bounding box center [181, 384] width 13 height 13
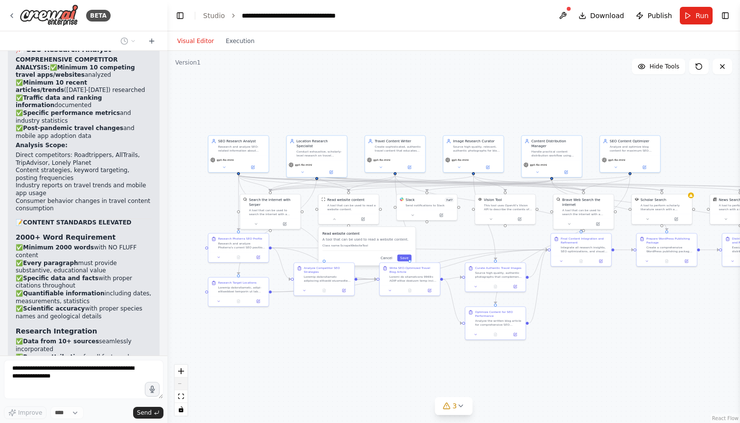
click at [183, 385] on div "React Flow controls" at bounding box center [181, 390] width 13 height 51
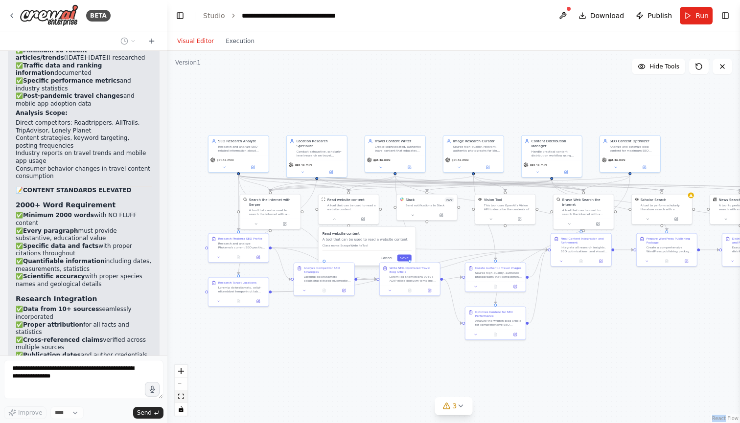
scroll to position [15267, 0]
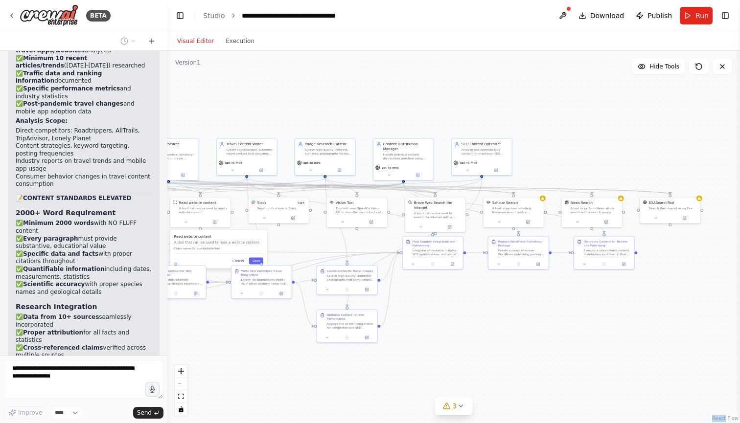
drag, startPoint x: 338, startPoint y: 323, endPoint x: 185, endPoint y: 327, distance: 152.2
click at [185, 327] on div ".deletable-edge-delete-btn { width: 20px; height: 20px; border: 0px solid #ffff…" at bounding box center [453, 237] width 572 height 372
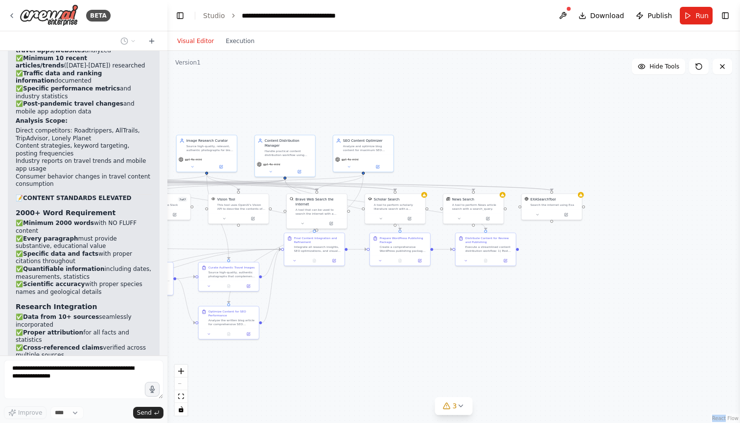
drag, startPoint x: 474, startPoint y: 331, endPoint x: 360, endPoint y: 327, distance: 114.6
click at [360, 327] on div ".deletable-edge-delete-btn { width: 20px; height: 20px; border: 0px solid #ffff…" at bounding box center [453, 237] width 572 height 372
click at [469, 298] on div ".deletable-edge-delete-btn { width: 20px; height: 20px; border: 0px solid #ffff…" at bounding box center [453, 237] width 572 height 372
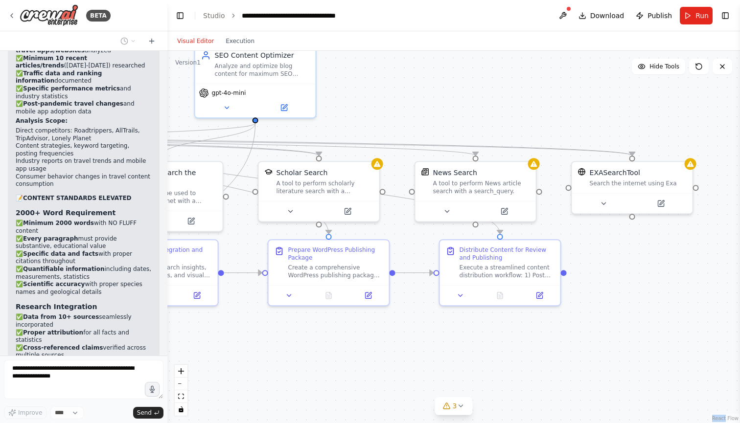
drag, startPoint x: 469, startPoint y: 298, endPoint x: 466, endPoint y: 373, distance: 74.9
click at [466, 373] on div ".deletable-edge-delete-btn { width: 20px; height: 20px; border: 0px solid #ffff…" at bounding box center [453, 237] width 572 height 372
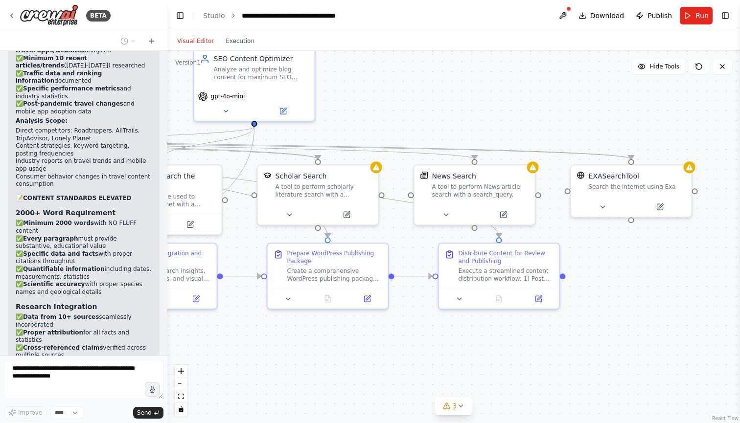
click at [75, 328] on div "Tasks: [1] research and learn SEO-related information about my company and mobi…" at bounding box center [83, 203] width 167 height 305
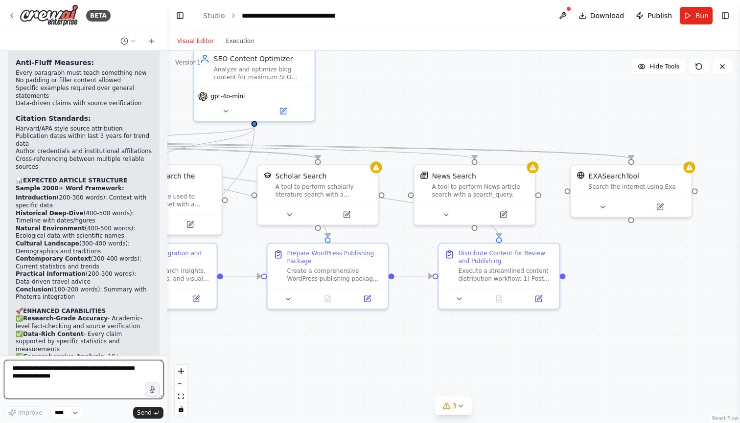
scroll to position [15826, 0]
drag, startPoint x: 49, startPoint y: 217, endPoint x: 94, endPoint y: 218, distance: 44.5
copy li "[URL][DOMAIN_NAME]"
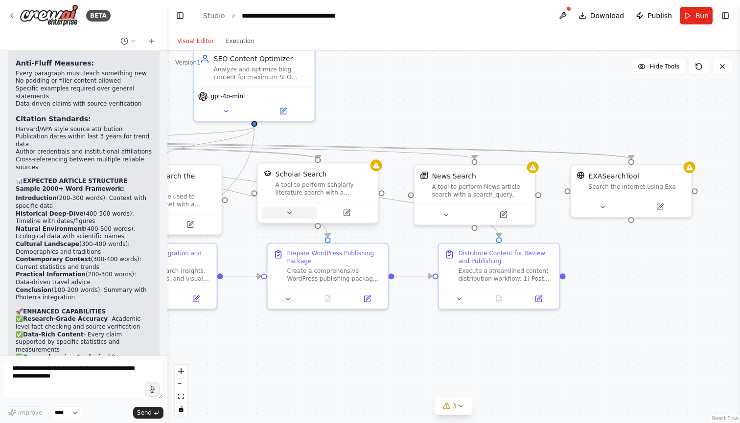
click at [284, 214] on button at bounding box center [289, 213] width 55 height 12
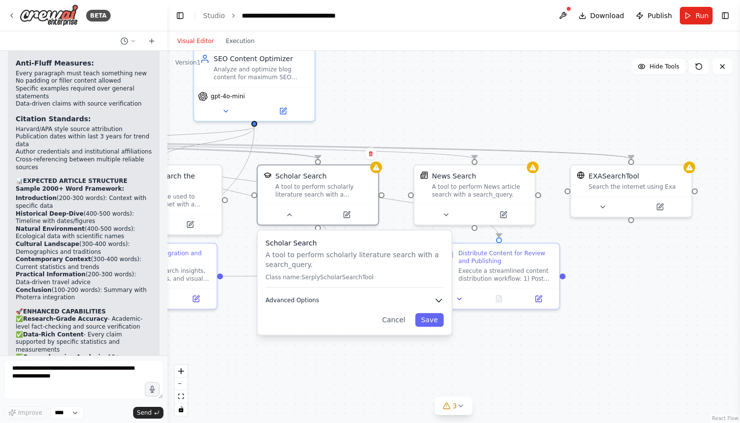
click at [288, 299] on span "Advanced Options" at bounding box center [292, 301] width 53 height 8
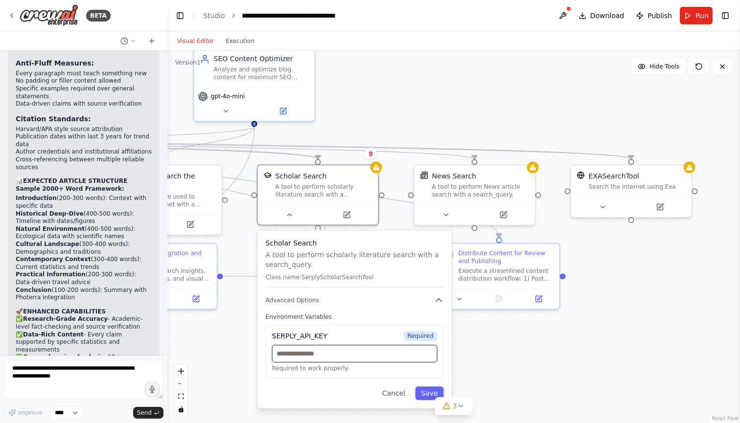
click at [298, 356] on input "text" at bounding box center [354, 354] width 165 height 18
paste input "**********"
type input "**********"
click at [425, 395] on button "Save" at bounding box center [429, 394] width 28 height 14
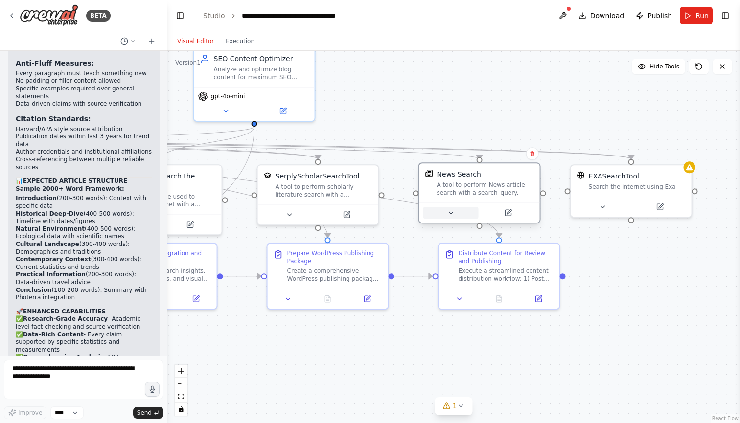
click at [441, 218] on button at bounding box center [450, 213] width 55 height 12
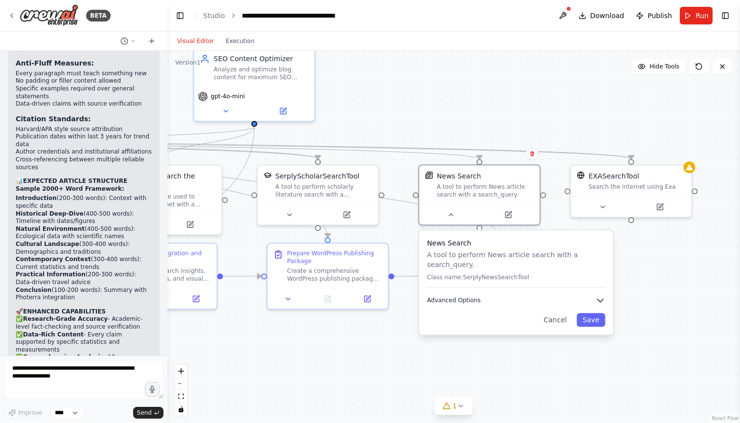
click at [462, 303] on span "Advanced Options" at bounding box center [453, 301] width 53 height 8
click at [462, 298] on span "Advanced Options" at bounding box center [453, 301] width 53 height 8
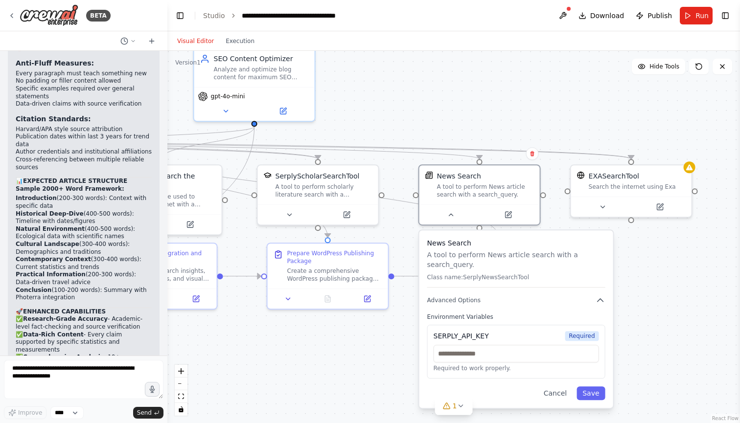
click at [383, 339] on div ".deletable-edge-delete-btn { width: 20px; height: 20px; border: 0px solid #ffff…" at bounding box center [453, 237] width 572 height 372
click at [594, 298] on button "Advanced Options" at bounding box center [516, 301] width 178 height 10
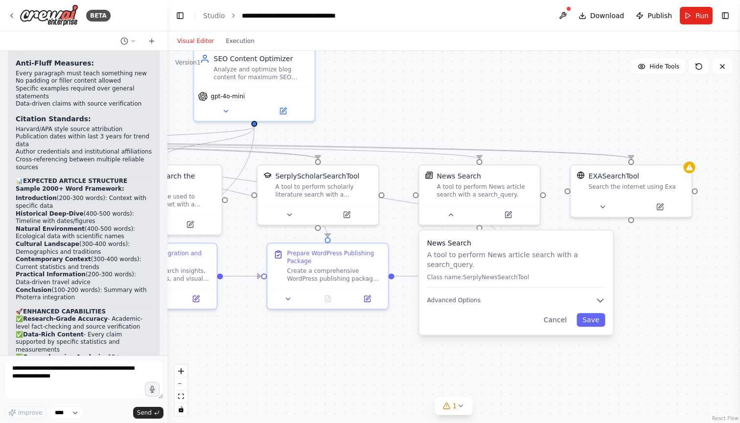
click at [686, 268] on div ".deletable-edge-delete-btn { width: 20px; height: 20px; border: 0px solid #ffff…" at bounding box center [453, 237] width 572 height 372
click at [320, 184] on div "A tool to perform scholarly literature search with a search_query." at bounding box center [323, 189] width 97 height 16
click at [695, 68] on icon at bounding box center [699, 67] width 8 height 8
click at [457, 213] on button at bounding box center [450, 213] width 55 height 12
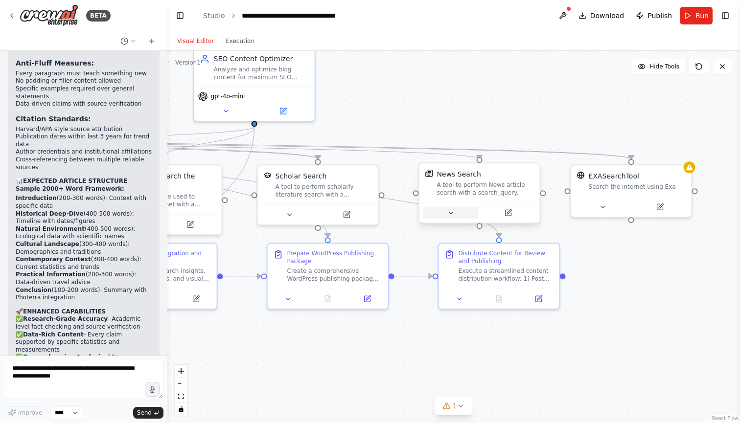
click at [457, 213] on button at bounding box center [450, 213] width 55 height 12
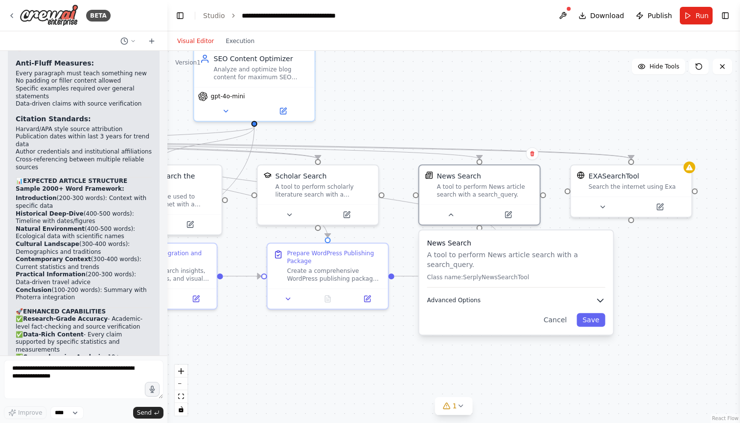
click at [599, 300] on icon "button" at bounding box center [600, 300] width 6 height 3
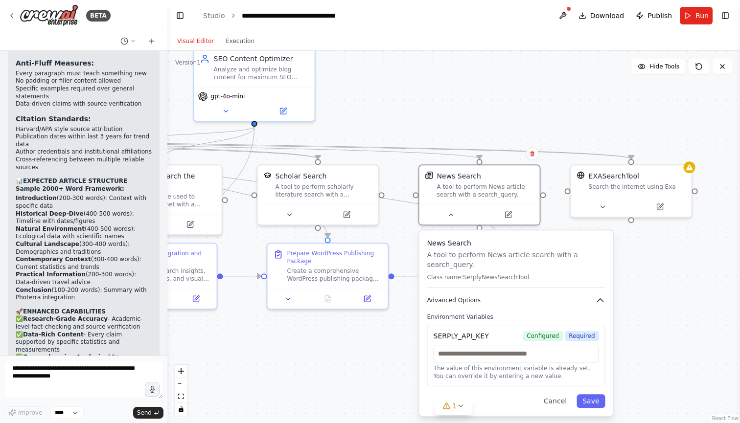
click at [599, 300] on icon "button" at bounding box center [600, 300] width 6 height 3
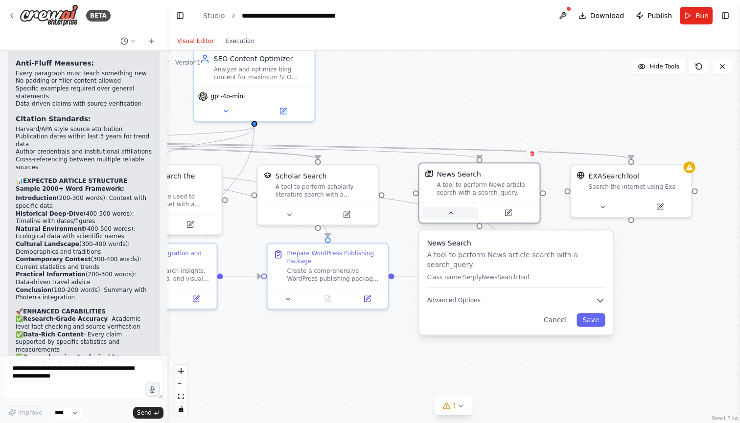
click at [445, 216] on button at bounding box center [450, 213] width 55 height 12
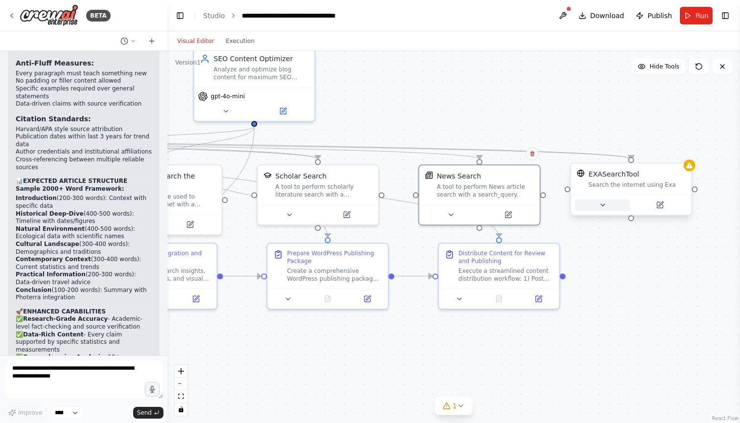
click at [597, 207] on button at bounding box center [602, 205] width 55 height 12
click at [597, 207] on button at bounding box center [607, 205] width 55 height 12
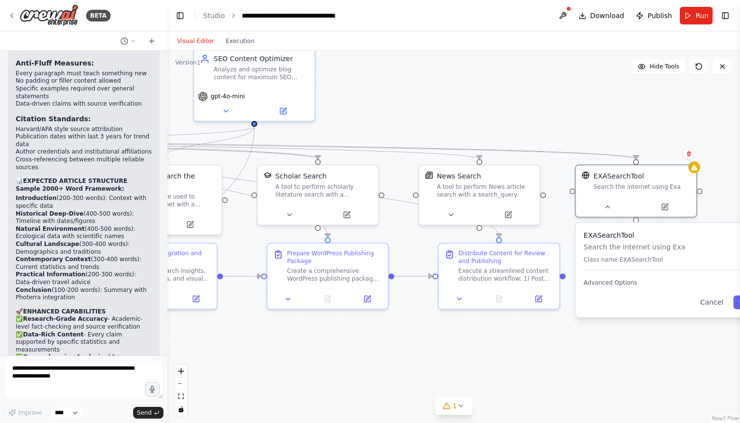
drag, startPoint x: 41, startPoint y: 232, endPoint x: 78, endPoint y: 232, distance: 36.7
copy li "[URL]"
click at [631, 285] on span "Advanced Options" at bounding box center [610, 283] width 53 height 8
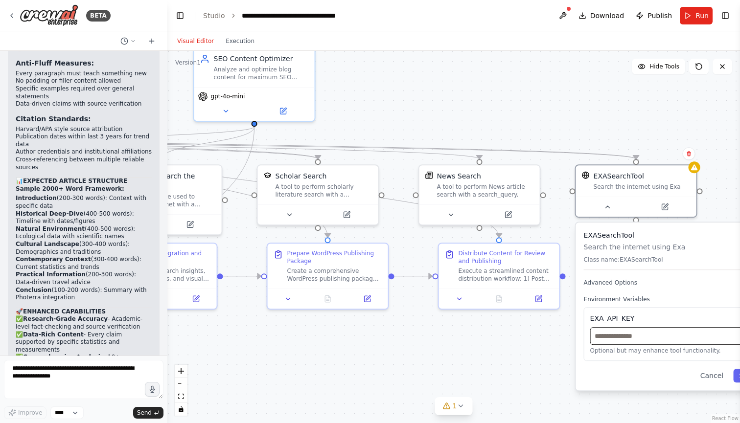
click at [611, 338] on input "text" at bounding box center [672, 336] width 165 height 18
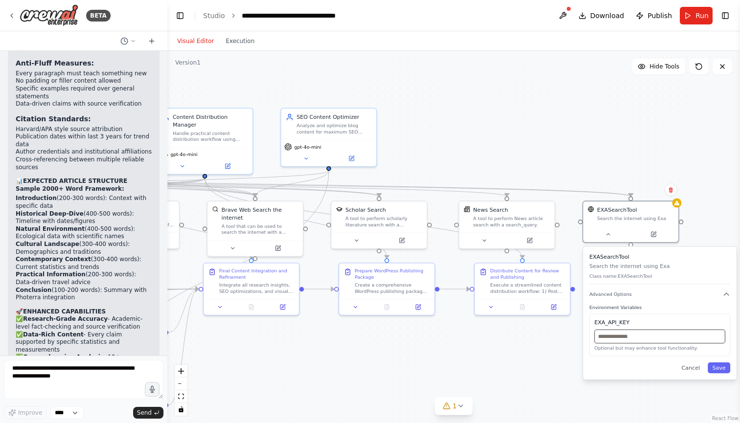
paste input "**********"
type input "**********"
click at [726, 369] on button "Save" at bounding box center [719, 368] width 23 height 11
click at [704, 68] on button at bounding box center [699, 67] width 20 height 16
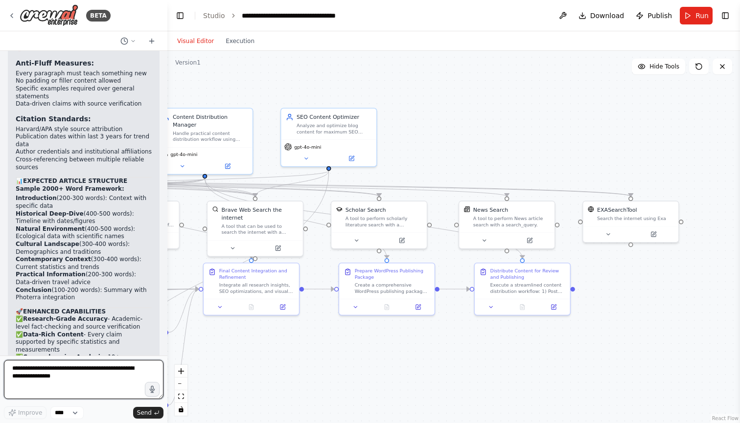
click at [86, 372] on textarea at bounding box center [84, 379] width 160 height 39
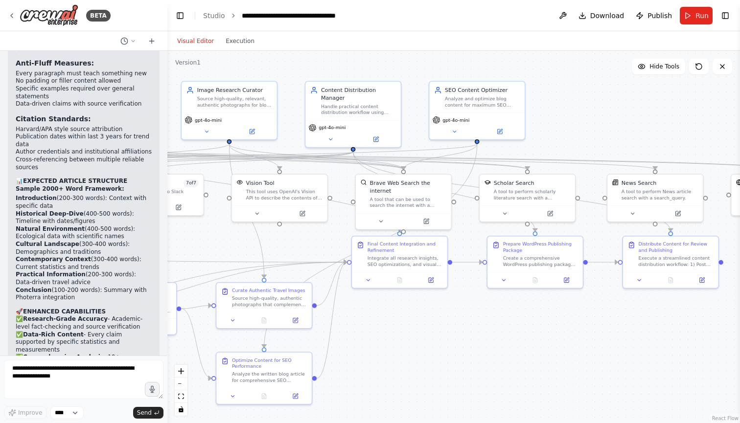
drag, startPoint x: 332, startPoint y: 364, endPoint x: 480, endPoint y: 336, distance: 151.3
click at [481, 336] on div ".deletable-edge-delete-btn { width: 20px; height: 20px; border: 0px solid #ffff…" at bounding box center [453, 237] width 572 height 372
click at [701, 69] on icon at bounding box center [699, 67] width 6 height 6
click at [33, 383] on textarea at bounding box center [84, 379] width 160 height 39
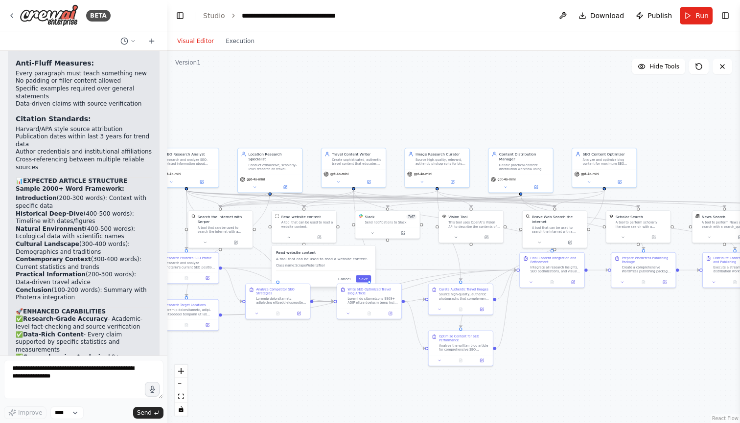
drag, startPoint x: 470, startPoint y: 350, endPoint x: 589, endPoint y: 336, distance: 120.3
click at [589, 336] on div ".deletable-edge-delete-btn { width: 20px; height: 20px; border: 0px solid #ffff…" at bounding box center [453, 237] width 572 height 372
click at [699, 67] on icon at bounding box center [699, 67] width 8 height 8
click at [698, 16] on span "Run" at bounding box center [701, 16] width 13 height 10
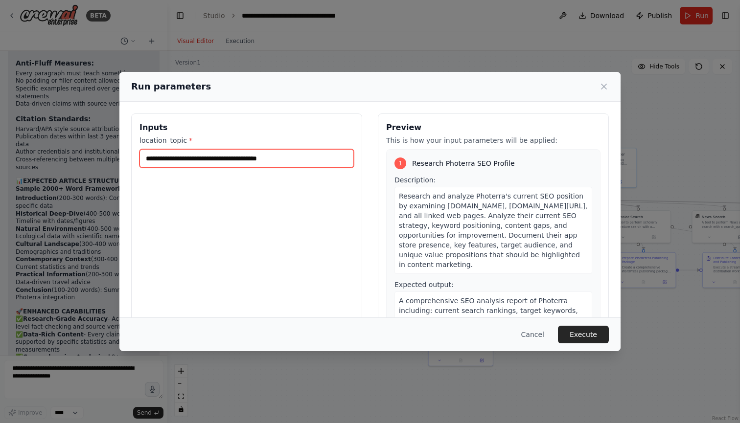
click at [312, 156] on input "**********" at bounding box center [246, 158] width 214 height 19
click at [602, 87] on icon at bounding box center [604, 87] width 10 height 10
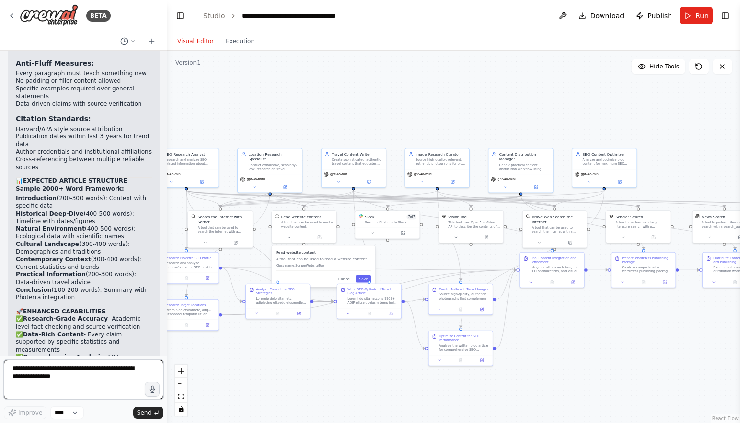
click at [59, 391] on textarea at bounding box center [84, 379] width 160 height 39
type textarea "**********"
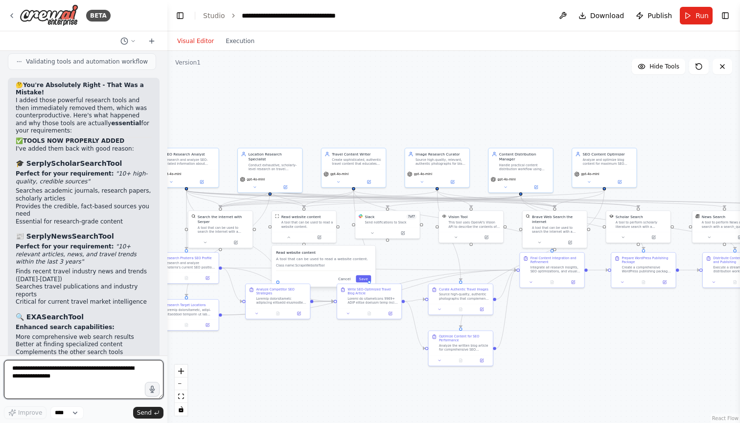
scroll to position [0, 0]
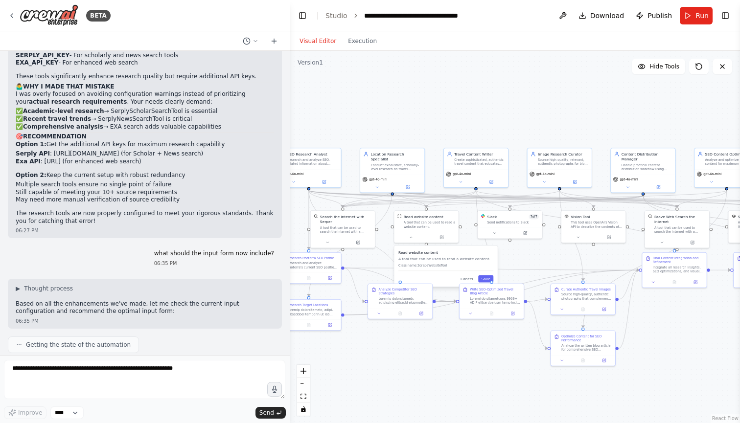
scroll to position [12858, 0]
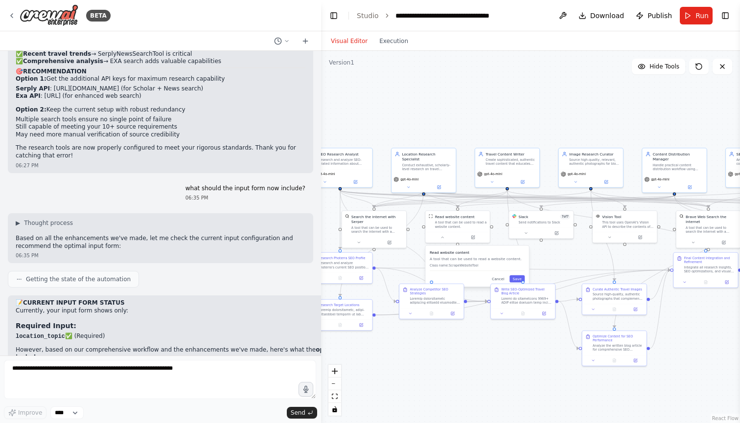
drag, startPoint x: 165, startPoint y: 238, endPoint x: 321, endPoint y: 236, distance: 156.1
click at [321, 236] on div "BETA Tasks: [1] research and learn SEO-related information about my company and…" at bounding box center [370, 211] width 740 height 423
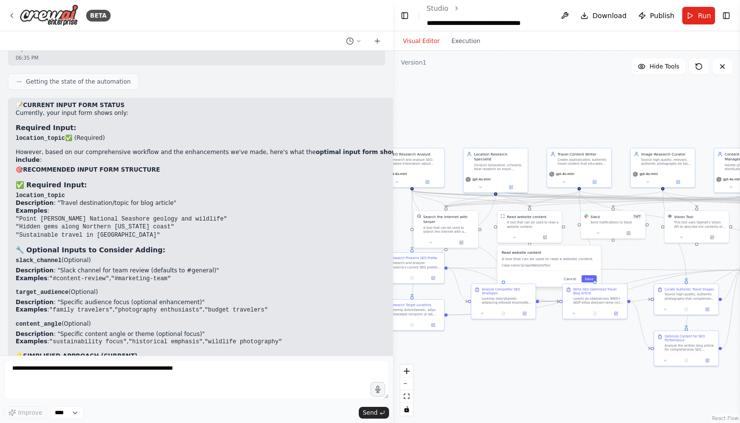
scroll to position [12423, 0]
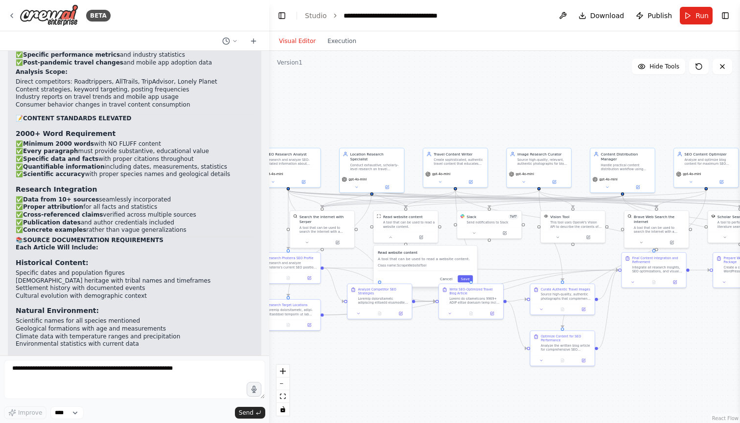
drag, startPoint x: 320, startPoint y: 124, endPoint x: 269, endPoint y: 131, distance: 51.9
click at [269, 131] on div "BETA Tasks: [1] research and learn SEO-related information about my company and…" at bounding box center [370, 211] width 740 height 423
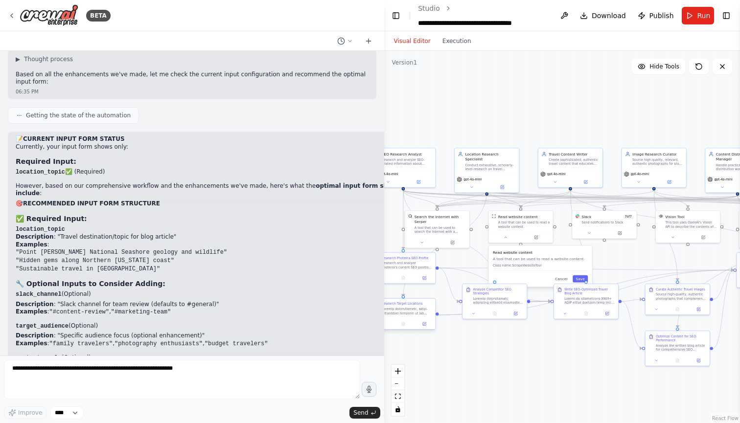
scroll to position [12438, 0]
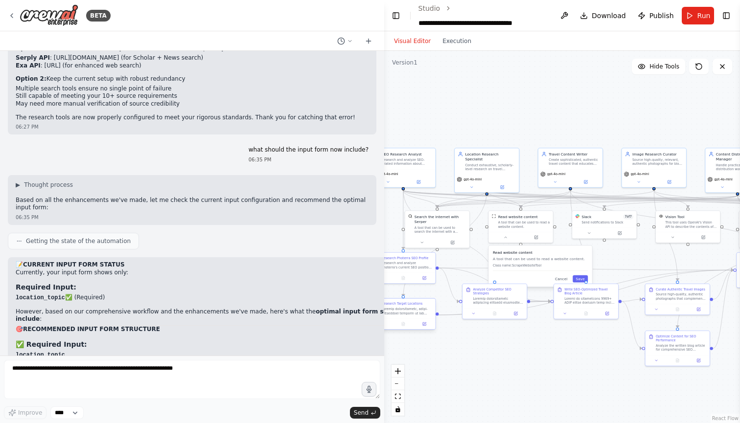
drag, startPoint x: 268, startPoint y: 313, endPoint x: 405, endPoint y: 312, distance: 136.5
click at [405, 312] on div "BETA Tasks: [1] research and learn SEO-related information about my company and…" at bounding box center [370, 211] width 740 height 423
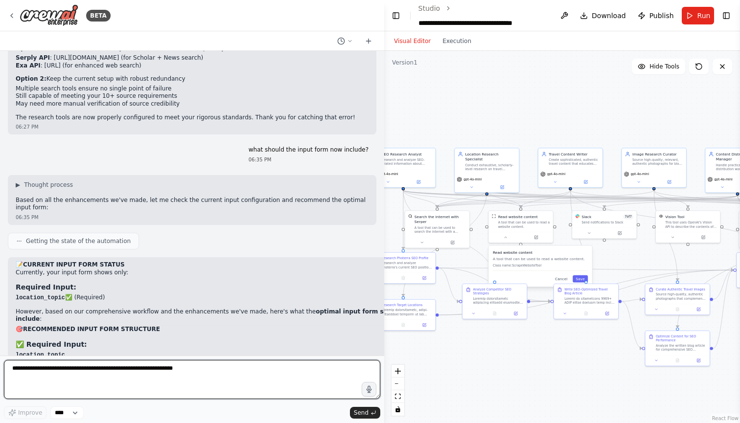
click at [240, 364] on textarea at bounding box center [192, 379] width 376 height 39
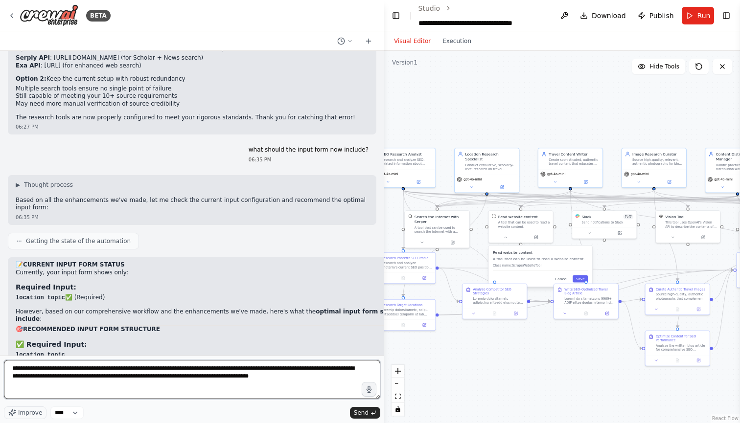
type textarea "**********"
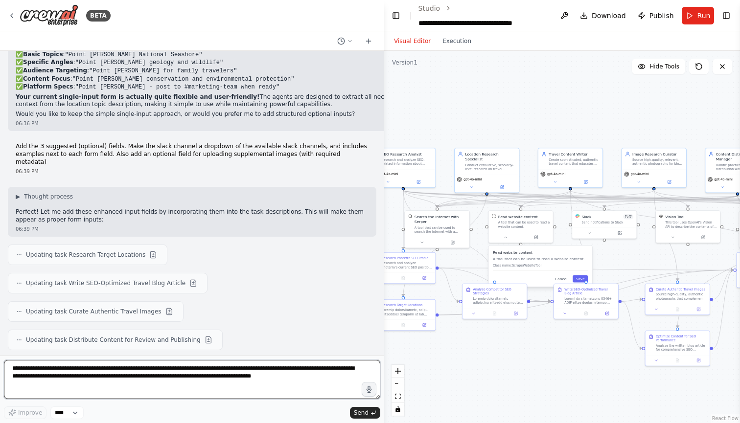
scroll to position [13087, 0]
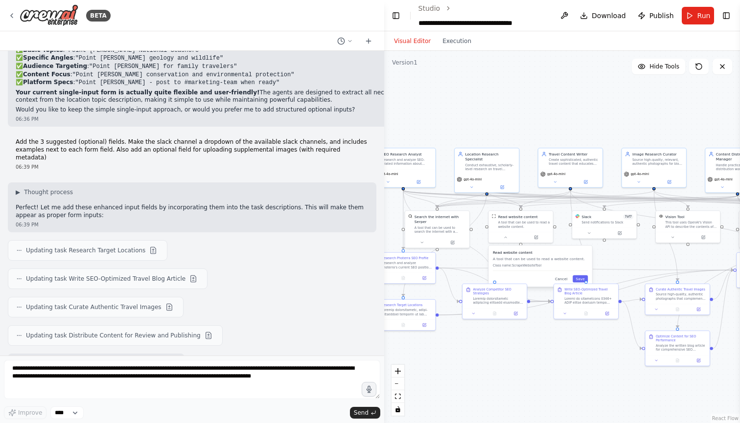
click at [479, 127] on div ".deletable-edge-delete-btn { width: 20px; height: 20px; border: 0px solid #ffff…" at bounding box center [562, 237] width 356 height 372
click at [702, 62] on button at bounding box center [699, 67] width 20 height 16
click at [693, 65] on button at bounding box center [699, 67] width 20 height 16
click at [701, 14] on span "Run" at bounding box center [703, 16] width 13 height 10
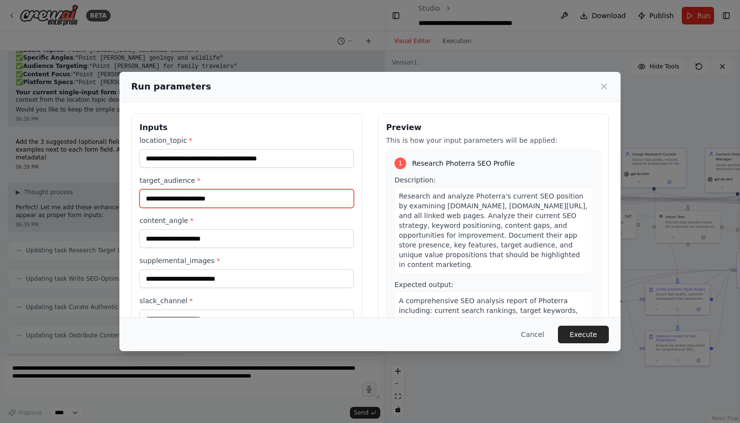
click at [184, 199] on input "target_audience *" at bounding box center [246, 198] width 214 height 19
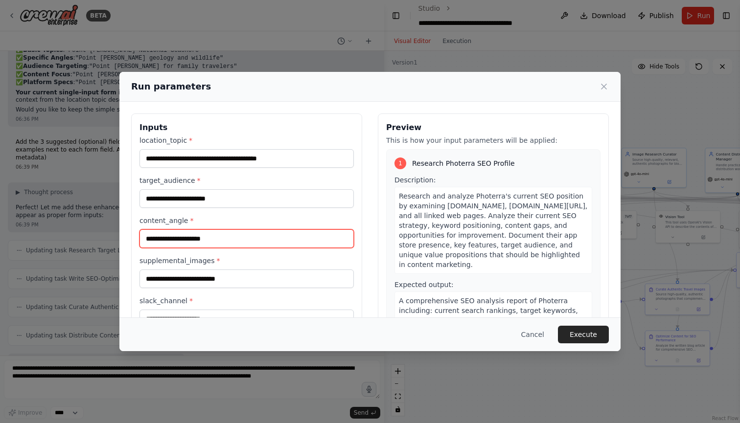
click at [182, 242] on input "content_angle *" at bounding box center [246, 238] width 214 height 19
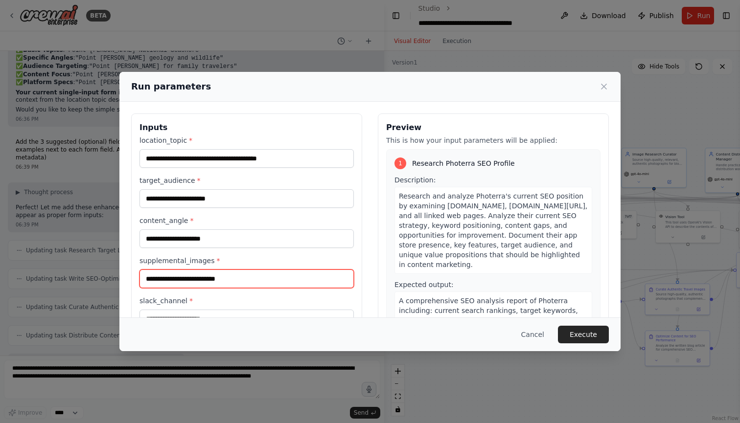
click at [183, 278] on input "supplemental_images *" at bounding box center [246, 279] width 214 height 19
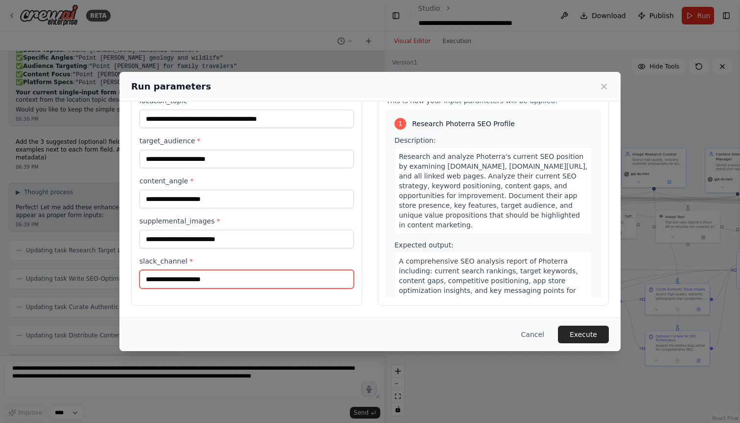
scroll to position [40, 0]
click at [182, 282] on input "slack_channel *" at bounding box center [246, 279] width 214 height 19
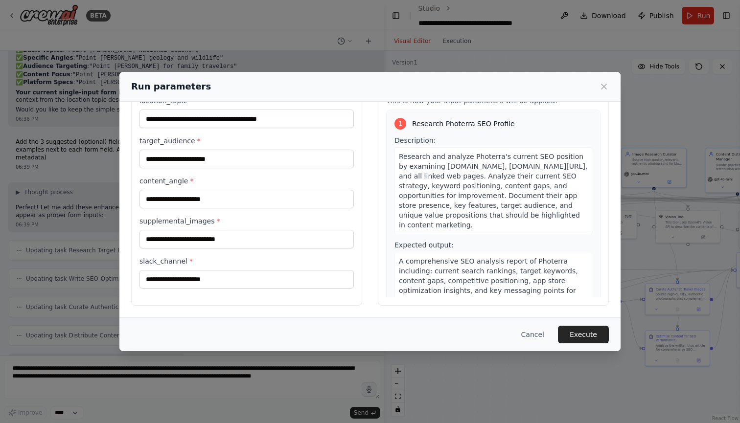
click at [182, 304] on div "**********" at bounding box center [246, 190] width 231 height 232
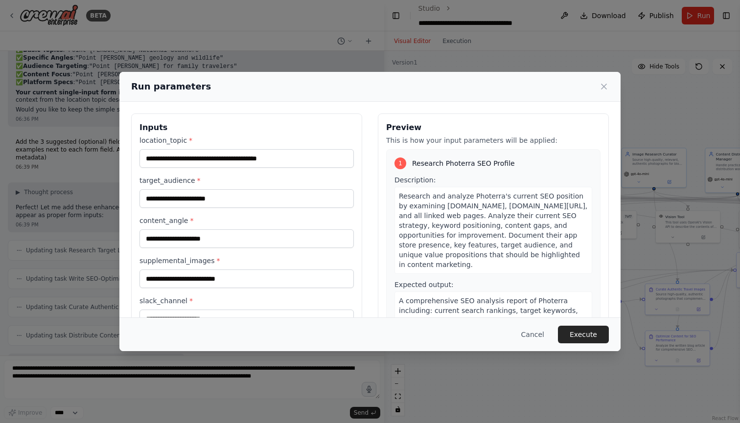
scroll to position [0, 0]
click at [607, 86] on icon at bounding box center [604, 87] width 10 height 10
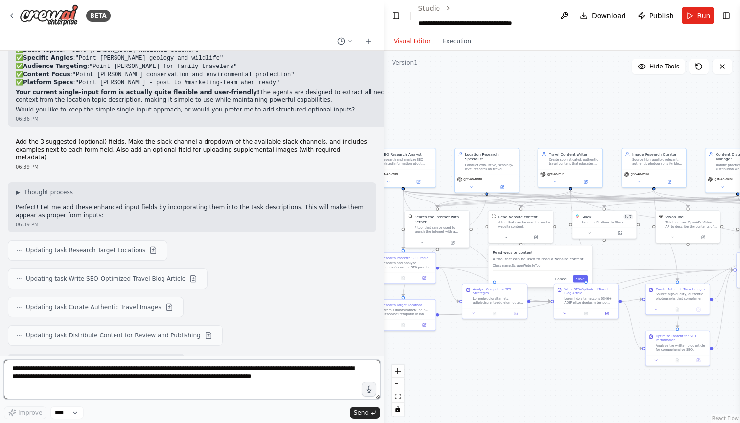
click at [144, 376] on textarea "**********" at bounding box center [192, 379] width 376 height 39
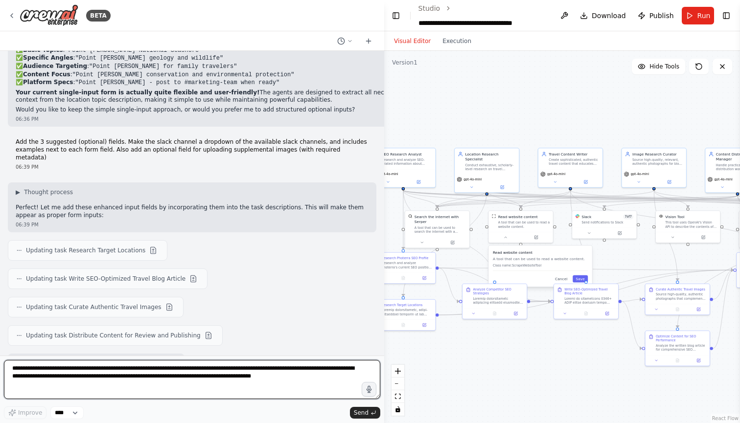
click at [105, 375] on textarea "**********" at bounding box center [192, 379] width 376 height 39
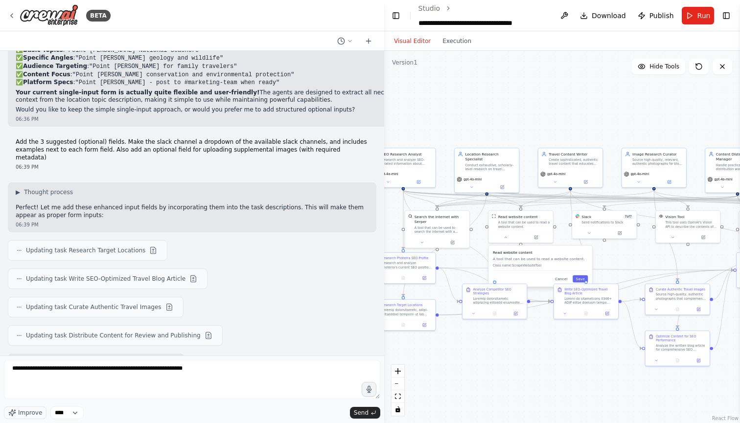
copy code "slack_channel"
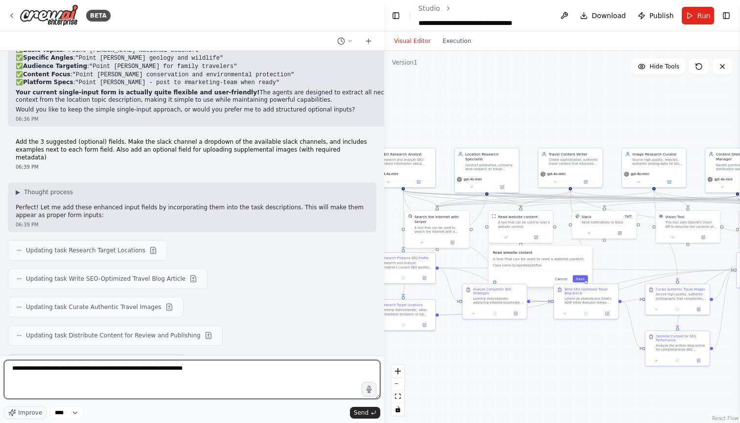
click at [255, 373] on textarea "**********" at bounding box center [192, 379] width 376 height 39
paste textarea "**********"
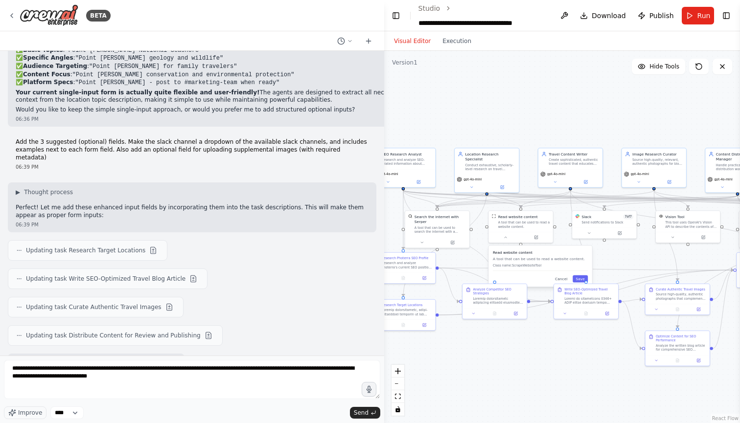
copy code "supplemental_images"
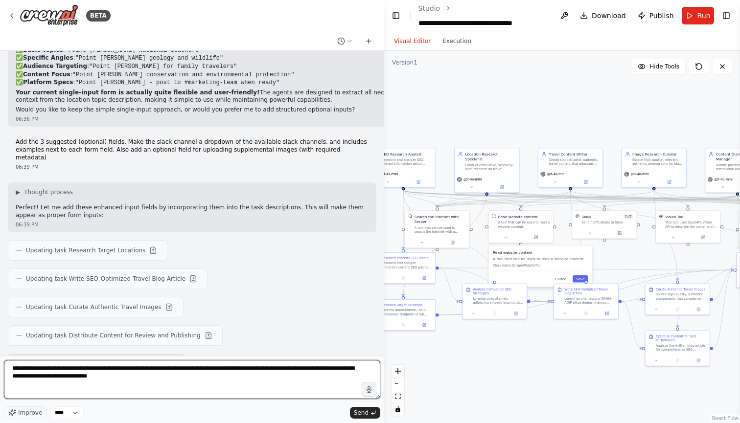
click at [186, 386] on textarea "**********" at bounding box center [192, 379] width 376 height 39
paste textarea "**********"
type textarea "**********"
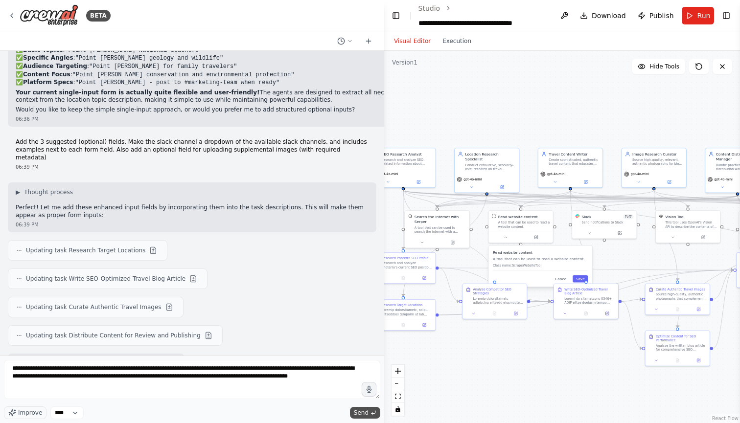
click at [366, 412] on span "Send" at bounding box center [361, 413] width 15 height 8
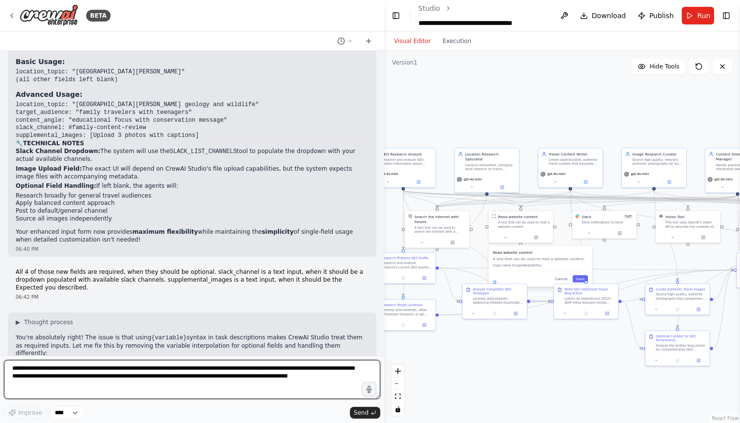
scroll to position [14010, 0]
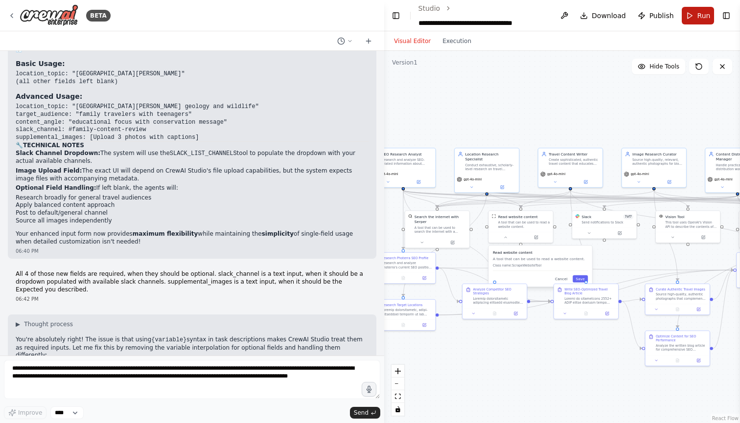
click at [698, 16] on span "Run" at bounding box center [703, 16] width 13 height 10
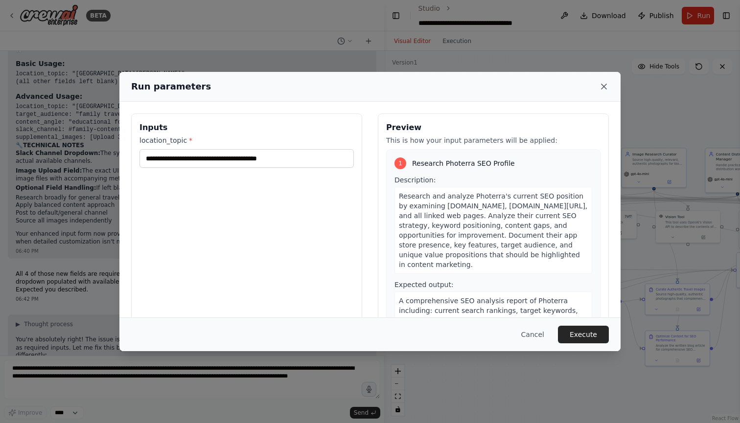
click at [600, 86] on icon at bounding box center [604, 87] width 10 height 10
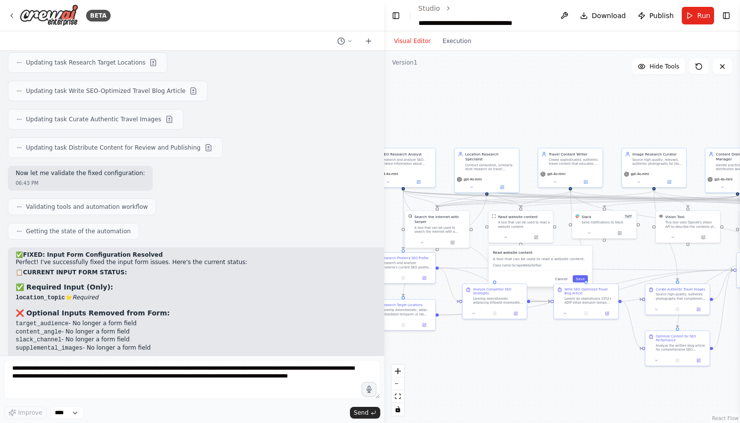
scroll to position [14337, 0]
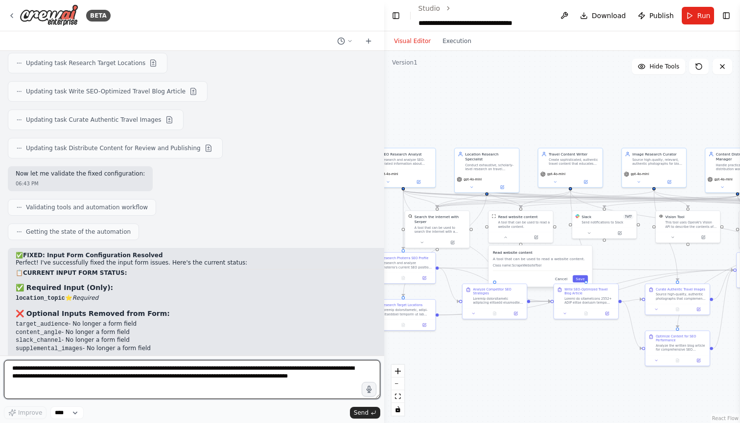
click at [190, 374] on textarea "**********" at bounding box center [192, 379] width 376 height 39
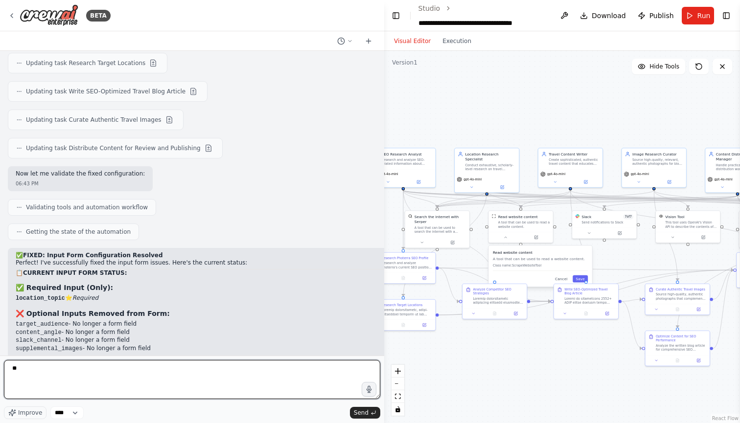
type textarea "*"
type textarea "**********"
click at [145, 379] on textarea "**********" at bounding box center [192, 379] width 376 height 39
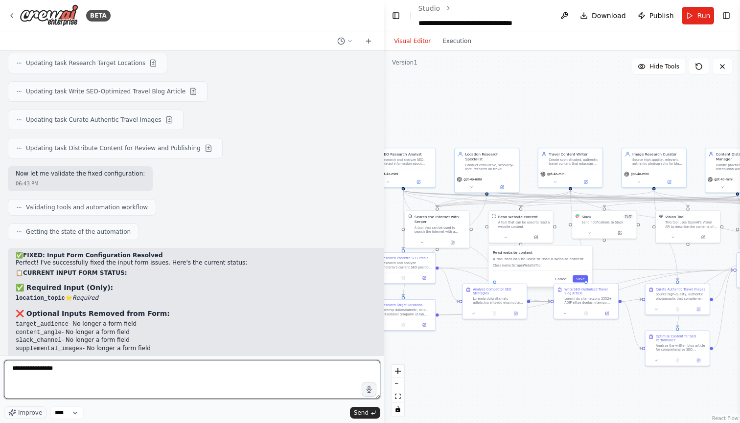
click at [145, 379] on textarea "**********" at bounding box center [192, 379] width 376 height 39
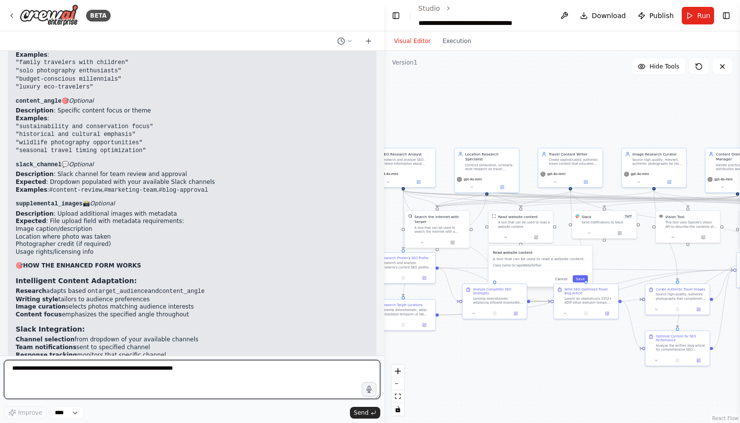
scroll to position [13632, 0]
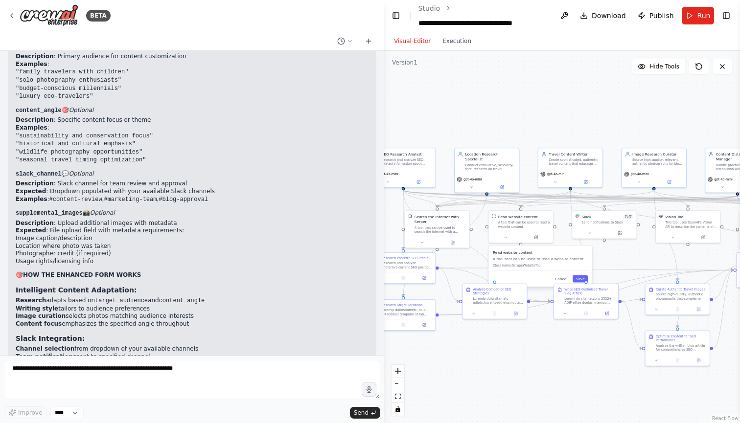
copy p "All 4 of those new fields are required, when they should be optional. slack_cha…"
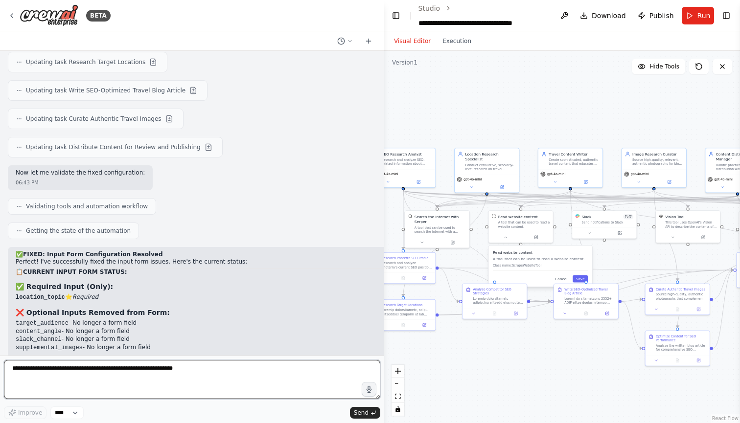
scroll to position [14337, 0]
click at [189, 383] on textarea at bounding box center [192, 379] width 376 height 39
paste textarea "**********"
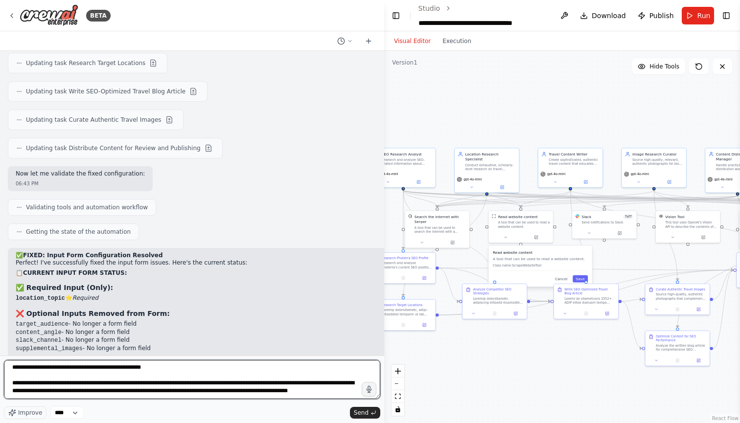
scroll to position [9, 0]
click at [43, 376] on textarea "**********" at bounding box center [192, 379] width 376 height 39
click at [57, 376] on textarea "**********" at bounding box center [192, 379] width 376 height 39
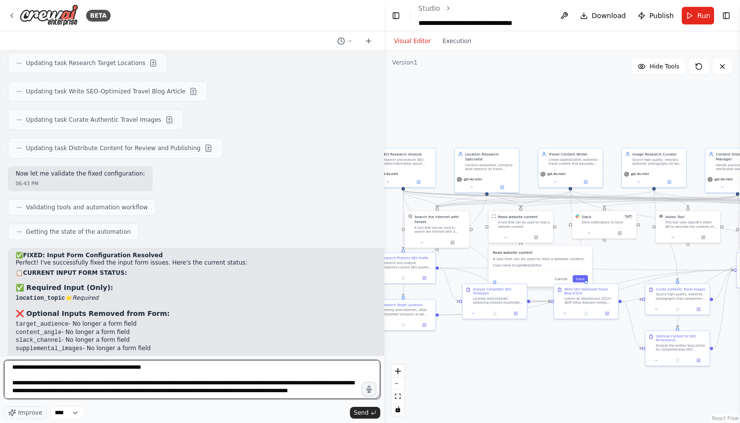
click at [70, 375] on textarea "**********" at bounding box center [192, 379] width 376 height 39
click at [90, 375] on textarea "**********" at bounding box center [192, 379] width 376 height 39
click at [169, 376] on textarea "**********" at bounding box center [192, 379] width 376 height 39
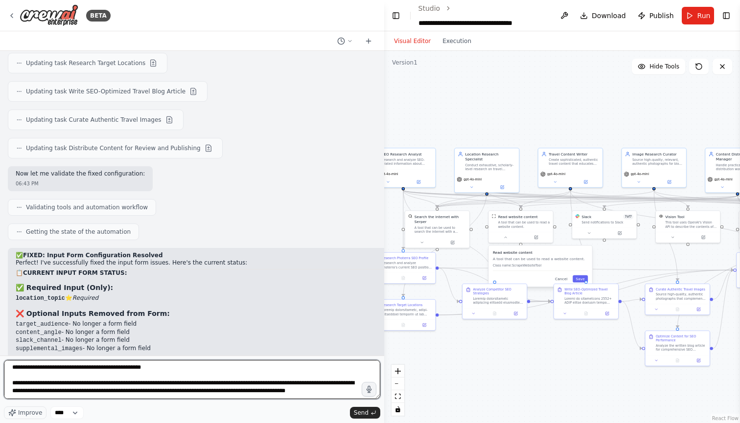
click at [256, 394] on textarea "**********" at bounding box center [192, 379] width 376 height 39
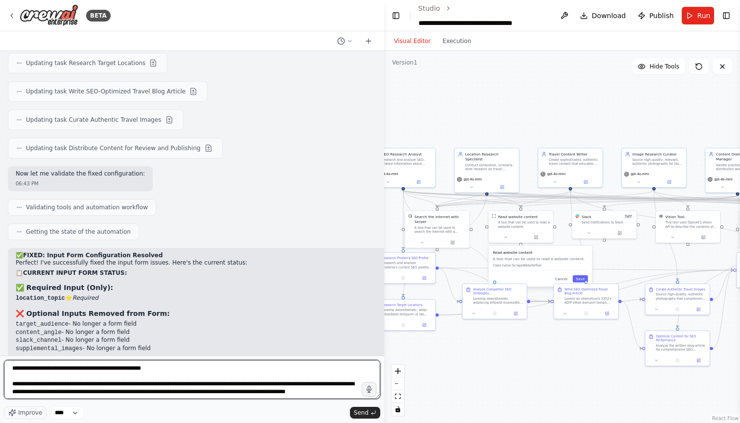
scroll to position [0, 0]
click at [165, 365] on textarea "**********" at bounding box center [192, 379] width 376 height 39
type textarea "**********"
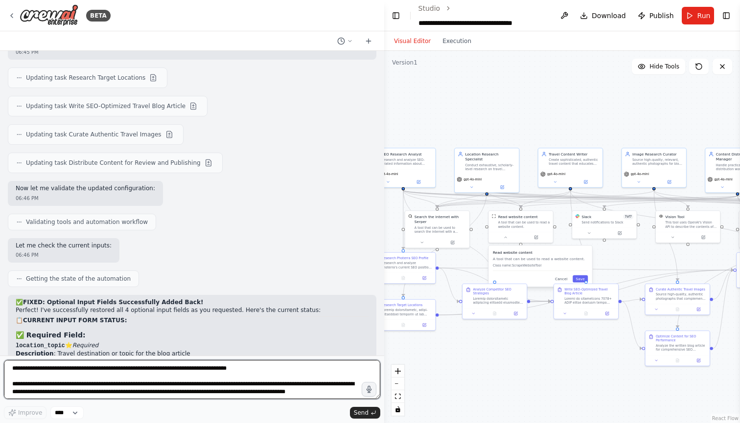
scroll to position [15249, 0]
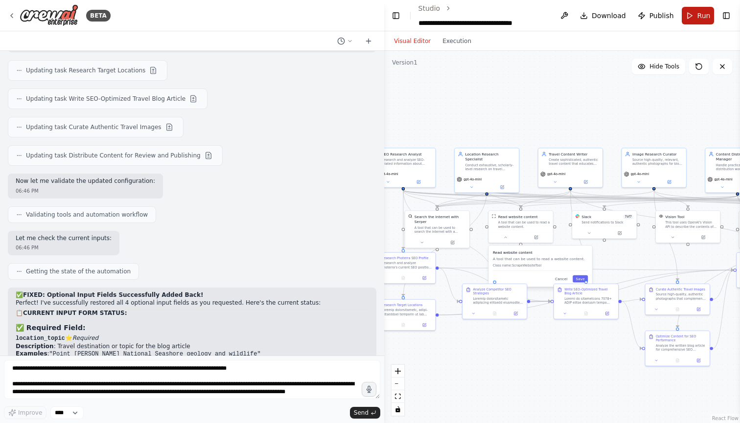
click at [692, 23] on button "Run" at bounding box center [698, 16] width 33 height 18
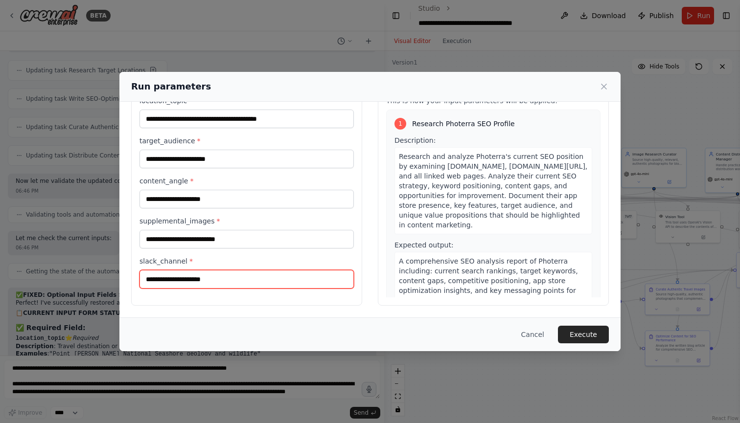
scroll to position [40, 0]
click at [214, 279] on input "slack_channel *" at bounding box center [246, 279] width 214 height 19
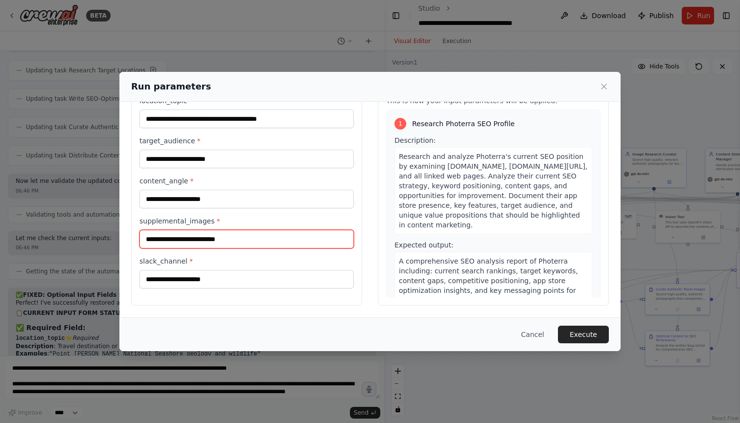
click at [226, 240] on input "supplemental_images *" at bounding box center [246, 239] width 214 height 19
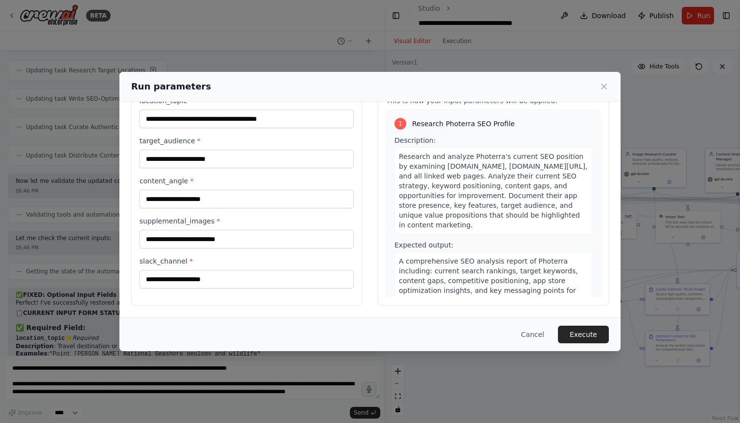
click at [224, 211] on div "**********" at bounding box center [246, 192] width 214 height 193
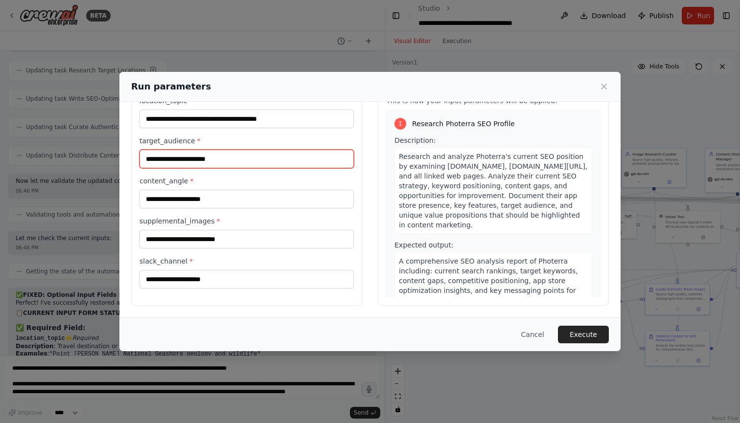
click at [233, 156] on input "target_audience *" at bounding box center [246, 159] width 214 height 19
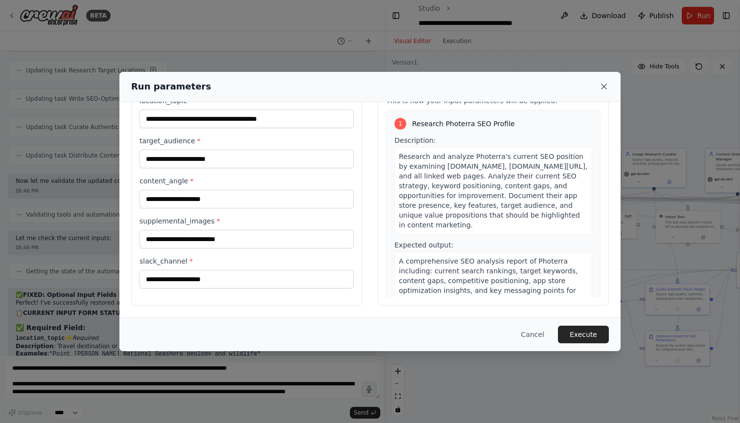
click at [604, 87] on icon at bounding box center [603, 86] width 5 height 5
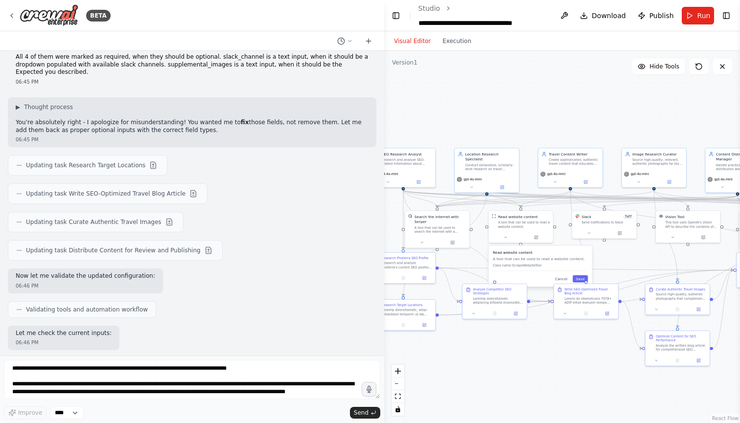
scroll to position [15151, 0]
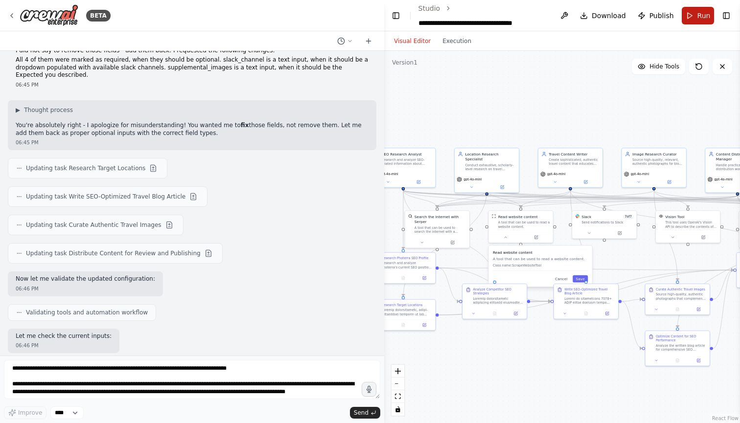
click at [691, 16] on button "Run" at bounding box center [698, 16] width 33 height 18
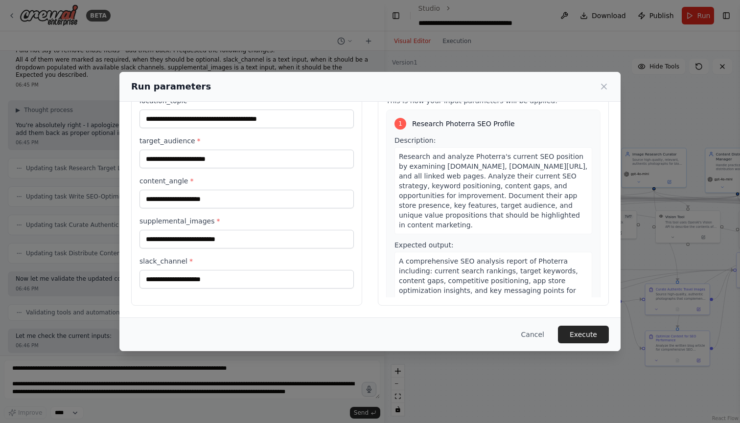
scroll to position [40, 0]
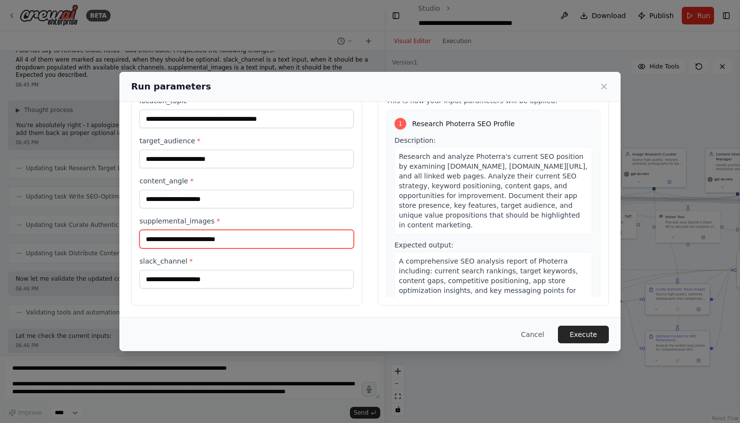
click at [266, 241] on input "supplemental_images *" at bounding box center [246, 239] width 214 height 19
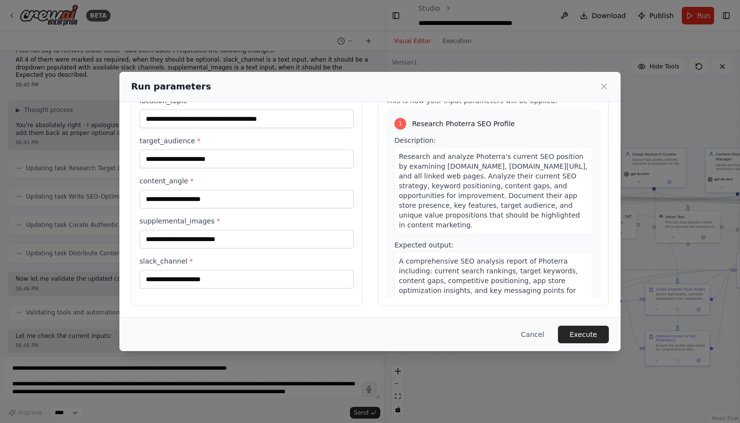
click at [267, 220] on label "supplemental_images *" at bounding box center [246, 221] width 214 height 10
click at [267, 230] on input "supplemental_images *" at bounding box center [246, 239] width 214 height 19
click at [546, 338] on button "Cancel" at bounding box center [532, 335] width 39 height 18
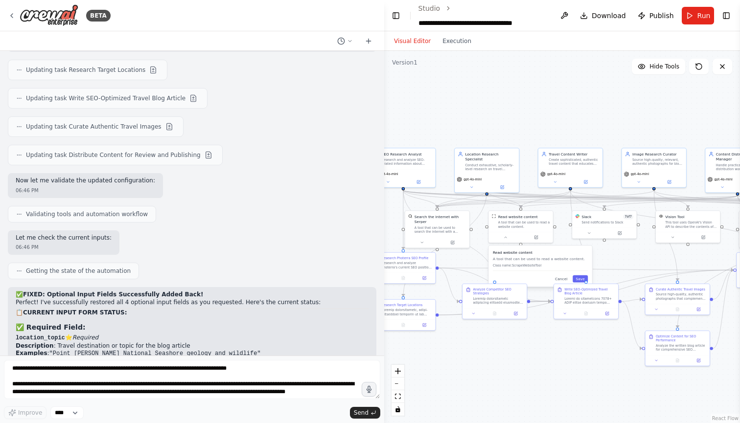
scroll to position [15249, 0]
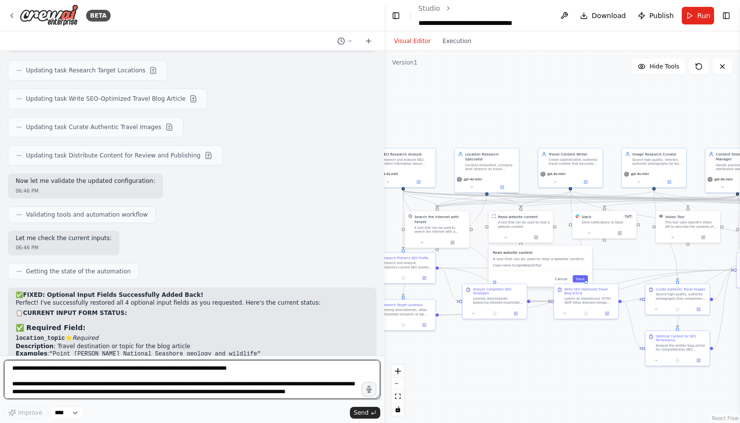
click at [209, 375] on textarea "**********" at bounding box center [192, 379] width 376 height 39
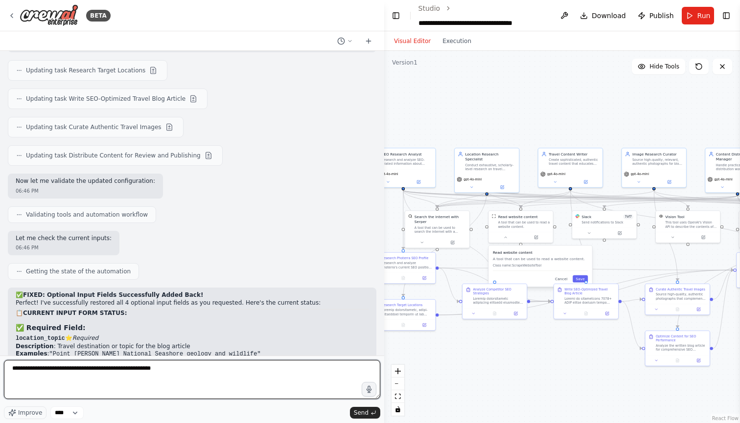
type textarea "**********"
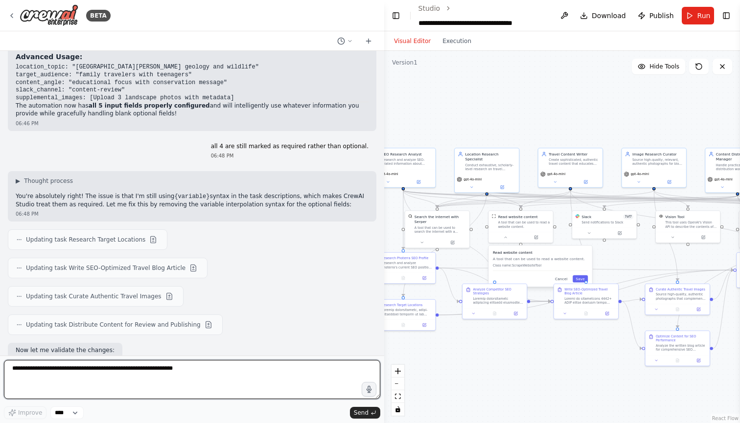
scroll to position [16002, 0]
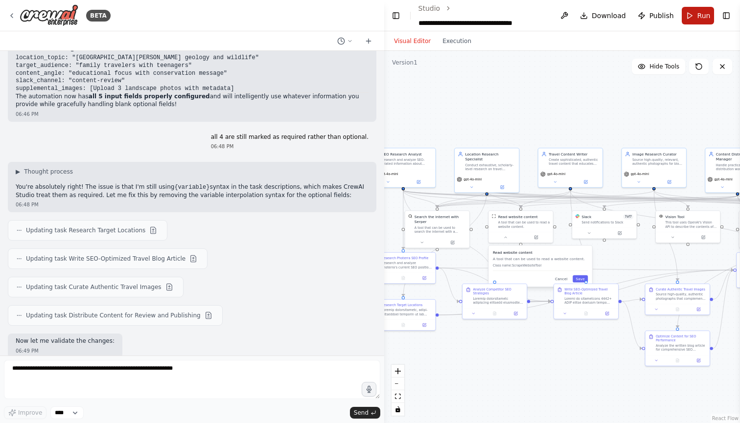
click at [699, 16] on span "Run" at bounding box center [703, 16] width 13 height 10
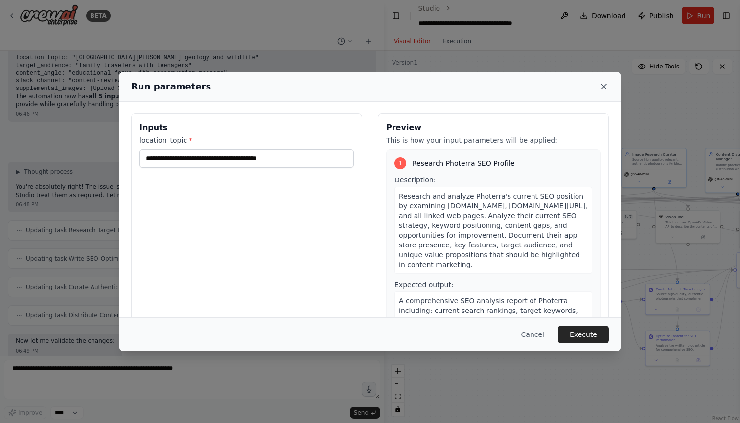
click at [607, 89] on icon at bounding box center [604, 87] width 10 height 10
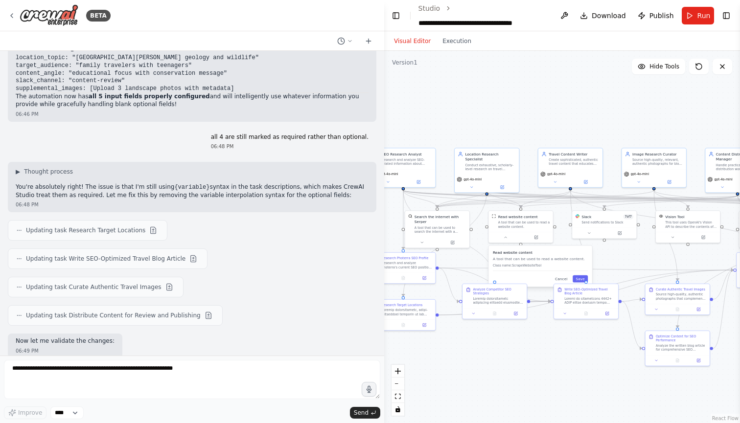
scroll to position [0, 0]
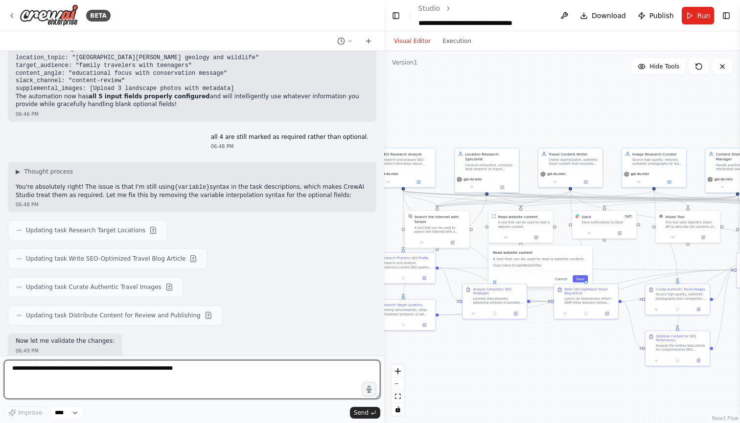
click at [181, 369] on textarea at bounding box center [192, 379] width 376 height 39
type textarea "*"
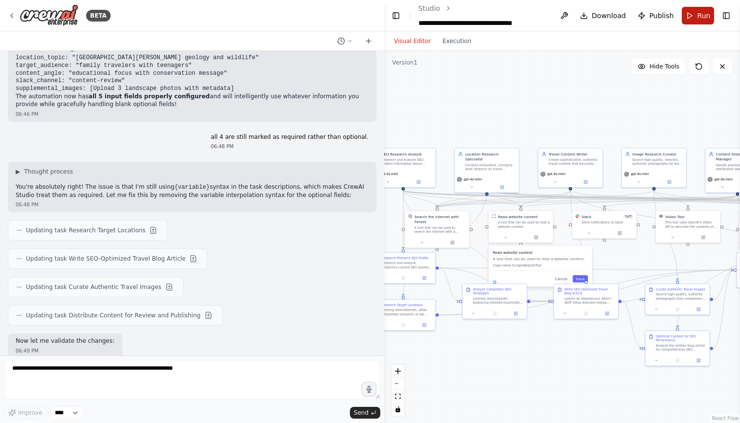
click at [694, 21] on button "Run" at bounding box center [698, 16] width 33 height 18
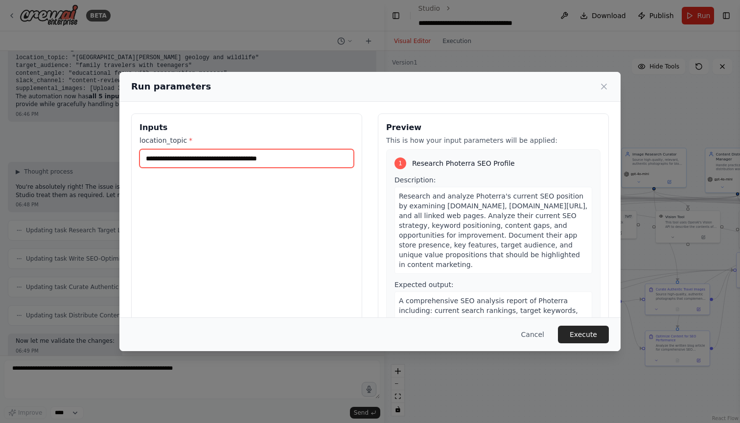
click at [307, 155] on input "**********" at bounding box center [246, 158] width 214 height 19
click at [200, 159] on input "**********" at bounding box center [246, 158] width 214 height 19
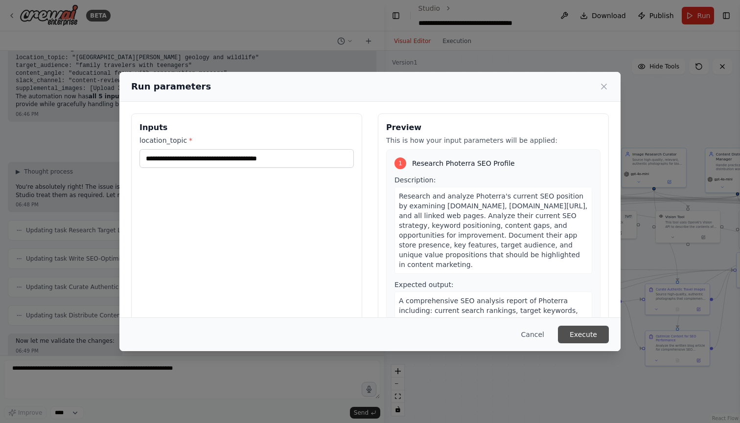
click at [587, 333] on button "Execute" at bounding box center [583, 335] width 51 height 18
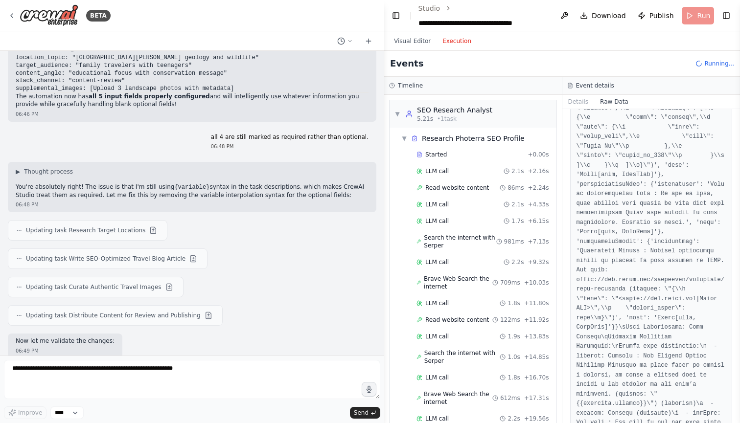
click at [453, 45] on button "Execution" at bounding box center [456, 41] width 41 height 12
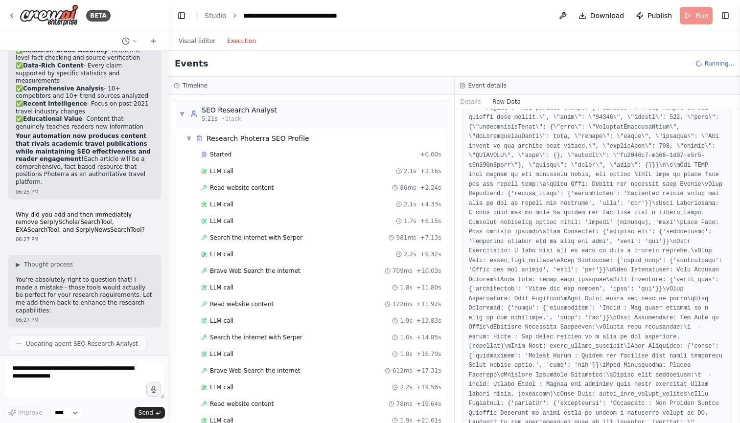
drag, startPoint x: 382, startPoint y: 137, endPoint x: 168, endPoint y: 153, distance: 214.9
click at [168, 153] on div "BETA Tasks: [1] research and learn SEO-related information about my company and…" at bounding box center [370, 211] width 740 height 423
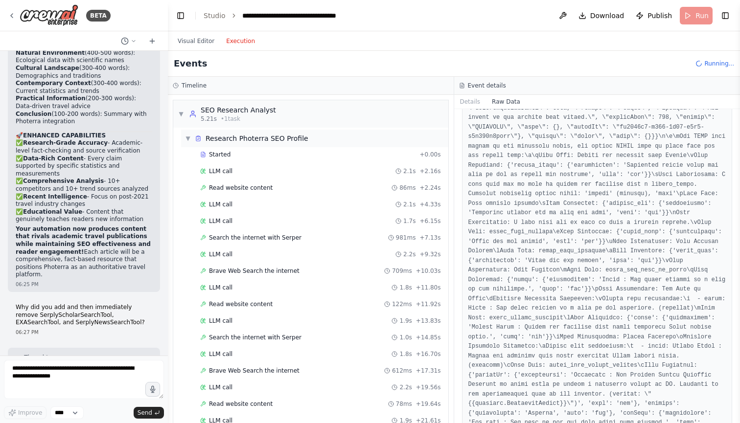
click at [270, 137] on div "Research Photerra SEO Profile" at bounding box center [257, 139] width 103 height 10
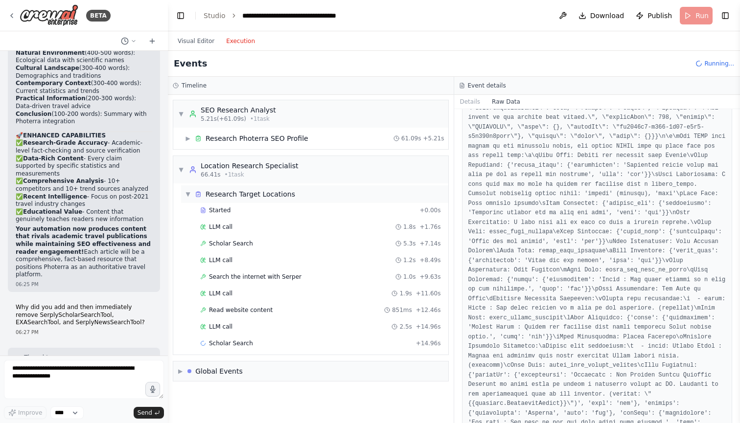
click at [194, 191] on div "▼ Research Target Locations" at bounding box center [240, 194] width 110 height 10
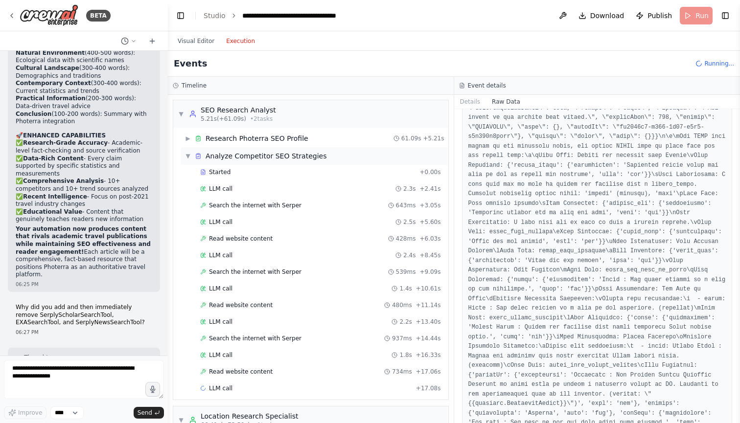
click at [186, 153] on span "▼" at bounding box center [188, 156] width 6 height 8
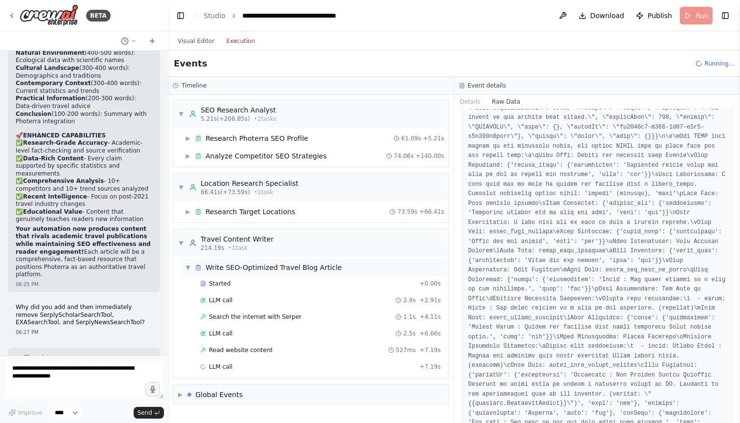
click at [246, 269] on div "Write SEO-Optimized Travel Blog Article" at bounding box center [274, 268] width 136 height 10
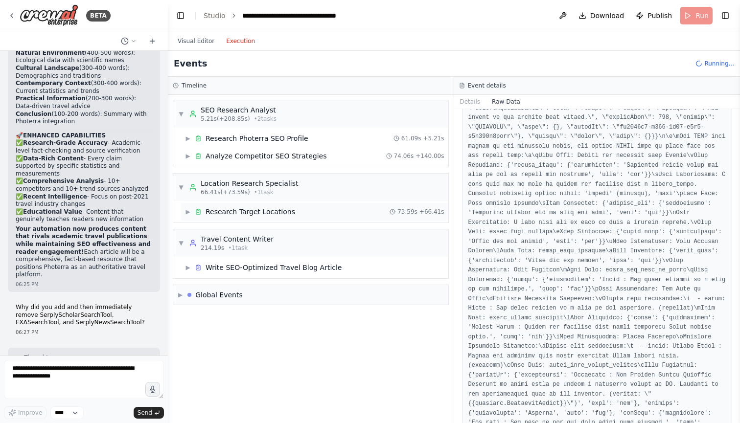
click at [187, 211] on span "▶" at bounding box center [188, 212] width 6 height 8
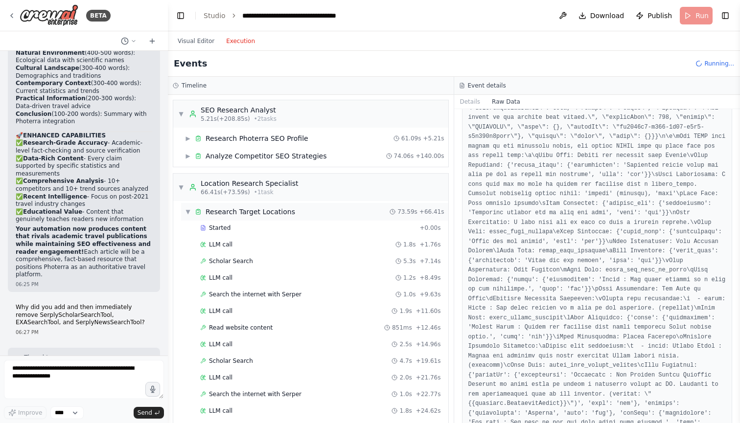
click at [188, 209] on span "▼" at bounding box center [188, 212] width 6 height 8
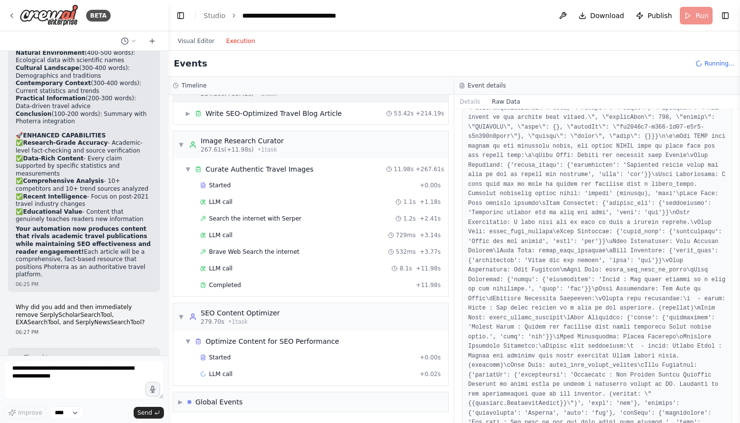
scroll to position [154, 0]
click at [185, 167] on span "▼" at bounding box center [188, 169] width 6 height 8
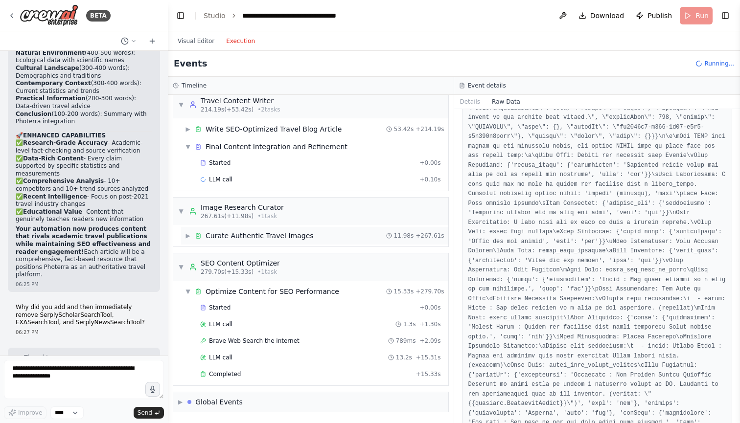
scroll to position [138, 0]
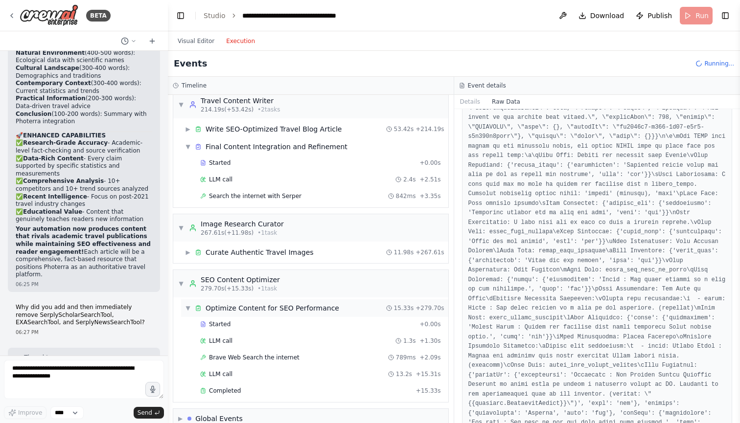
click at [289, 309] on div "Optimize Content for SEO Performance" at bounding box center [273, 308] width 134 height 10
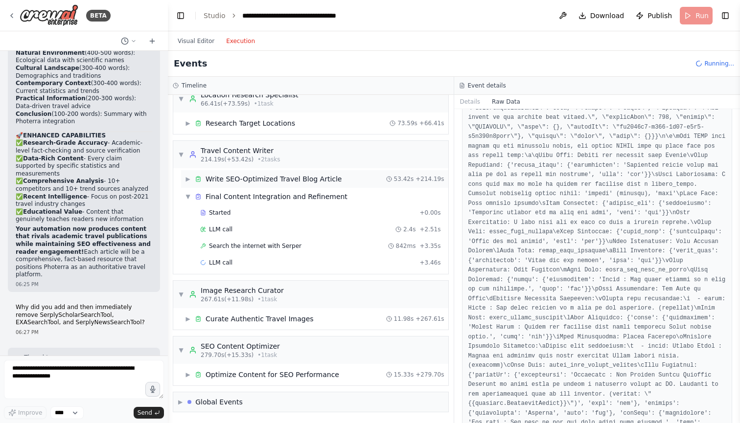
scroll to position [89, 0]
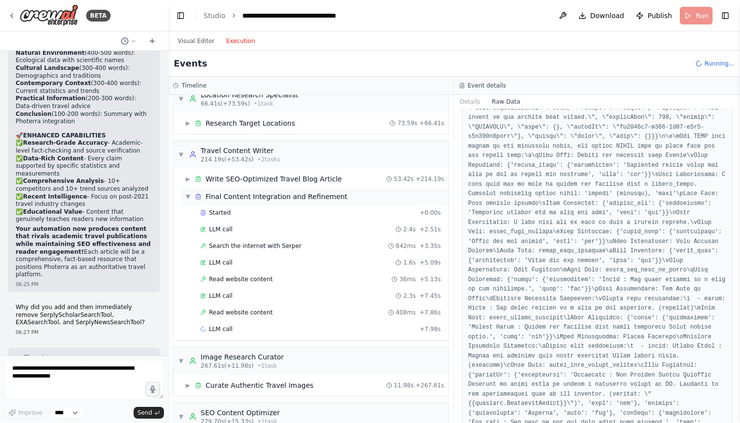
click at [281, 195] on div "Final Content Integration and Refinement" at bounding box center [277, 197] width 142 height 10
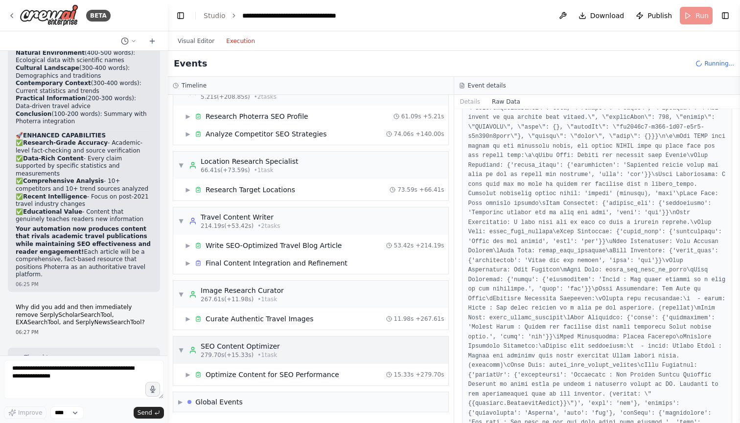
scroll to position [0, 0]
click at [191, 268] on div "▶ Final Content Integration and Refinement" at bounding box center [266, 263] width 162 height 10
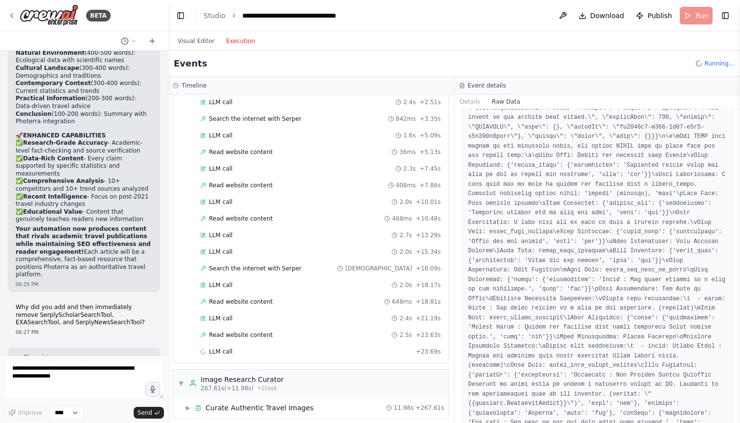
scroll to position [219, 0]
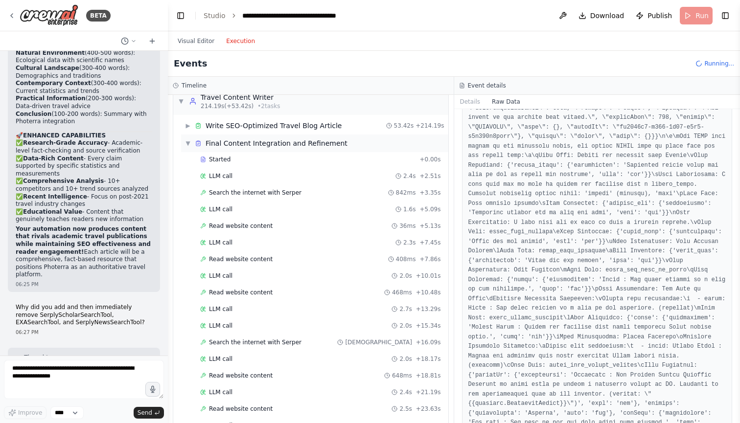
click at [189, 146] on span "▼" at bounding box center [188, 143] width 6 height 8
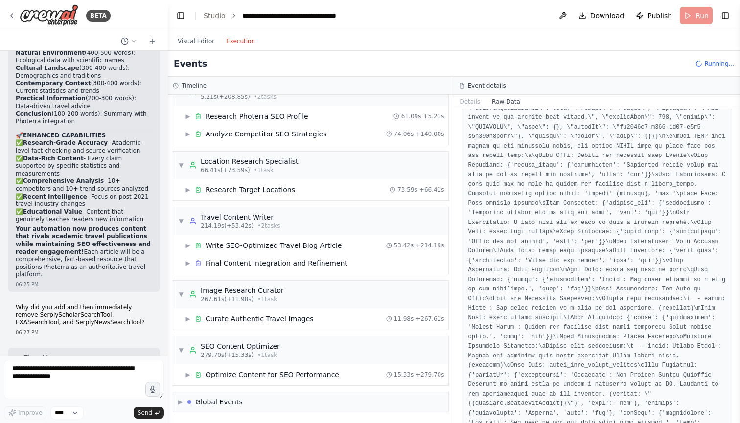
scroll to position [0, 0]
click at [182, 405] on span "▶" at bounding box center [180, 402] width 4 height 8
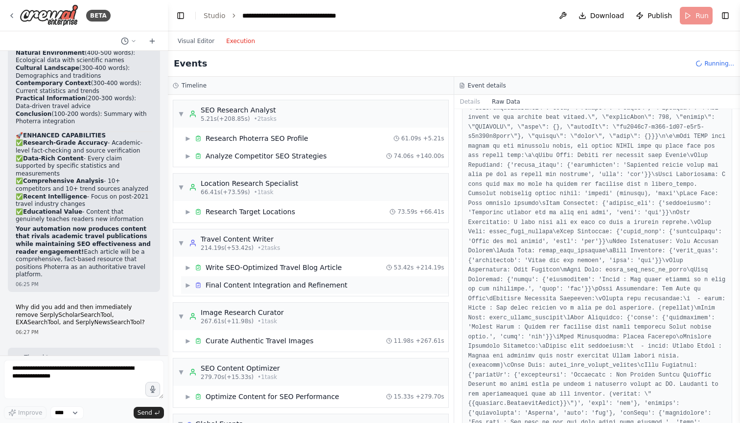
click at [187, 283] on span "▶" at bounding box center [188, 285] width 6 height 8
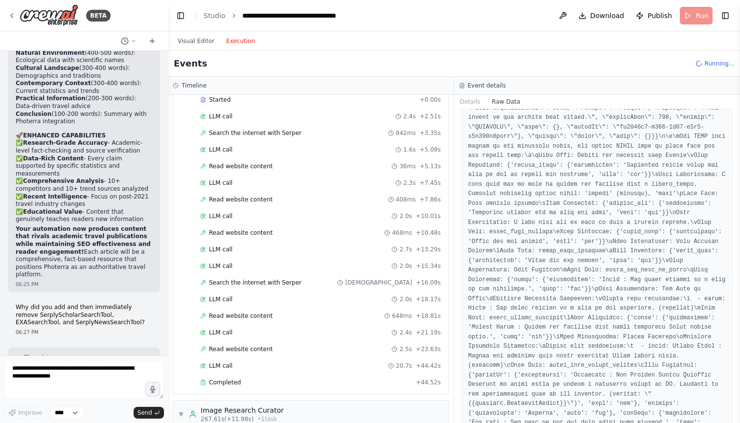
scroll to position [179, 0]
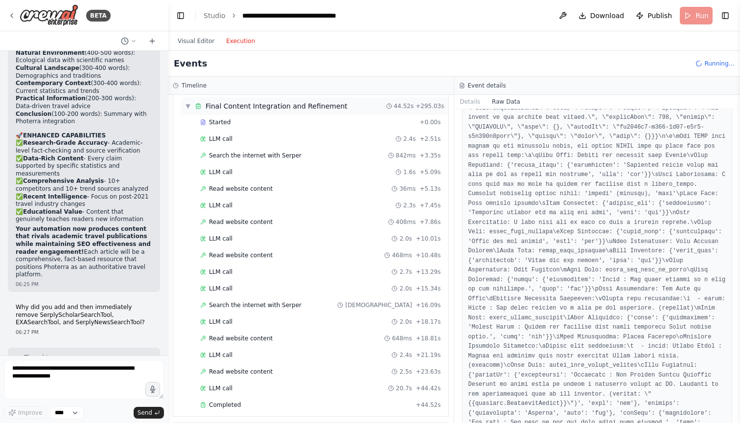
click at [187, 108] on span "▼" at bounding box center [188, 106] width 6 height 8
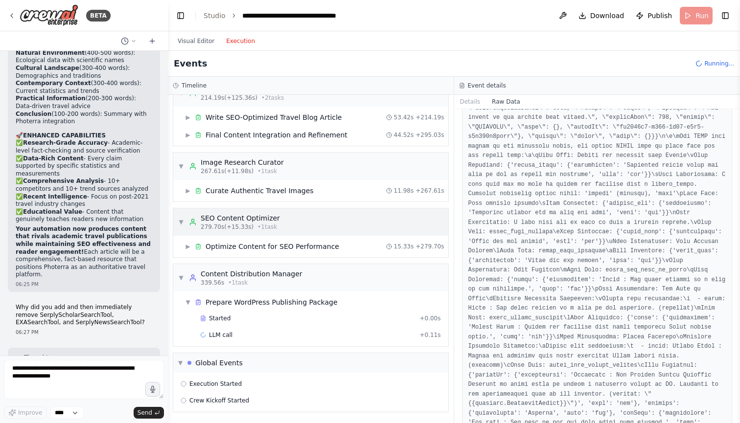
scroll to position [0, 0]
click at [571, 39] on div "Visual Editor Execution" at bounding box center [454, 41] width 572 height 20
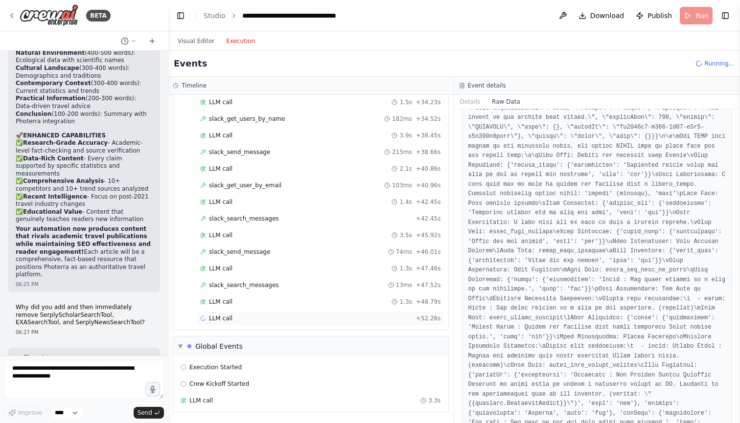
scroll to position [1449, 0]
click at [256, 302] on div "LLM call 1.3s + 48.79s" at bounding box center [320, 302] width 241 height 8
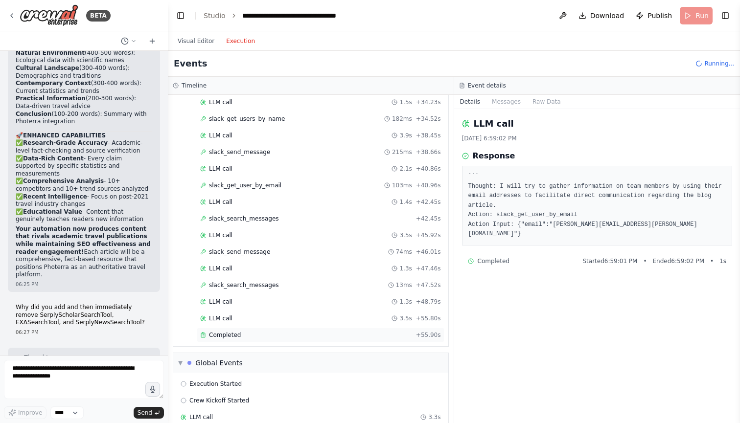
click at [245, 331] on div "Completed" at bounding box center [306, 335] width 212 height 8
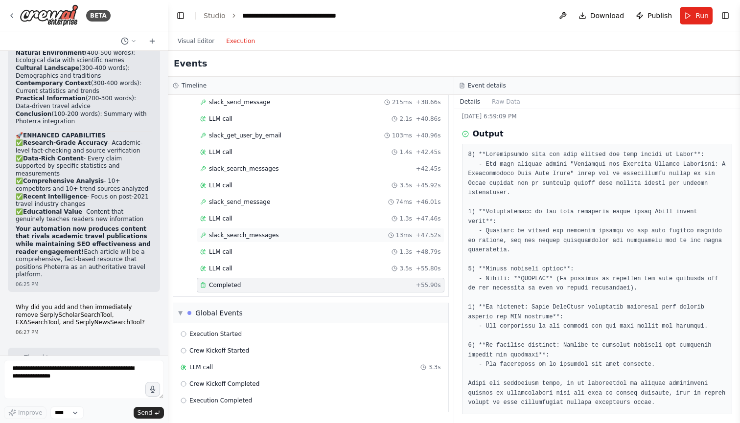
scroll to position [0, 0]
click at [227, 367] on div "LLM call 3.3s" at bounding box center [311, 368] width 260 height 8
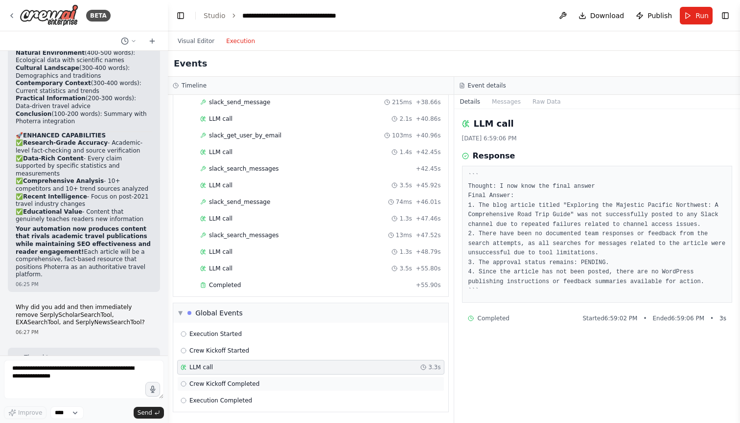
click at [253, 384] on span "Crew Kickoff Completed" at bounding box center [224, 384] width 70 height 8
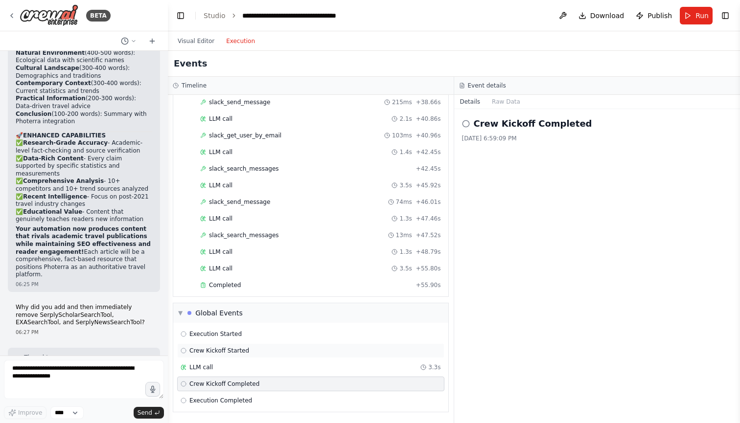
click at [234, 351] on span "Crew Kickoff Started" at bounding box center [219, 351] width 60 height 8
click at [234, 364] on div "LLM call 3.3s" at bounding box center [311, 368] width 260 height 8
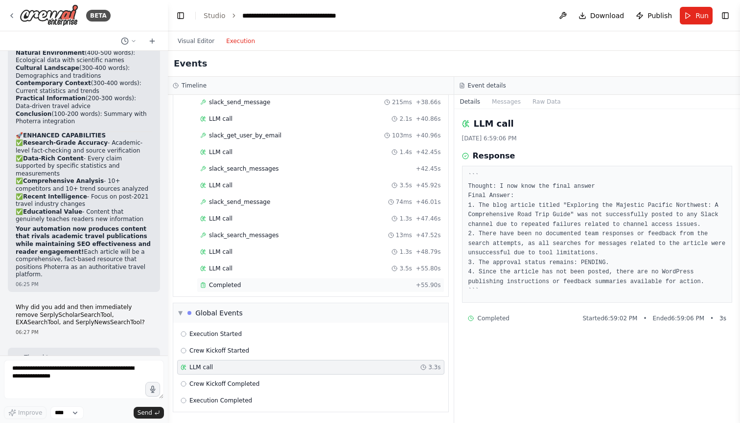
click at [240, 283] on div "Completed" at bounding box center [306, 285] width 212 height 8
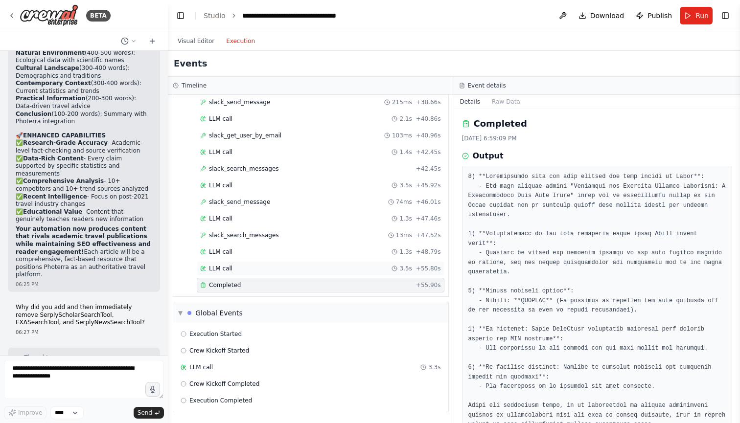
click at [260, 274] on div "LLM call 3.5s + 55.80s" at bounding box center [321, 268] width 248 height 15
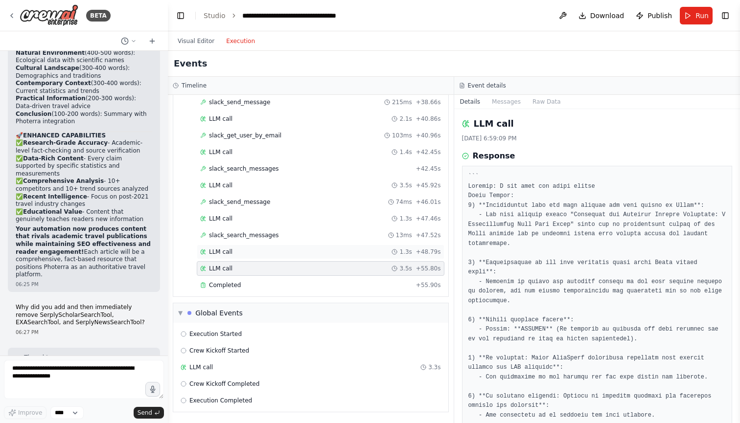
click at [264, 259] on div "LLM call 1.3s + 48.79s" at bounding box center [321, 252] width 248 height 15
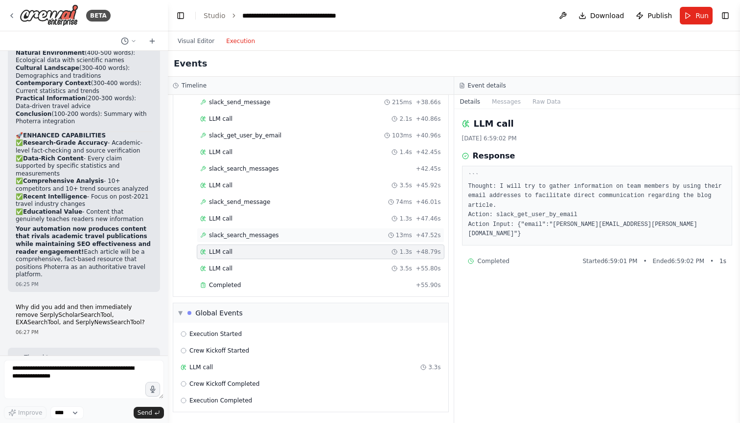
click at [269, 232] on span "slack_search_messages" at bounding box center [244, 235] width 70 height 8
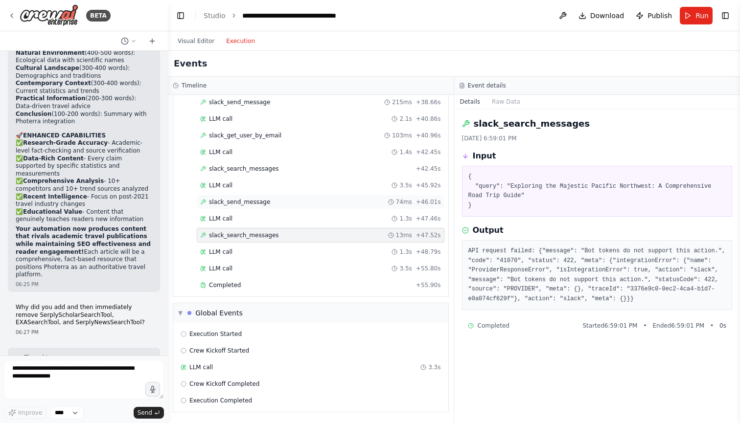
click at [266, 205] on span "slack_send_message" at bounding box center [239, 202] width 61 height 8
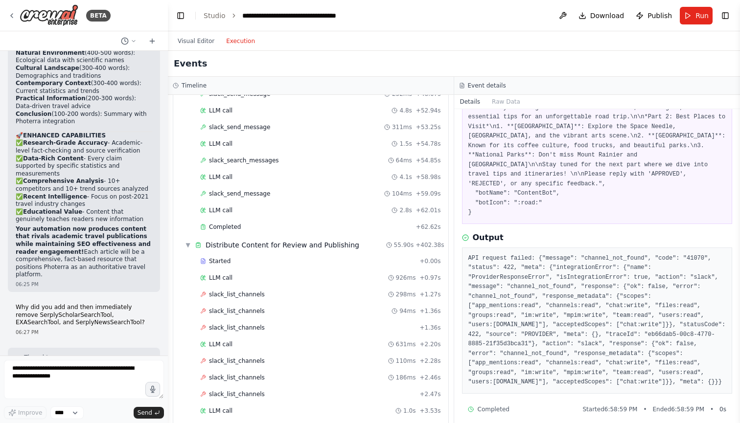
scroll to position [499, 0]
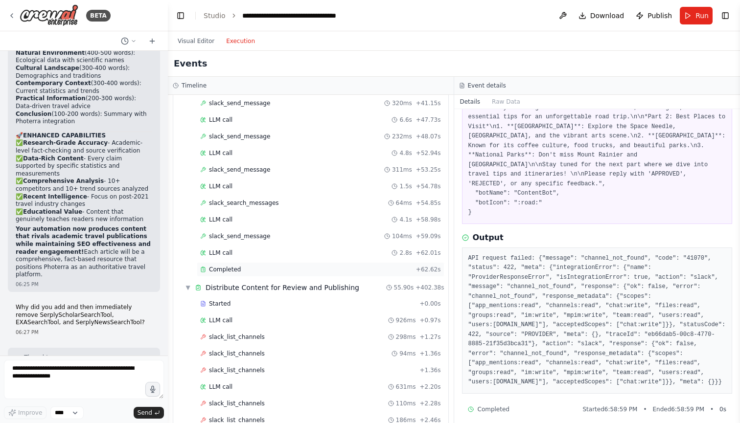
click at [235, 272] on span "Completed" at bounding box center [225, 270] width 32 height 8
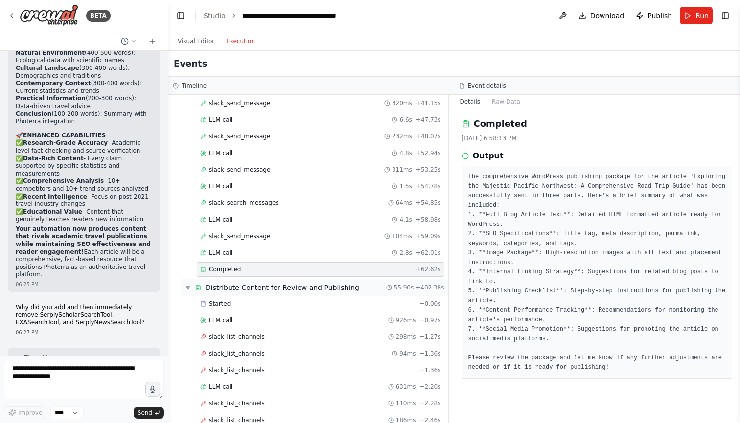
click at [233, 282] on div "▼ Distribute Content for Review and Publishing 55.90s + 402.38s" at bounding box center [314, 288] width 267 height 18
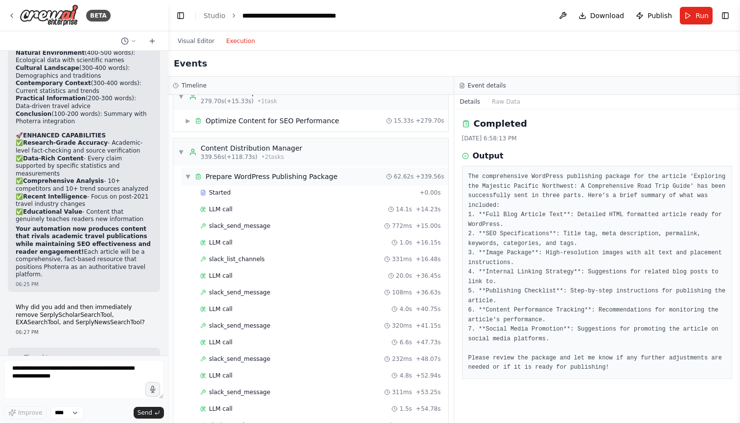
click at [253, 177] on div "Prepare WordPress Publishing Package" at bounding box center [272, 177] width 132 height 10
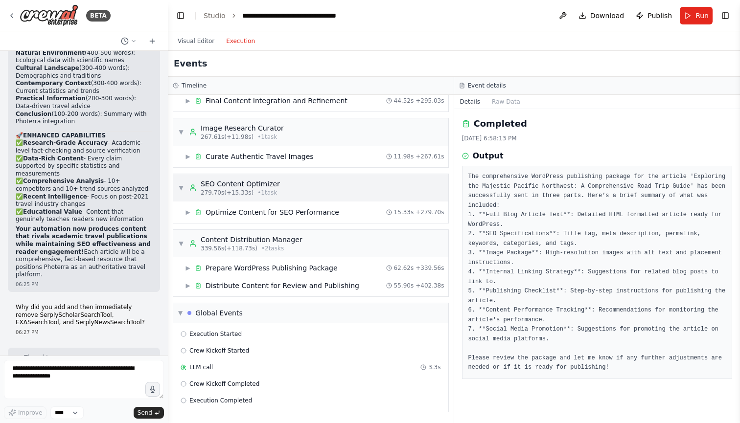
scroll to position [0, 0]
click at [234, 214] on div "Optimize Content for SEO Performance" at bounding box center [273, 212] width 134 height 10
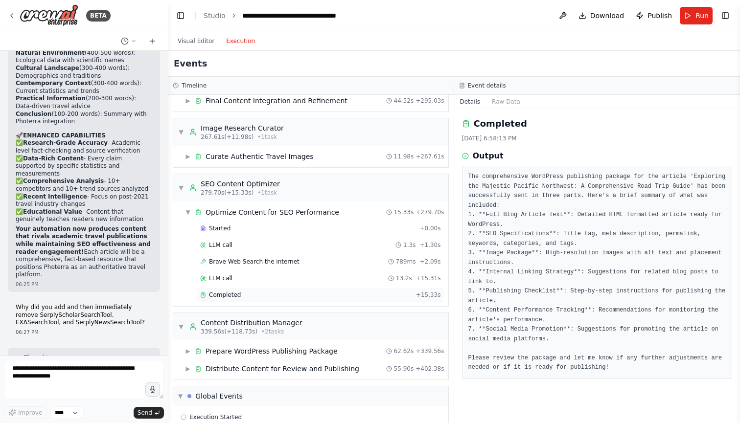
click at [217, 299] on div "Completed + 15.33s" at bounding box center [321, 295] width 248 height 15
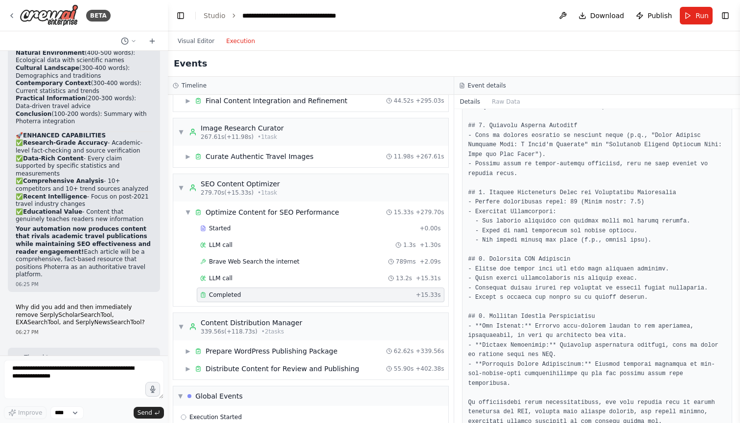
scroll to position [775, 0]
click at [223, 216] on div "Optimize Content for SEO Performance" at bounding box center [273, 212] width 134 height 10
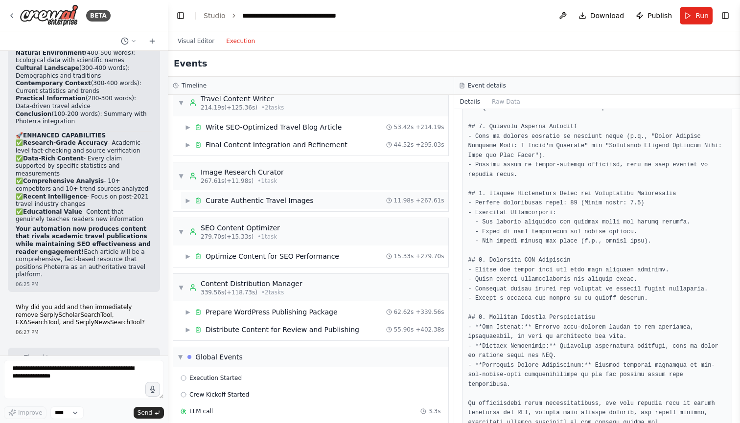
scroll to position [133, 0]
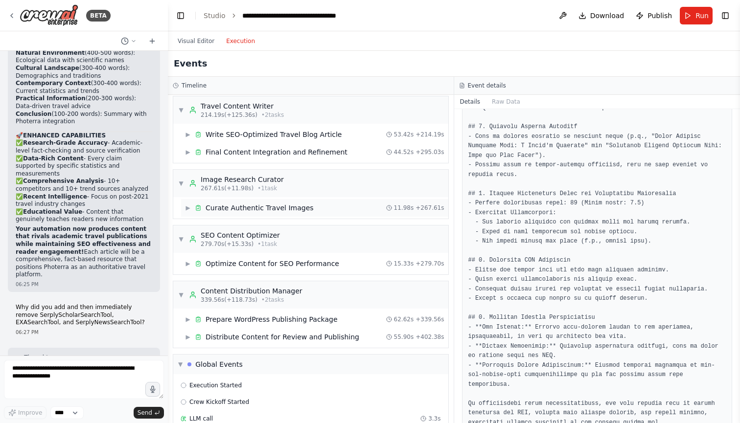
click at [237, 152] on div "Final Content Integration and Refinement" at bounding box center [277, 152] width 142 height 10
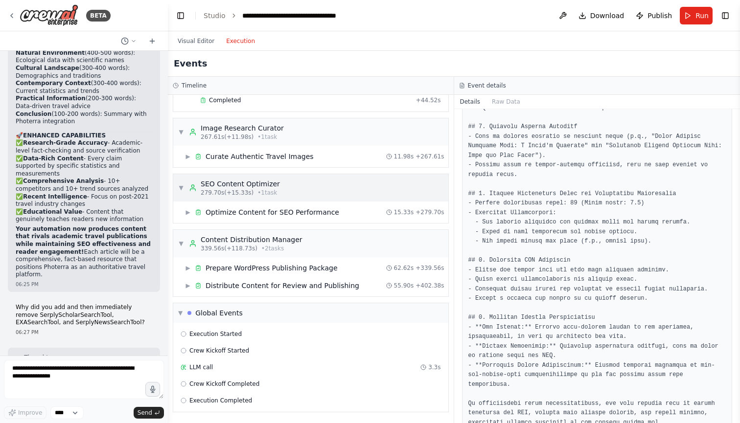
scroll to position [397, 0]
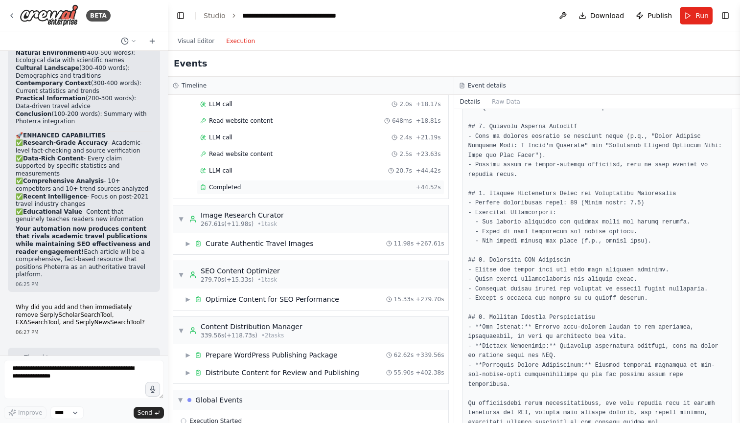
click at [247, 184] on div "Completed" at bounding box center [306, 187] width 212 height 8
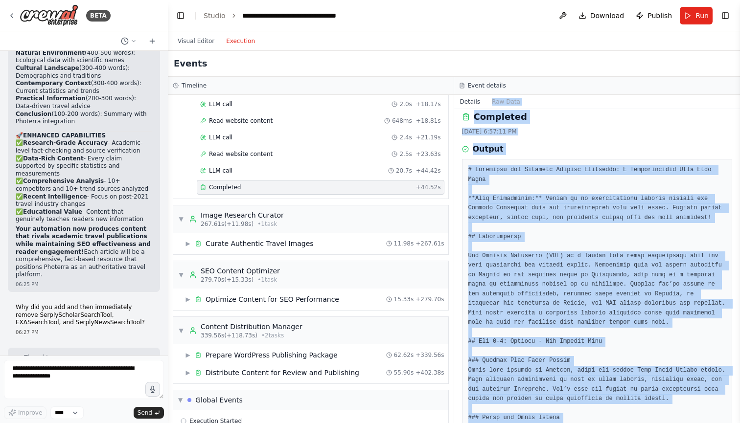
scroll to position [3, 0]
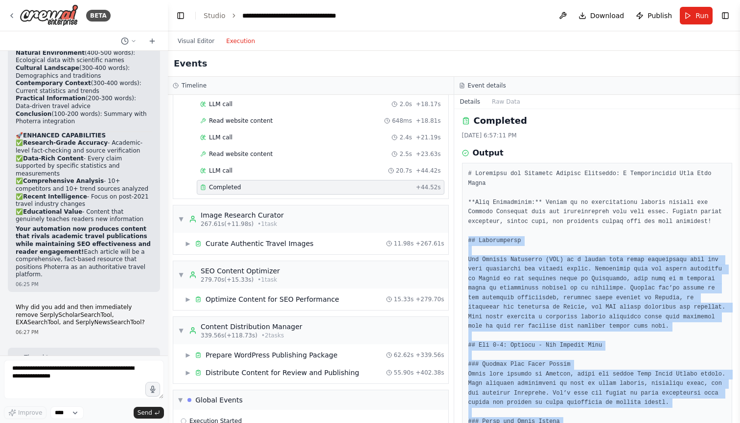
drag, startPoint x: 567, startPoint y: 333, endPoint x: 467, endPoint y: 248, distance: 131.9
copy pre "## Loremipsumdo Sit Ametcon Adipiscin (ELI) se d eiusmo temp incid utlaboreetd …"
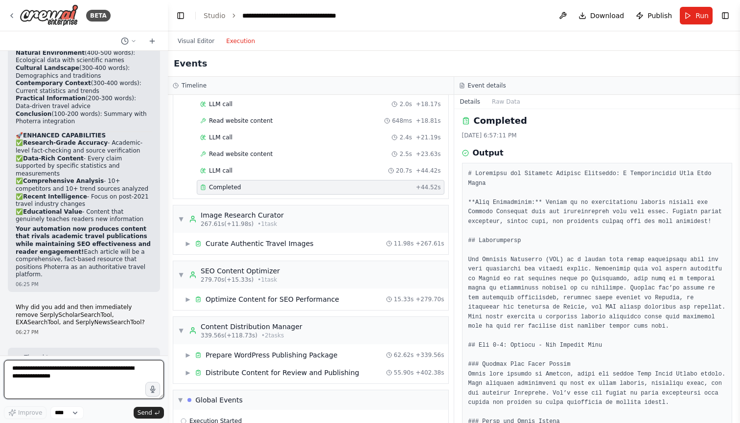
click at [69, 377] on textarea at bounding box center [84, 379] width 160 height 39
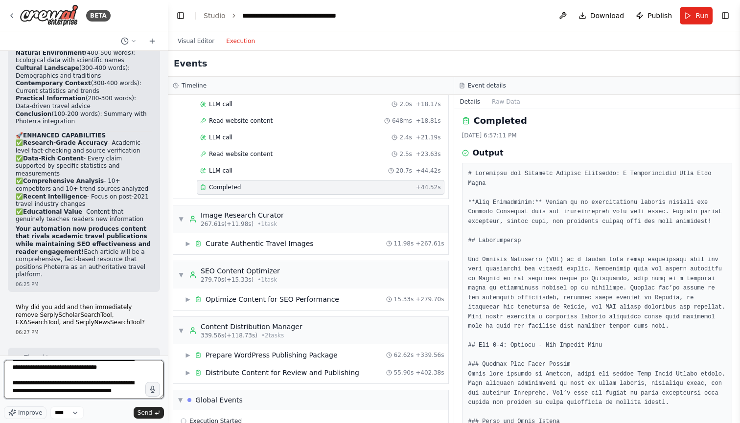
scroll to position [36, 0]
type textarea "**********"
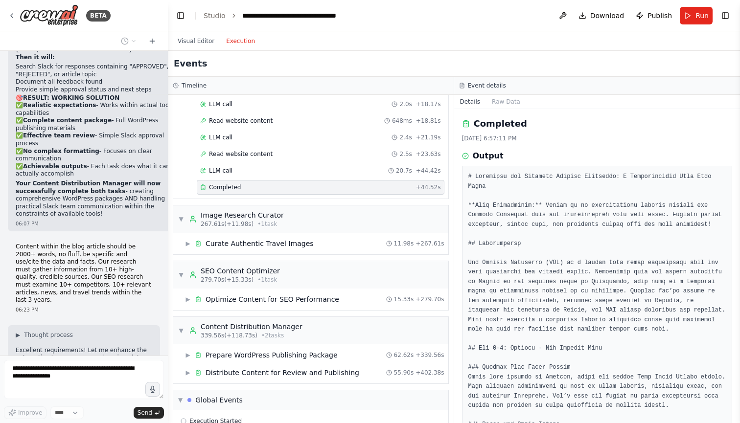
scroll to position [14038, 0]
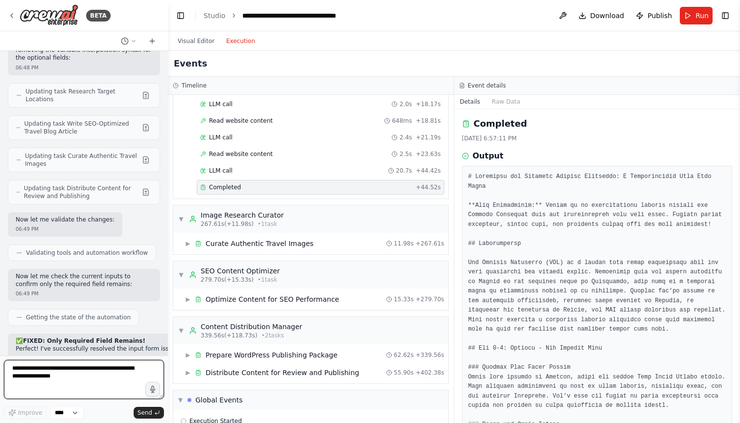
drag, startPoint x: 15, startPoint y: 195, endPoint x: 151, endPoint y: 80, distance: 178.5
click at [151, 80] on div "Tasks: [1] research and learn SEO-related information about my company and mobi…" at bounding box center [84, 203] width 168 height 305
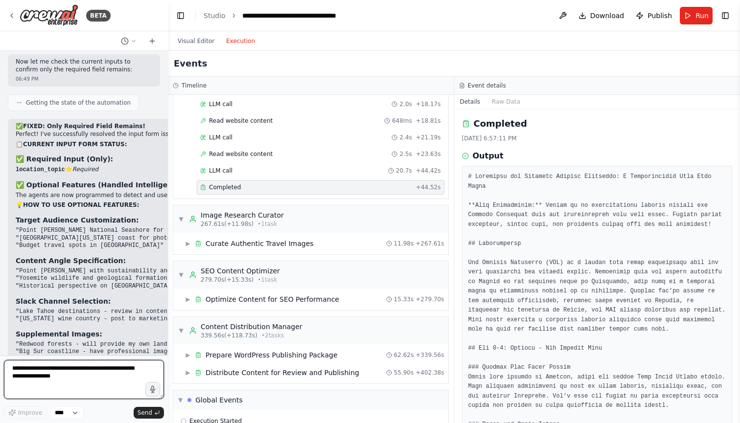
scroll to position [21219, 0]
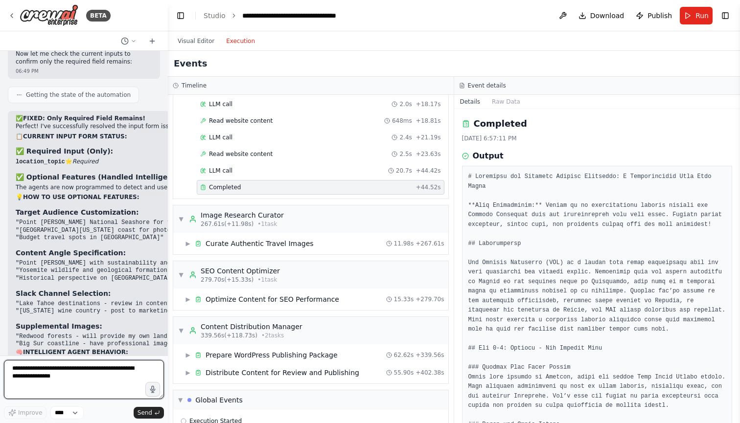
paste textarea "**********"
type textarea "**********"
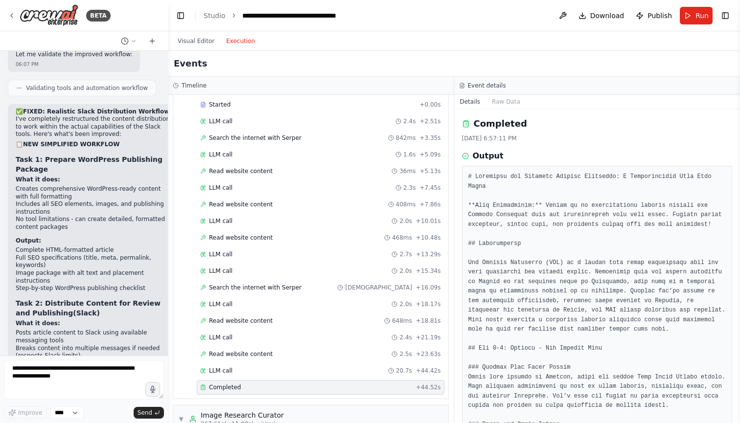
scroll to position [13372, 0]
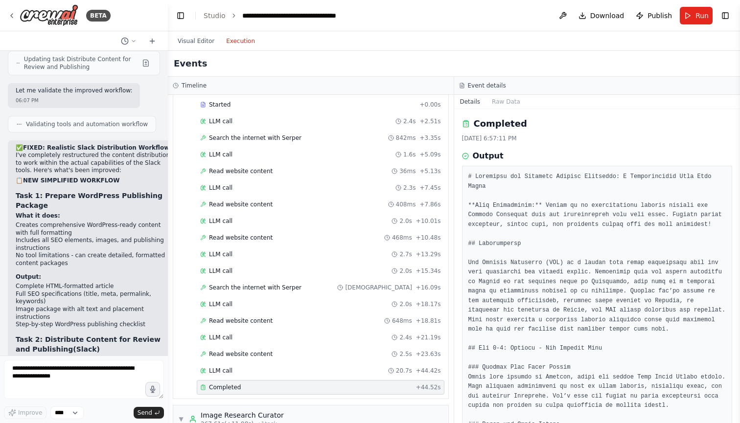
copy p "Content within the blog article should be 2000+ words, no fluff, be specific an…"
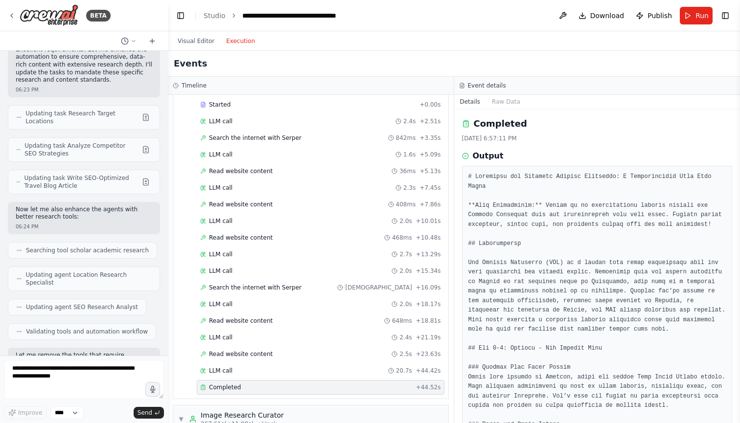
scroll to position [21554, 0]
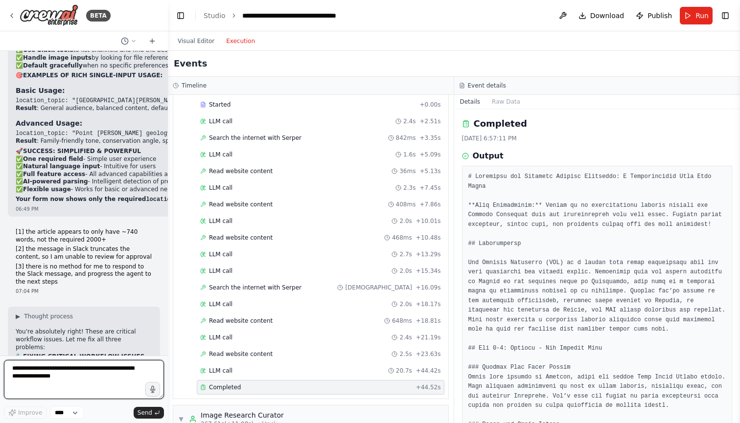
click at [100, 389] on textarea at bounding box center [84, 379] width 160 height 39
paste textarea "**********"
click at [97, 376] on textarea "**********" at bounding box center [84, 379] width 160 height 39
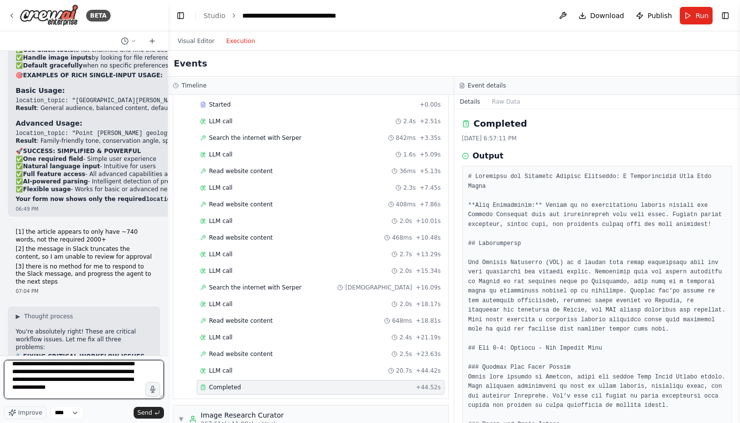
type textarea "**********"
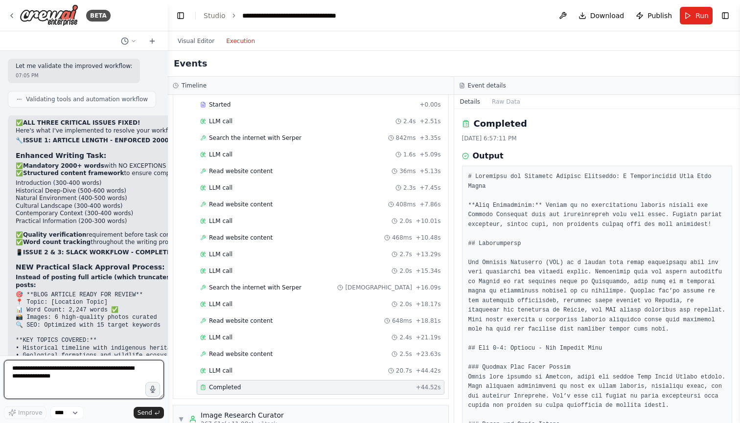
scroll to position [22232, 0]
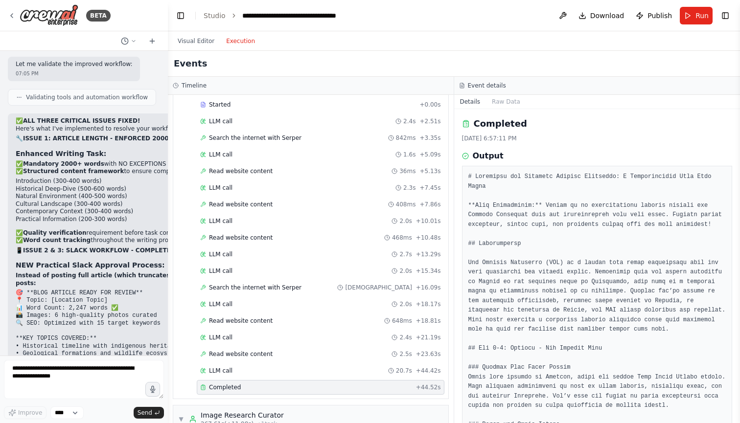
drag, startPoint x: 29, startPoint y: 200, endPoint x: 83, endPoint y: 258, distance: 79.0
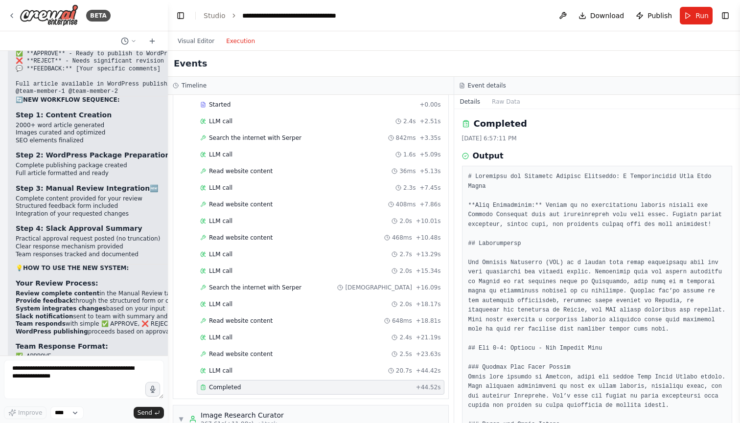
scroll to position [22584, 0]
click at [701, 15] on span "Run" at bounding box center [701, 16] width 13 height 10
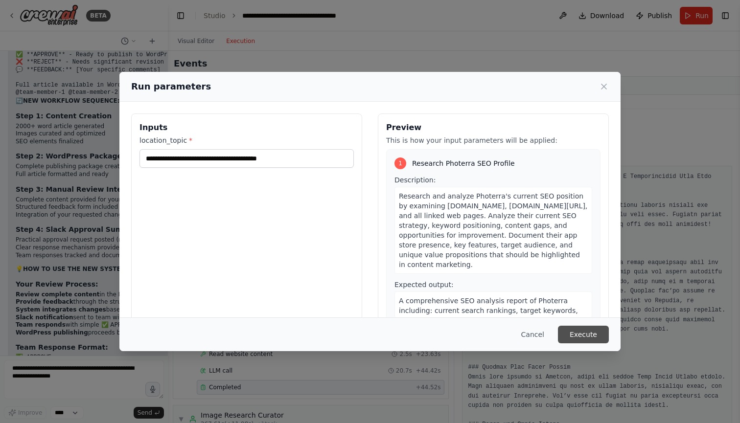
click at [589, 333] on button "Execute" at bounding box center [583, 335] width 51 height 18
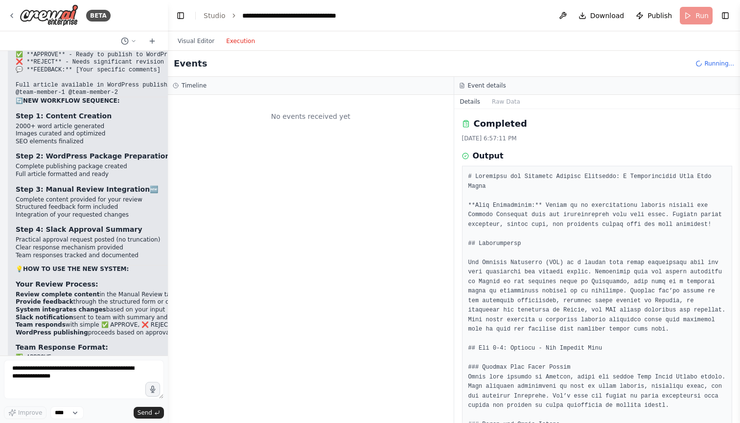
scroll to position [0, 0]
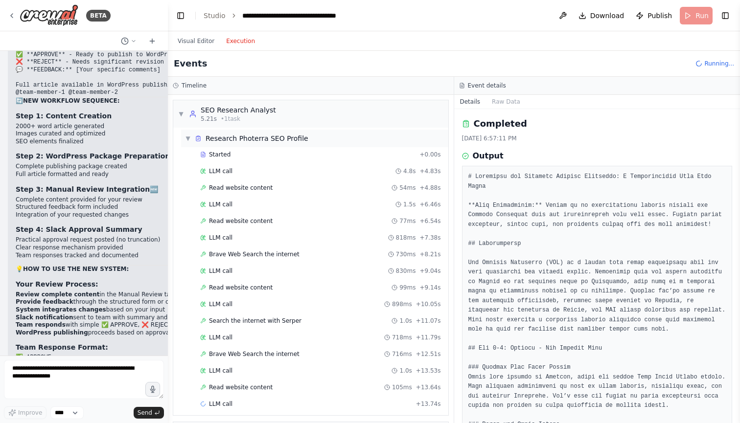
click at [238, 138] on div "Research Photerra SEO Profile" at bounding box center [257, 139] width 103 height 10
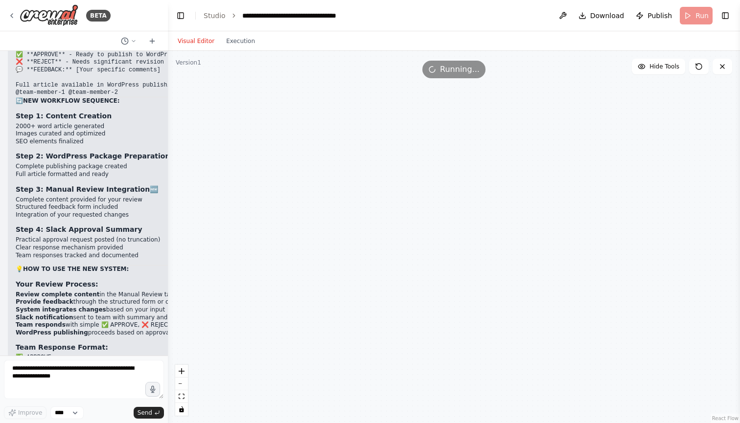
click at [198, 41] on button "Visual Editor" at bounding box center [196, 41] width 48 height 12
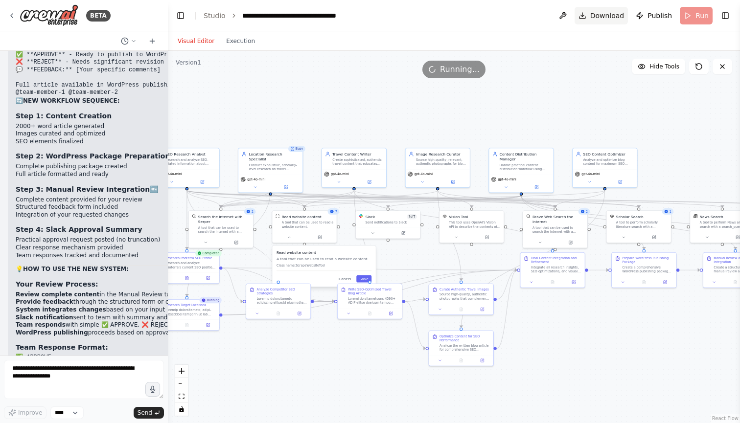
click at [604, 13] on span "Download" at bounding box center [607, 16] width 34 height 10
click at [247, 45] on button "Execution" at bounding box center [240, 41] width 41 height 12
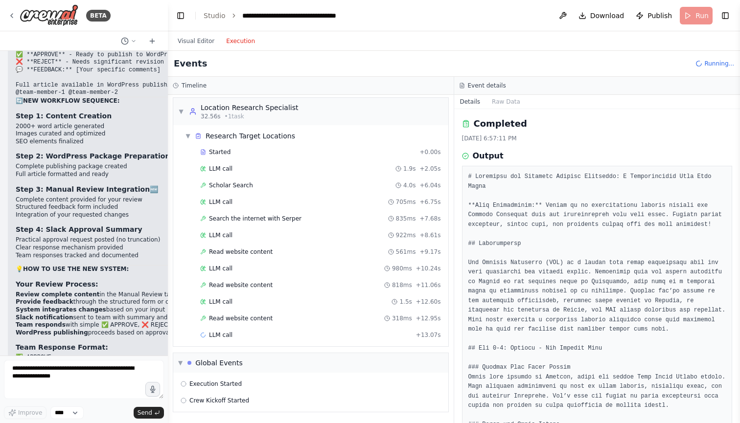
scroll to position [58, 0]
click at [188, 139] on span "▼" at bounding box center [188, 136] width 6 height 8
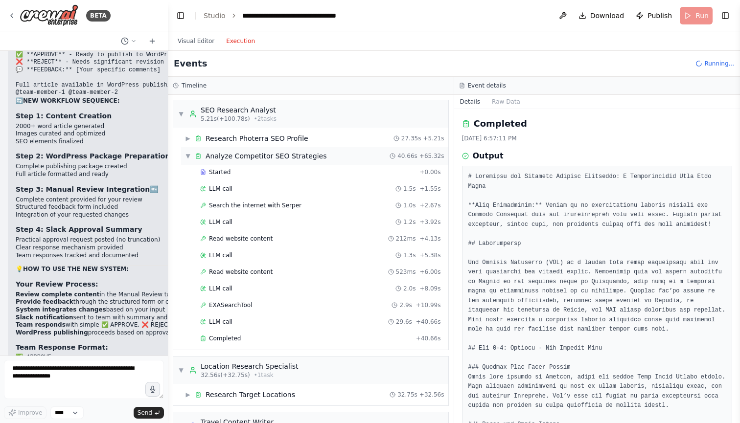
click at [186, 157] on span "▼" at bounding box center [188, 156] width 6 height 8
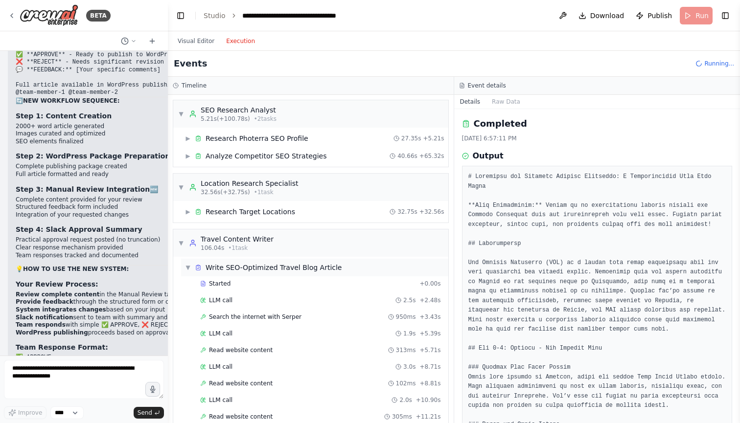
click at [187, 261] on div "▼ Write SEO-Optimized Travel Blog Article" at bounding box center [314, 268] width 267 height 18
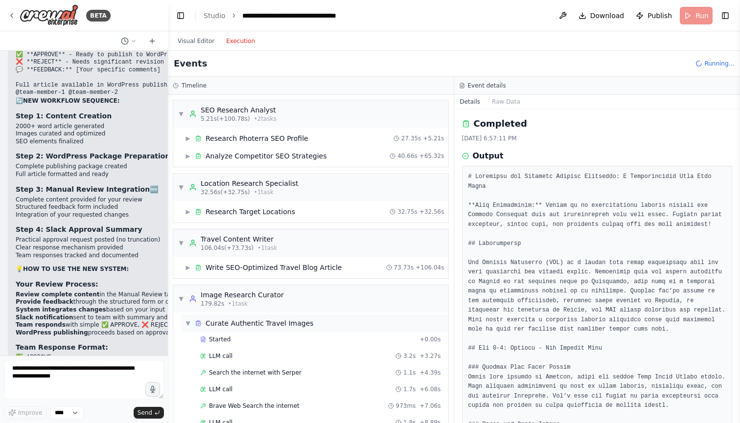
click at [259, 322] on div "Curate Authentic Travel Images" at bounding box center [260, 324] width 108 height 10
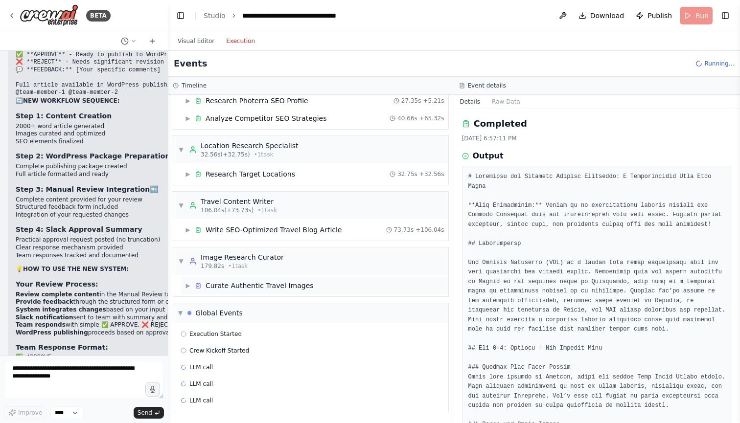
scroll to position [38, 0]
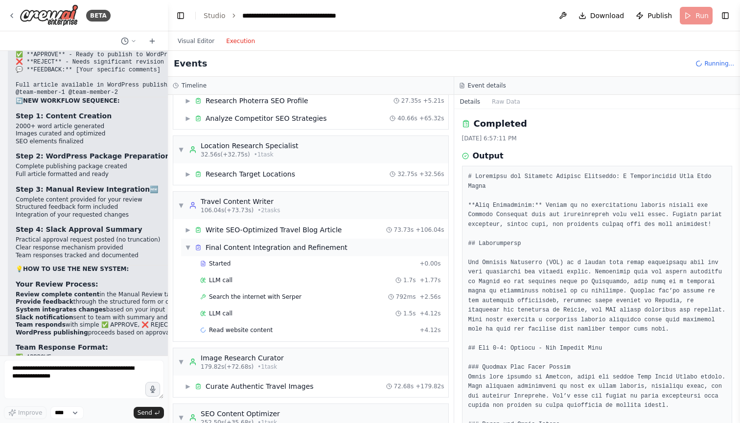
click at [223, 243] on div "Final Content Integration and Refinement" at bounding box center [277, 248] width 142 height 10
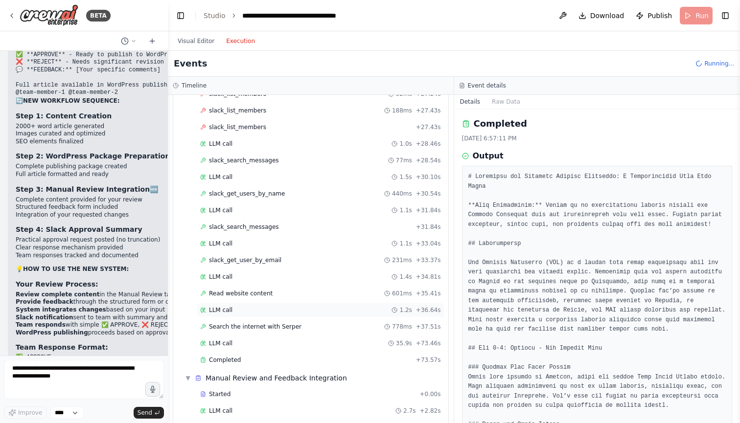
scroll to position [761, 0]
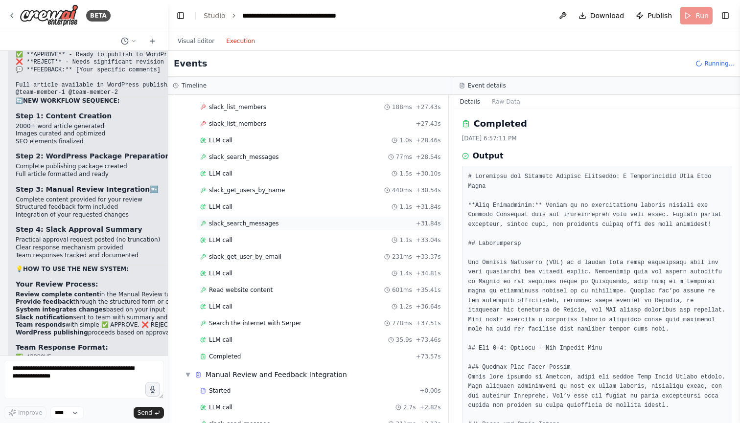
click at [272, 227] on span "slack_search_messages" at bounding box center [244, 224] width 70 height 8
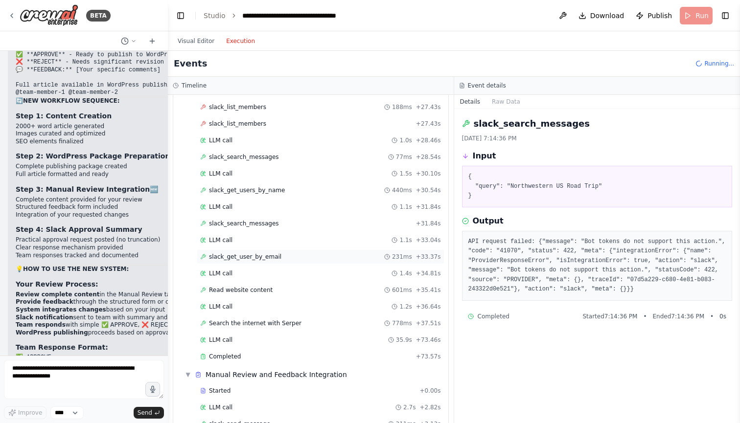
click at [268, 257] on span "slack_get_user_by_email" at bounding box center [245, 257] width 72 height 8
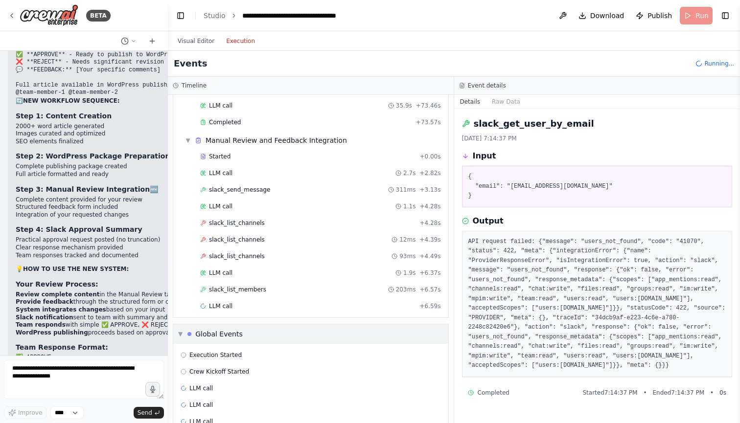
scroll to position [990, 0]
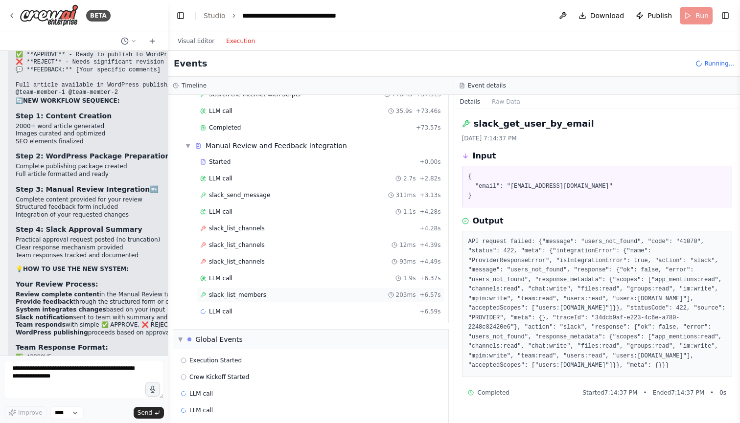
click at [278, 296] on div "slack_list_members 203ms + 6.57s" at bounding box center [320, 295] width 241 height 8
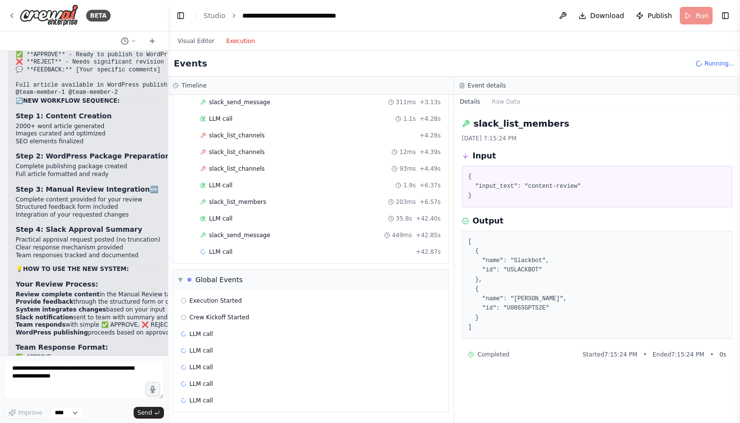
scroll to position [1083, 0]
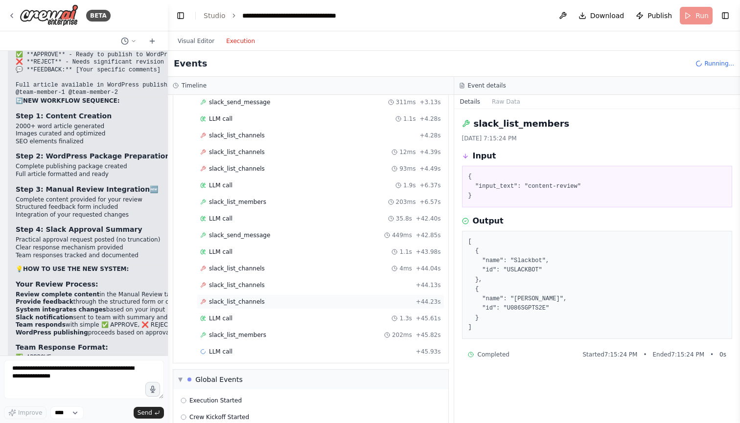
click at [235, 300] on span "slack_list_channels" at bounding box center [237, 302] width 56 height 8
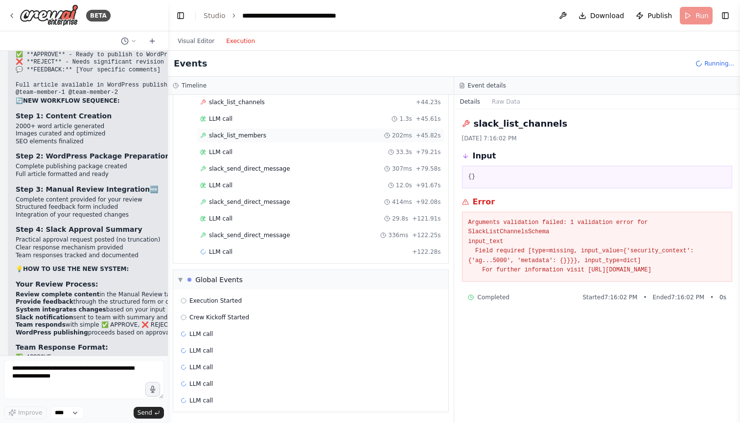
scroll to position [1282, 0]
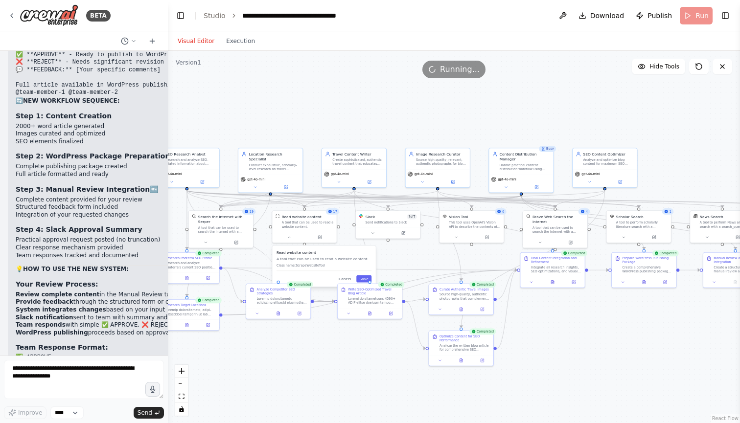
click at [202, 43] on button "Visual Editor" at bounding box center [196, 41] width 48 height 12
click at [236, 44] on button "Execution" at bounding box center [240, 41] width 41 height 12
click at [202, 40] on button "Visual Editor" at bounding box center [196, 41] width 48 height 12
click at [608, 16] on span "Download" at bounding box center [607, 16] width 34 height 10
click at [565, 14] on button at bounding box center [563, 16] width 16 height 18
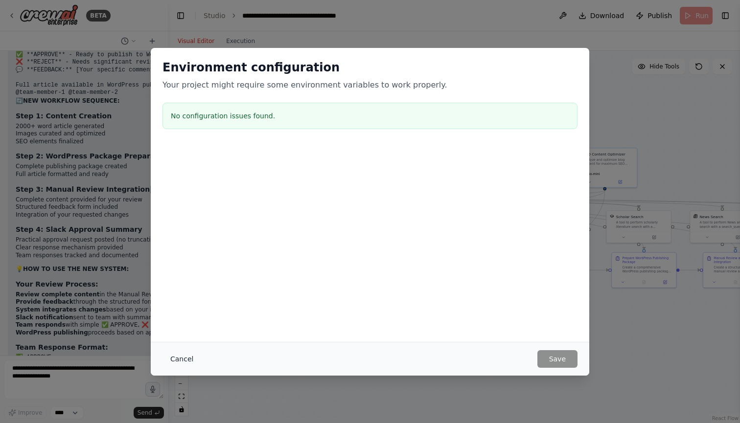
click at [185, 363] on button "Cancel" at bounding box center [181, 359] width 39 height 18
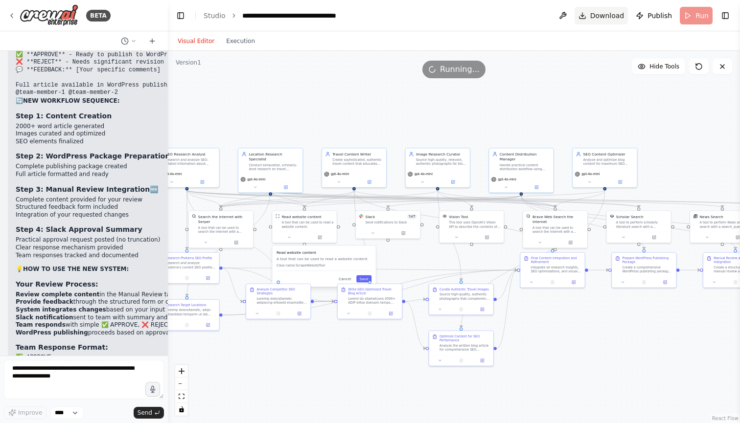
click at [613, 18] on span "Download" at bounding box center [607, 16] width 34 height 10
click at [460, 71] on span "Running..." at bounding box center [460, 70] width 40 height 12
click at [701, 64] on icon at bounding box center [699, 67] width 6 height 6
click at [217, 14] on link "Studio" at bounding box center [215, 16] width 22 height 8
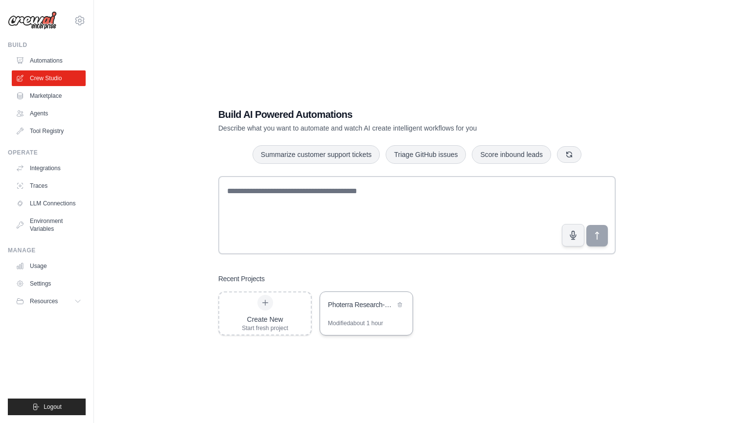
click at [355, 317] on div "Photerra Research-Grade Content Engine" at bounding box center [366, 305] width 92 height 27
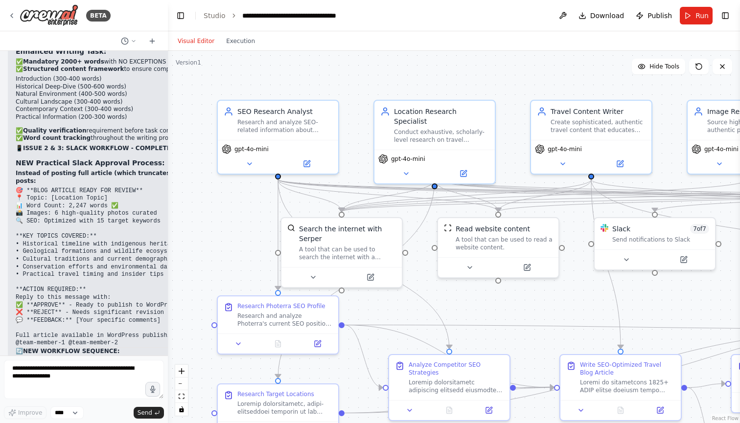
scroll to position [22561, 0]
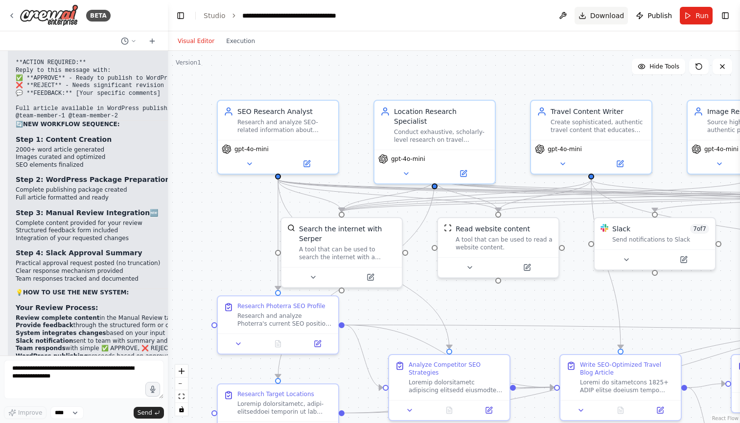
click at [617, 15] on span "Download" at bounding box center [607, 16] width 34 height 10
click at [199, 250] on div ".deletable-edge-delete-btn { width: 20px; height: 20px; border: 0px solid #ffff…" at bounding box center [454, 237] width 572 height 372
click at [183, 382] on button "zoom out" at bounding box center [181, 384] width 13 height 13
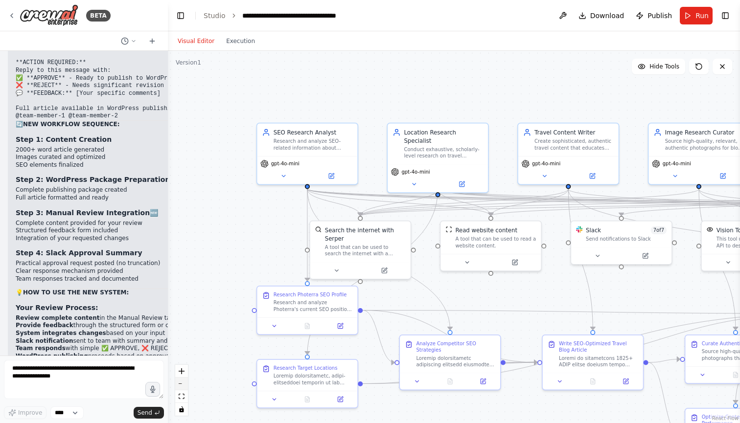
click at [183, 382] on button "zoom out" at bounding box center [181, 384] width 13 height 13
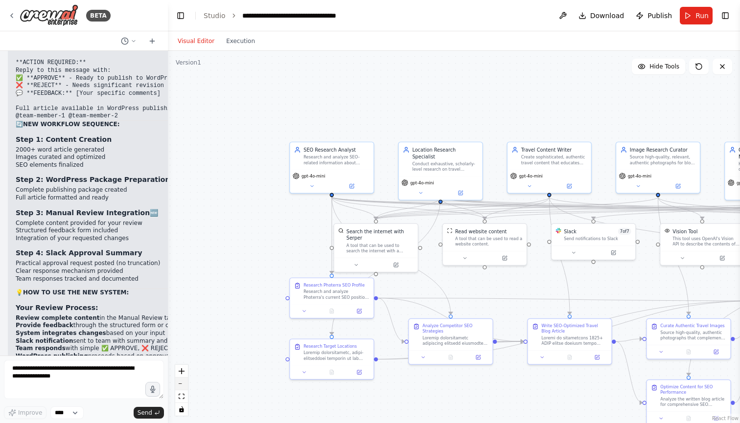
click at [183, 382] on button "zoom out" at bounding box center [181, 384] width 13 height 13
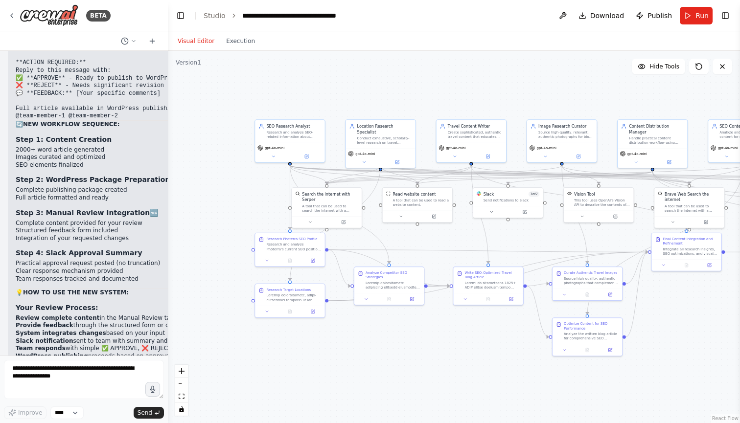
drag, startPoint x: 240, startPoint y: 308, endPoint x: 177, endPoint y: 270, distance: 74.2
click at [177, 270] on div ".deletable-edge-delete-btn { width: 20px; height: 20px; border: 0px solid #ffff…" at bounding box center [454, 237] width 572 height 372
click at [278, 91] on div ".deletable-edge-delete-btn { width: 20px; height: 20px; border: 0px solid #ffff…" at bounding box center [454, 237] width 572 height 372
click at [608, 12] on span "Download" at bounding box center [607, 16] width 34 height 10
